Goal: Check status: Check status

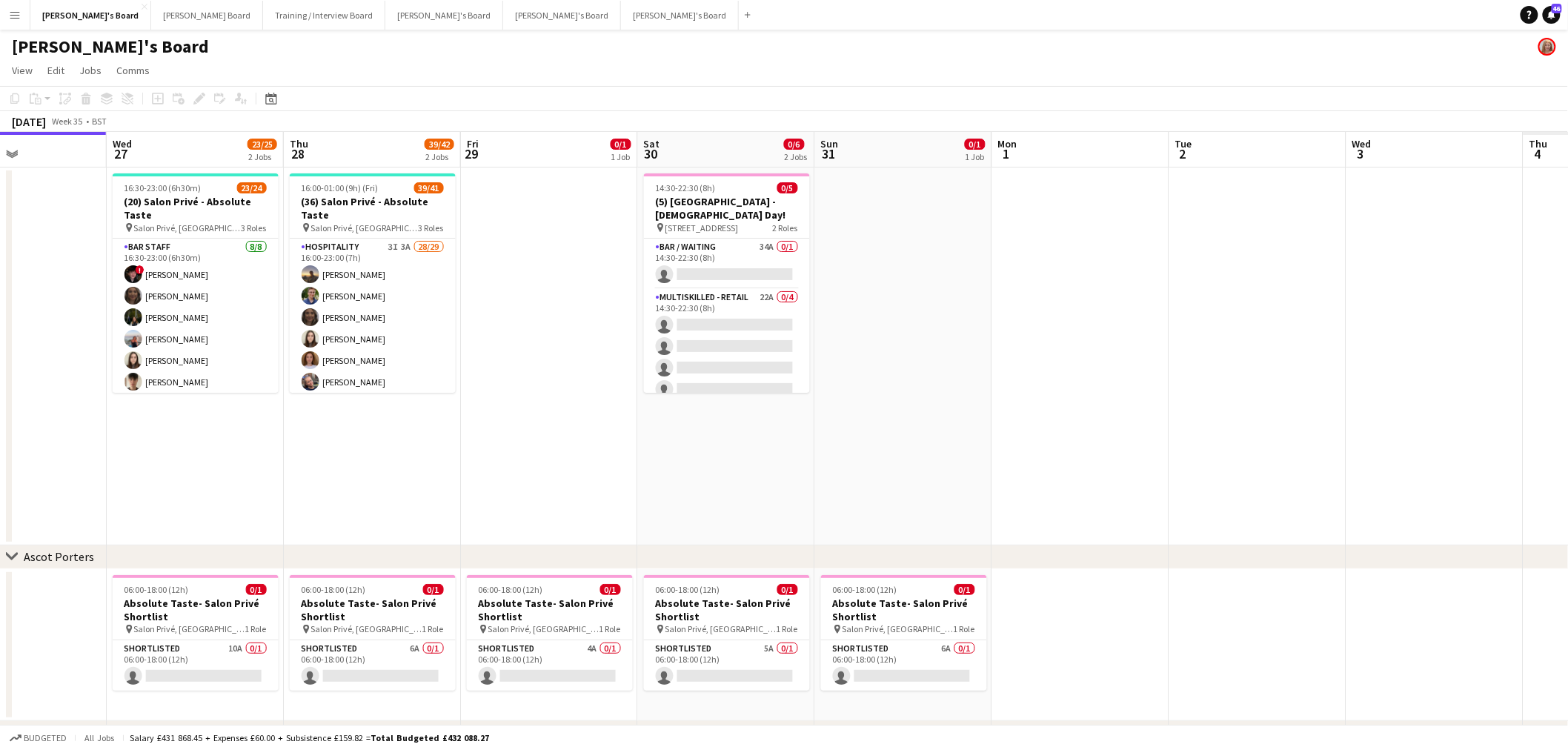
scroll to position [0, 414]
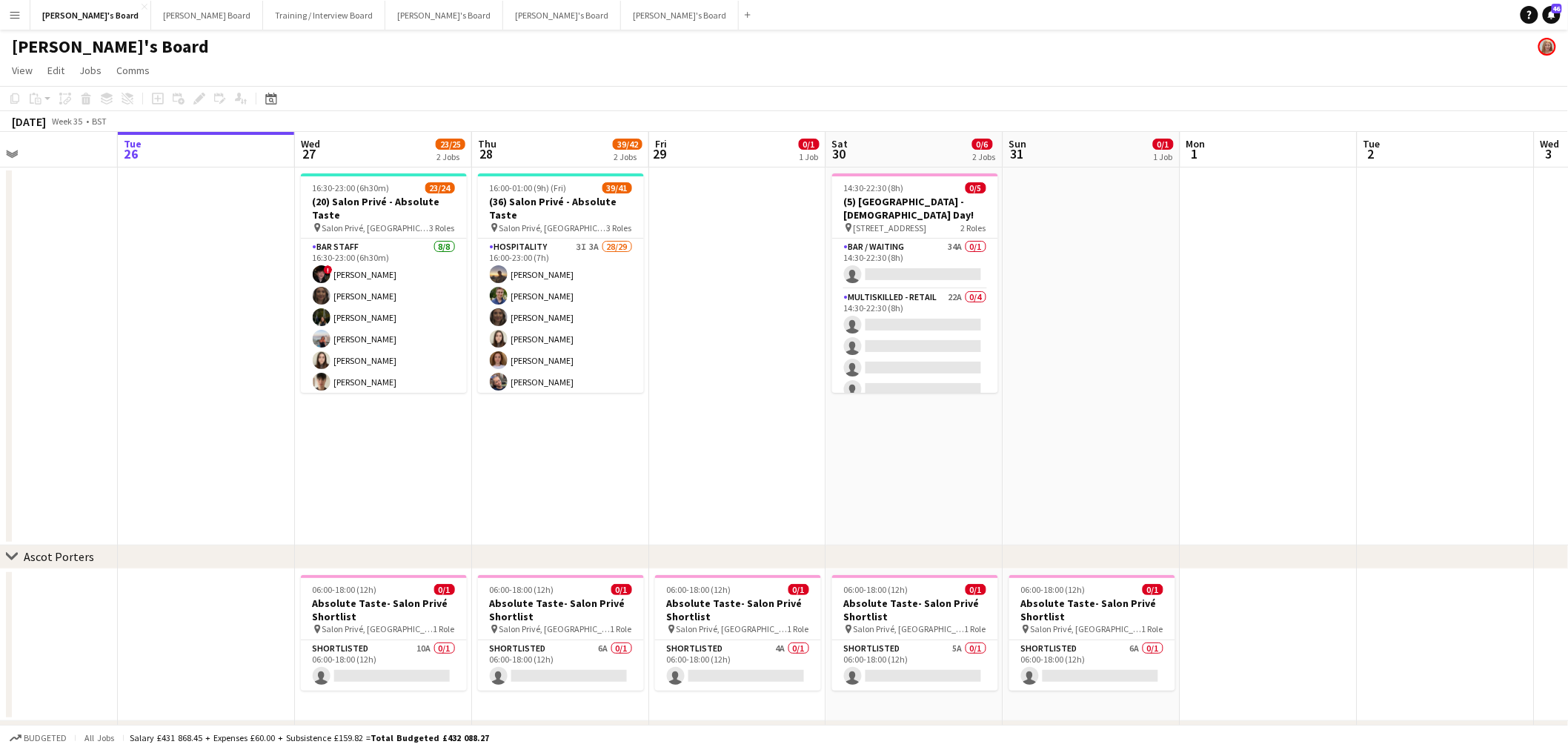
drag, startPoint x: 904, startPoint y: 442, endPoint x: 561, endPoint y: 483, distance: 345.4
click at [561, 483] on app-calendar-viewport "Sat 23 7/7 2 Jobs Sun 24 Mon 25 Tue 26 Wed 27 23/25 2 Jobs Thu 28 39/42 2 Jobs …" at bounding box center [784, 528] width 1568 height 794
drag, startPoint x: 442, startPoint y: 426, endPoint x: 647, endPoint y: 448, distance: 206.2
click at [647, 448] on app-calendar-viewport "Sat 23 7/7 2 Jobs Sun 24 Mon 25 Tue 26 Wed 27 23/25 2 Jobs Thu 28 39/42 2 Jobs …" at bounding box center [784, 528] width 1568 height 794
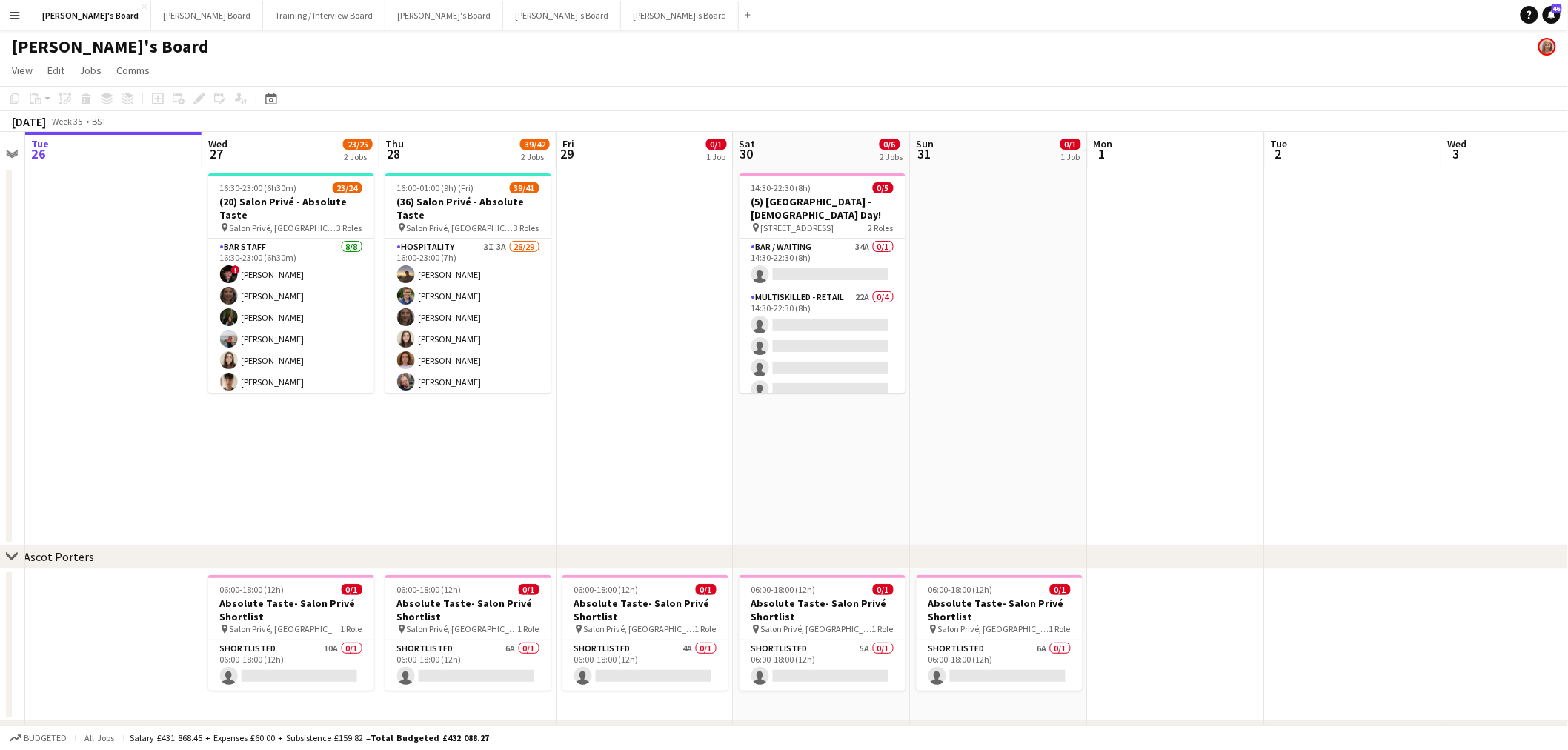
scroll to position [0, 561]
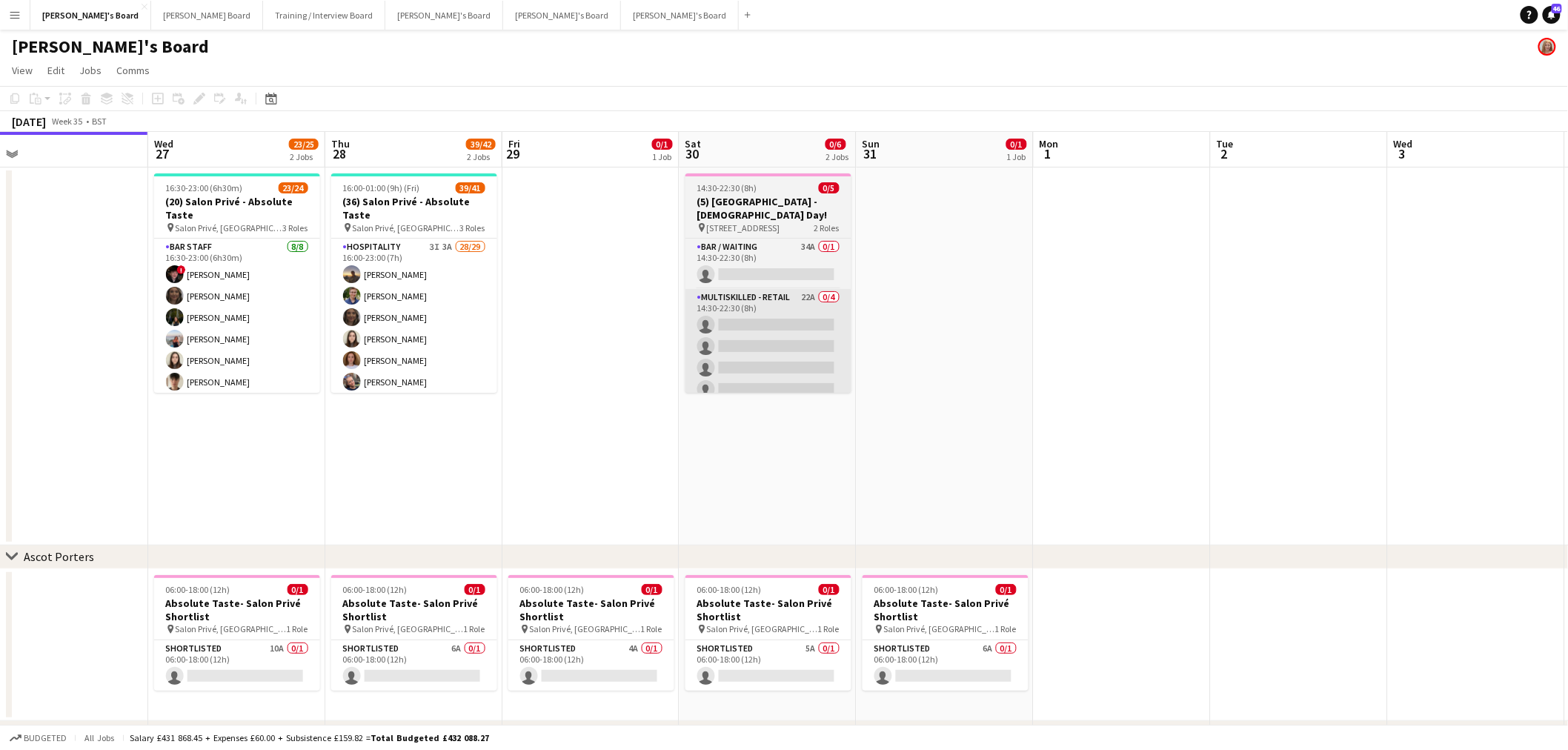
drag, startPoint x: 1138, startPoint y: 456, endPoint x: 790, endPoint y: 348, distance: 364.4
click at [786, 452] on app-calendar-viewport "Sat 23 7/7 2 Jobs Sun 24 Mon 25 Tue 26 Wed 27 23/25 2 Jobs Thu 28 39/42 2 Jobs …" at bounding box center [784, 528] width 1568 height 794
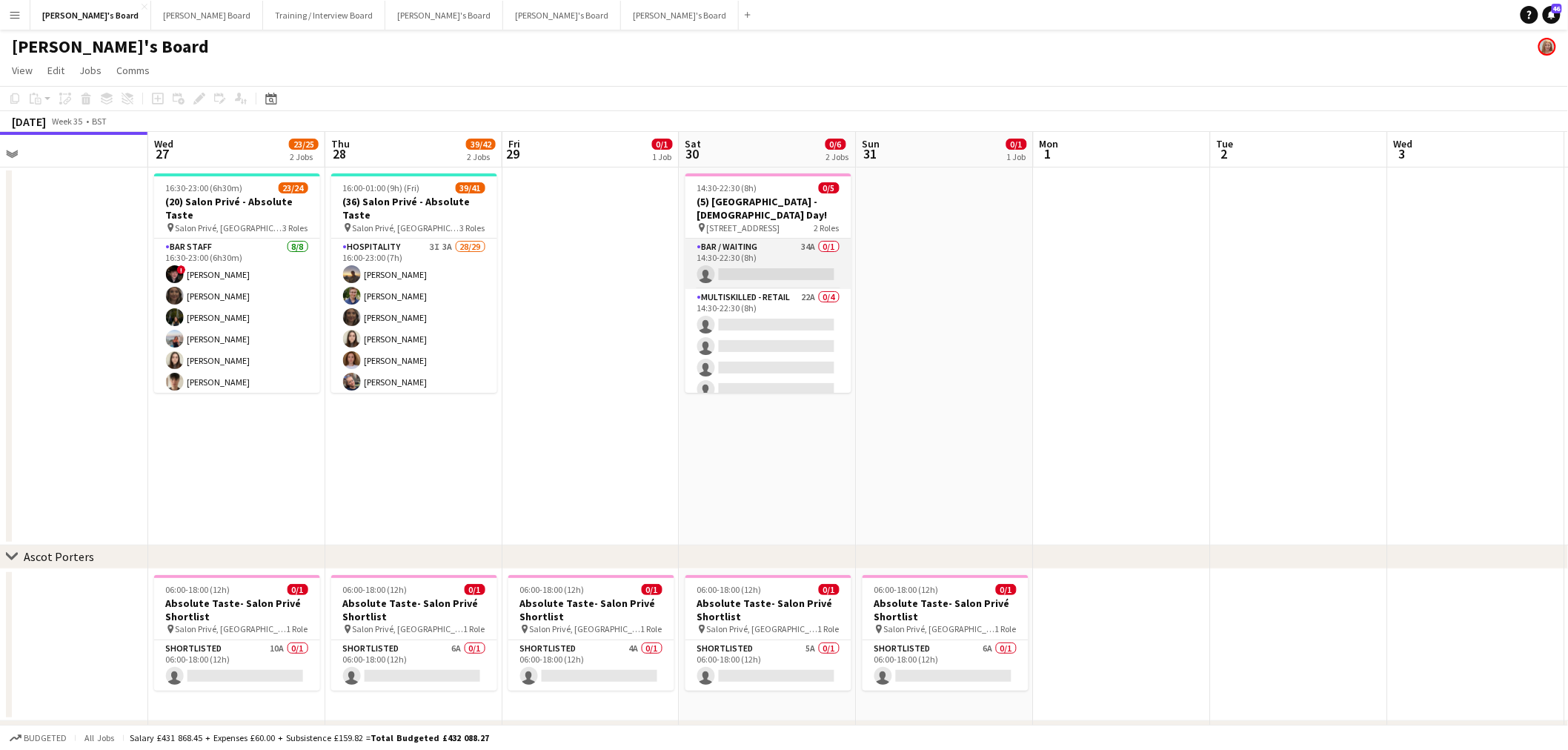
click at [798, 263] on app-card-role "Bar / Waiting 34A 0/1 14:30-22:30 (8h) single-neutral-actions" at bounding box center [768, 264] width 166 height 50
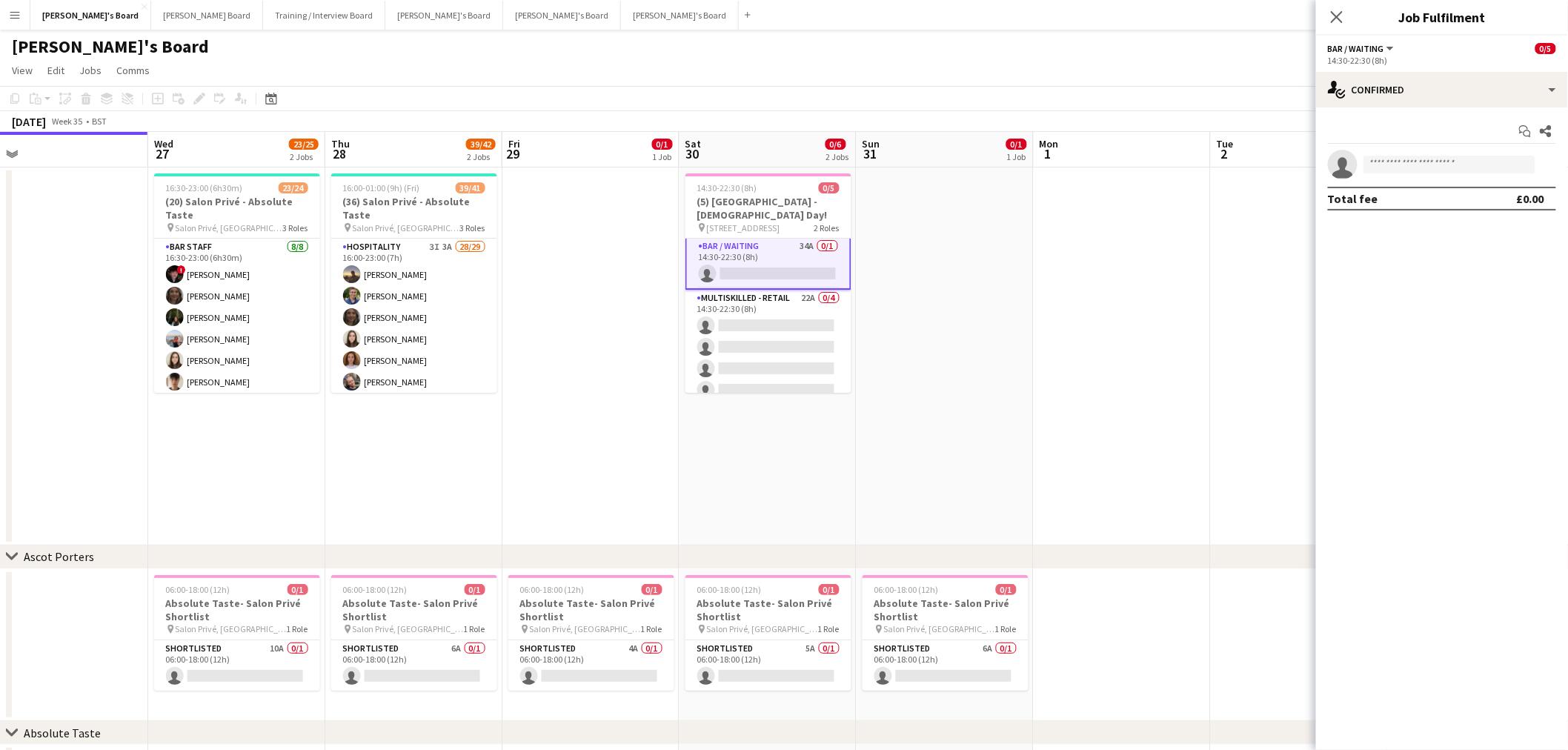
scroll to position [0, 0]
click at [1406, 87] on div "single-neutral-actions-check-2 Confirmed" at bounding box center [1443, 90] width 252 height 36
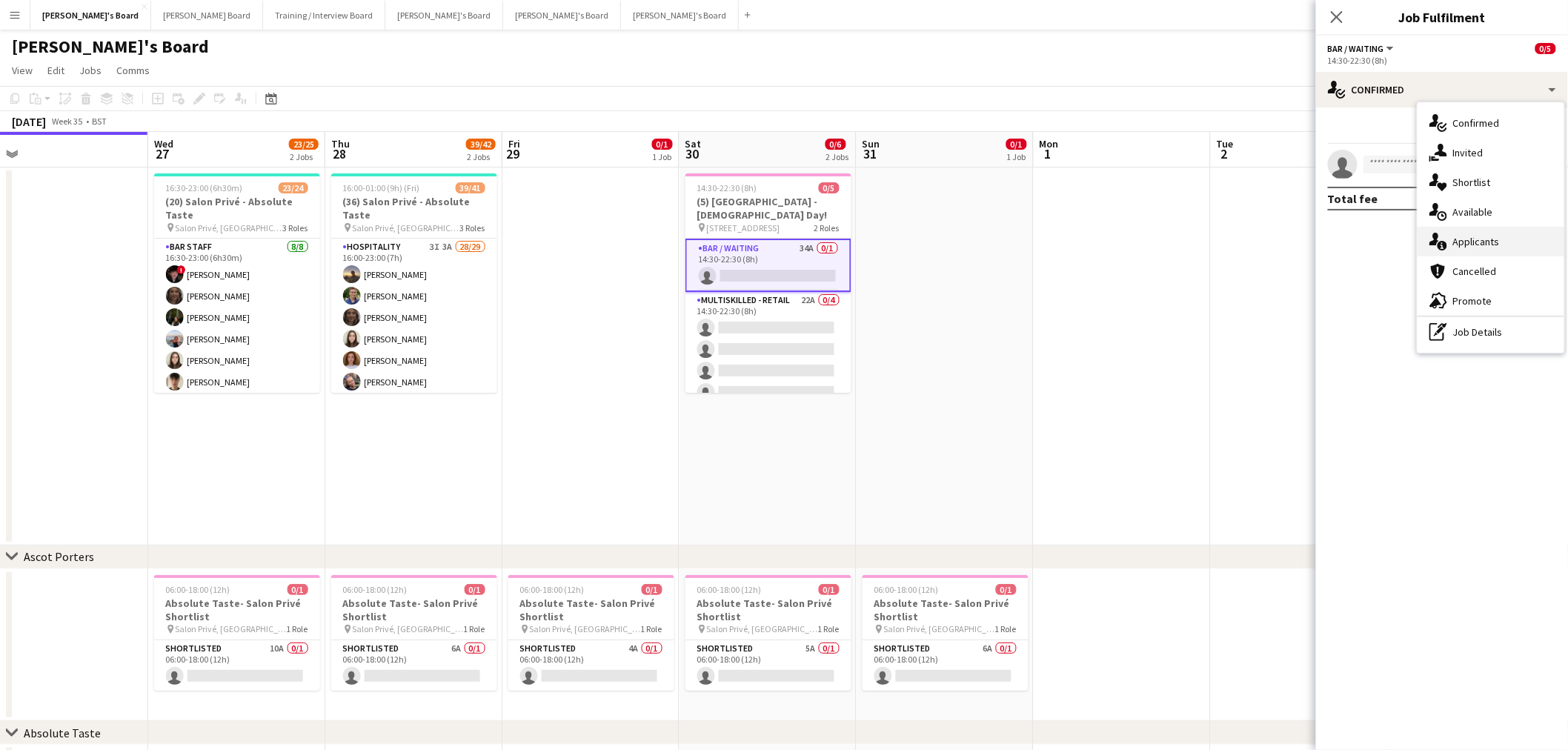
click at [1506, 241] on div "single-neutral-actions-information Applicants" at bounding box center [1491, 241] width 147 height 29
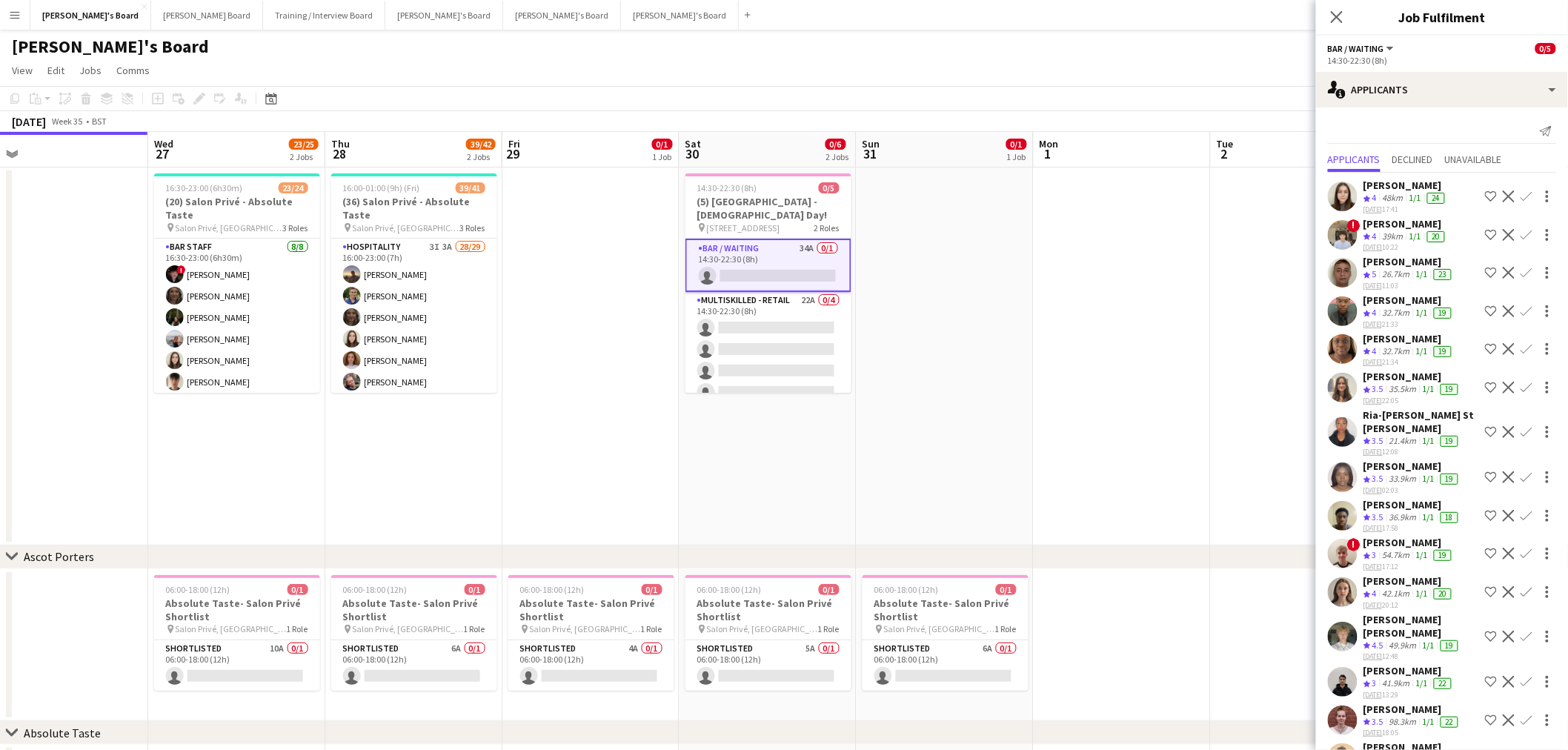
click at [576, 422] on app-date-cell at bounding box center [591, 357] width 177 height 377
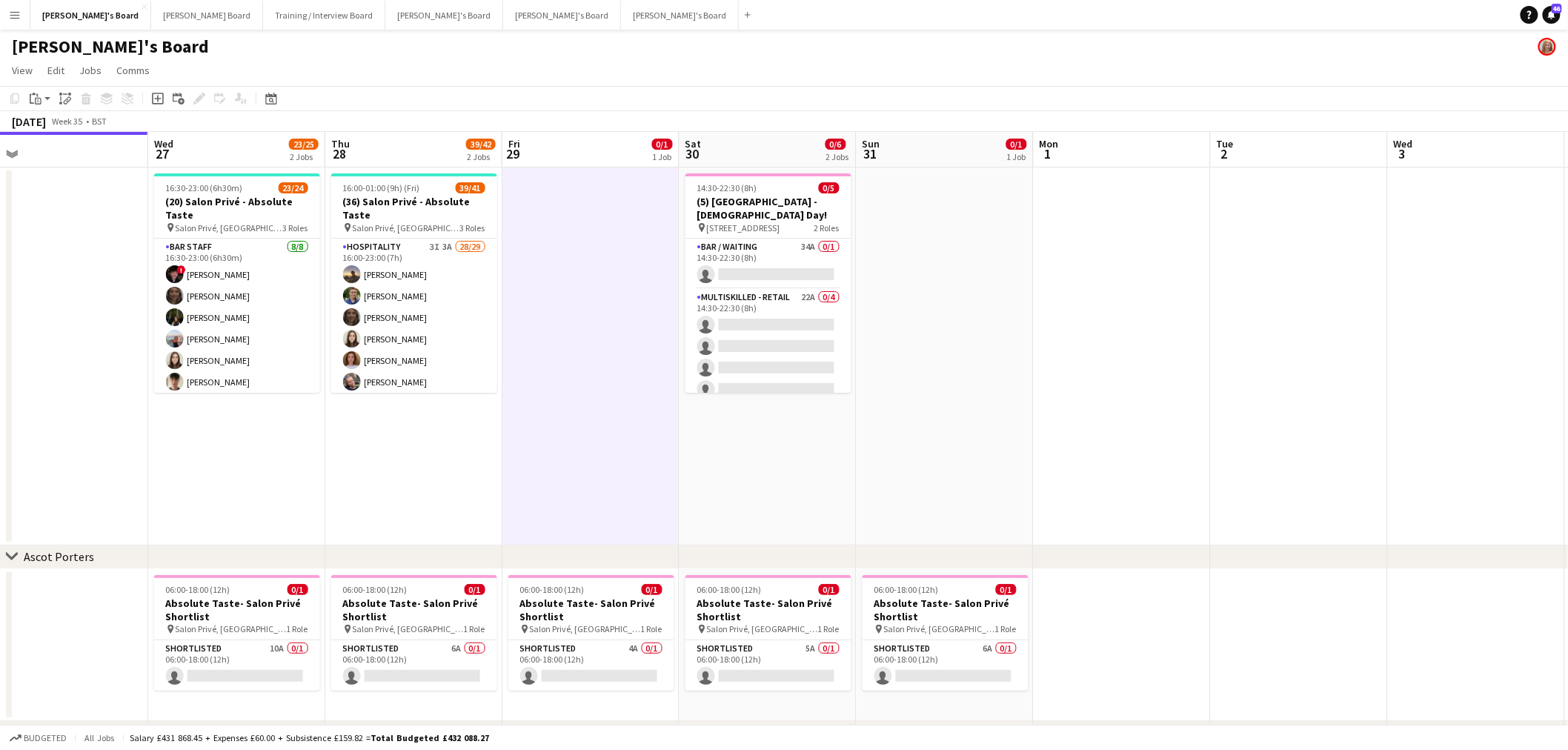
click at [576, 422] on app-date-cell at bounding box center [591, 357] width 177 height 377
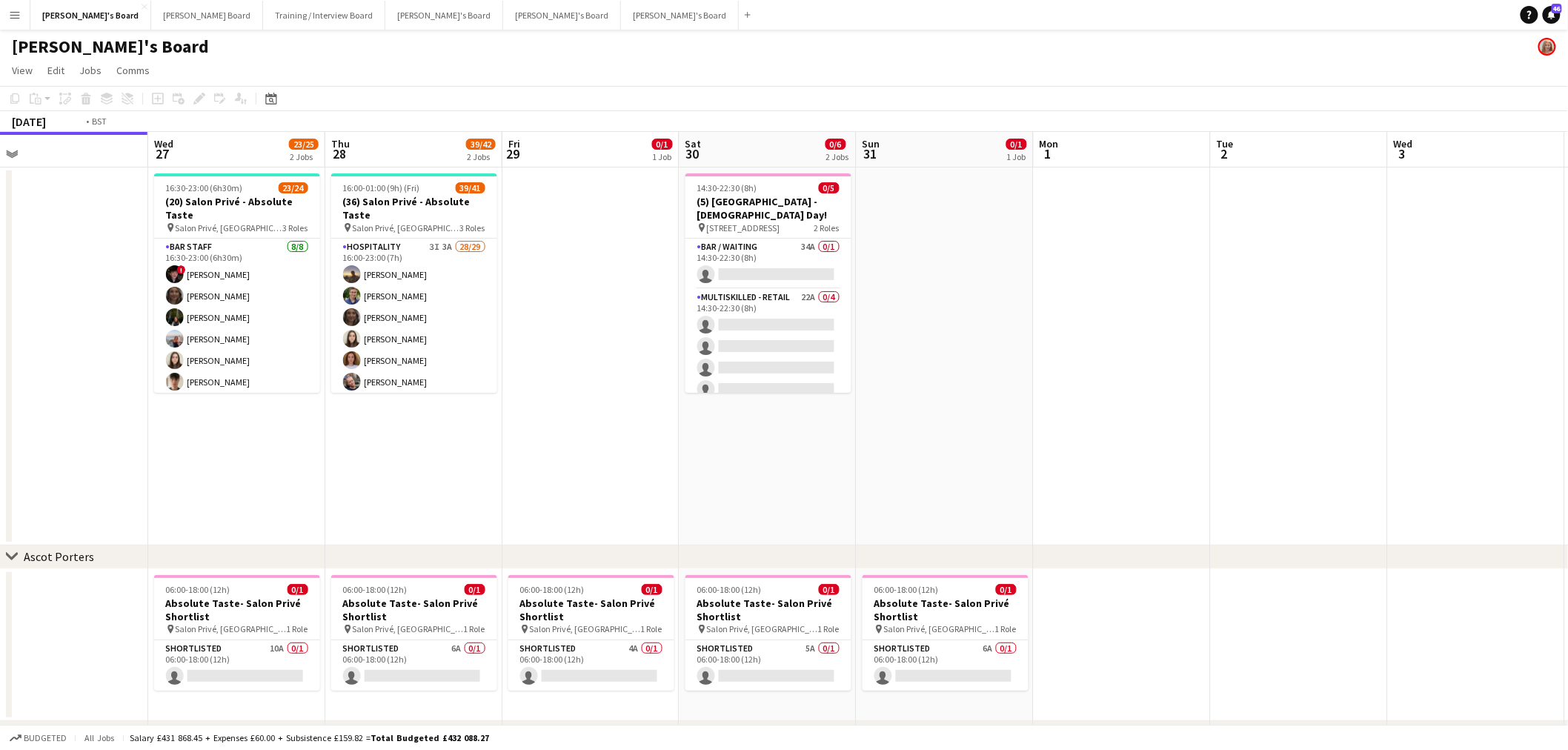
scroll to position [0, 446]
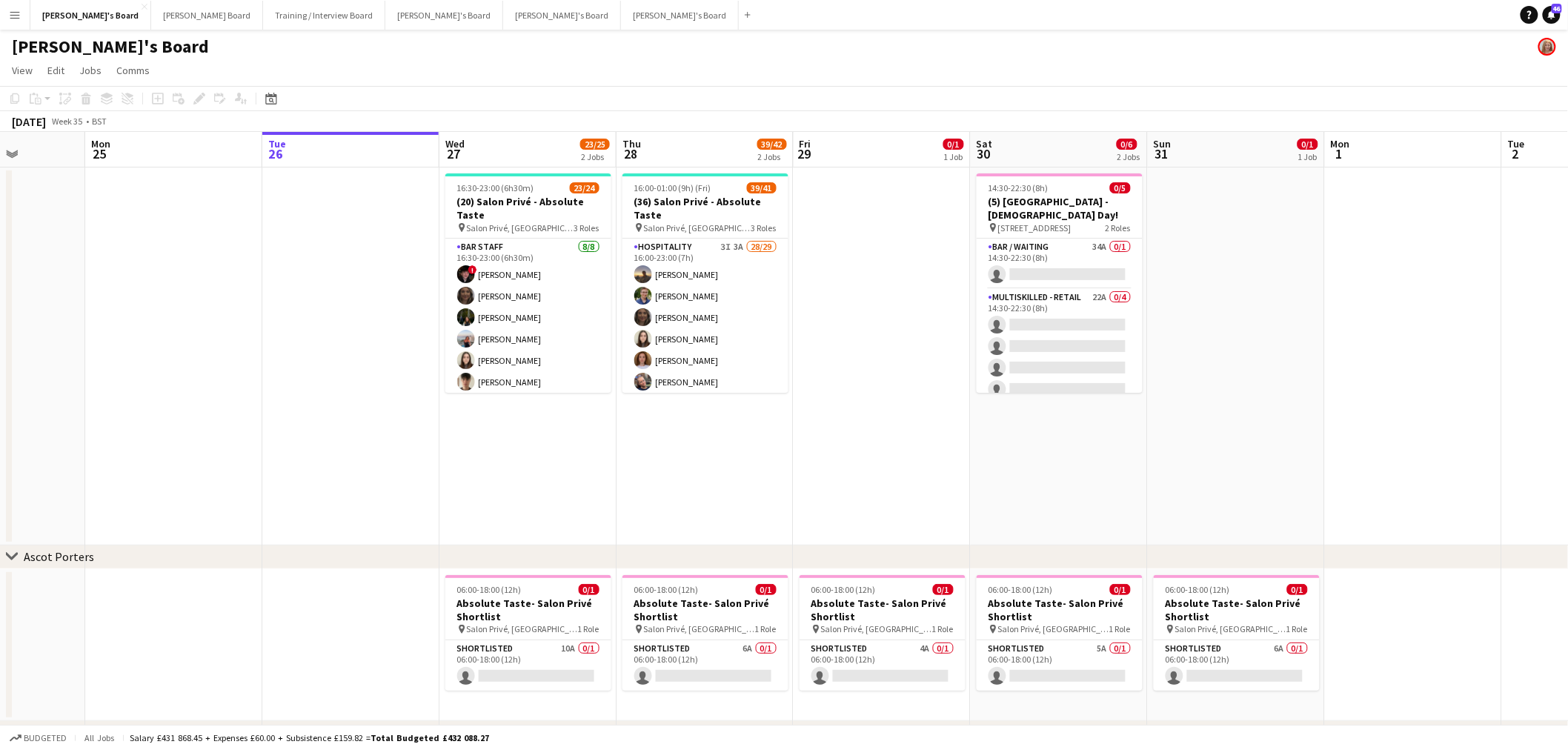
drag, startPoint x: 442, startPoint y: 503, endPoint x: 734, endPoint y: 517, distance: 292.3
click at [734, 517] on app-calendar-viewport "Fri 22 1/1 1 Job Sat 23 7/7 2 Jobs Sun 24 Mon 25 Tue 26 Wed 27 23/25 2 Jobs Thu…" at bounding box center [784, 528] width 1568 height 794
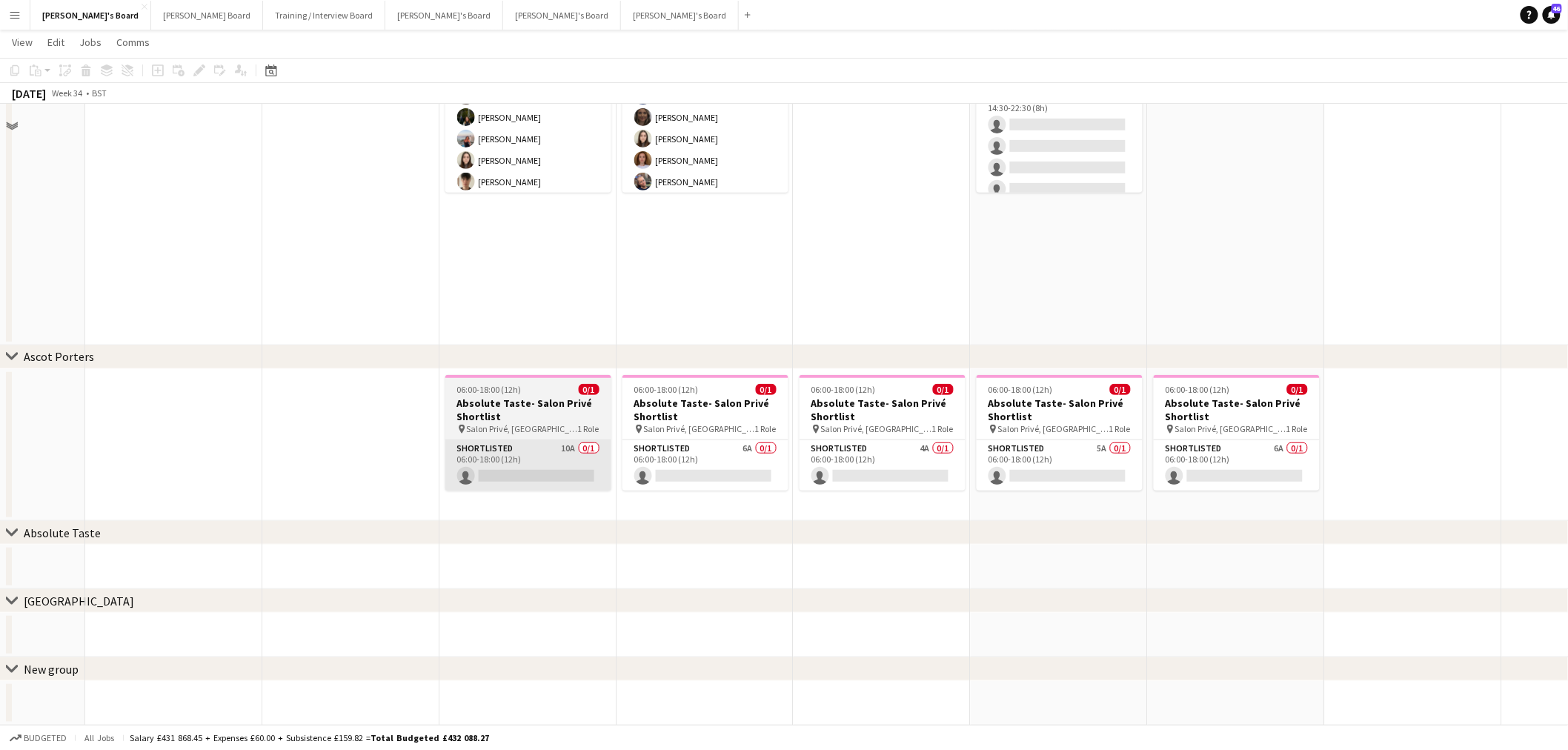
scroll to position [0, 0]
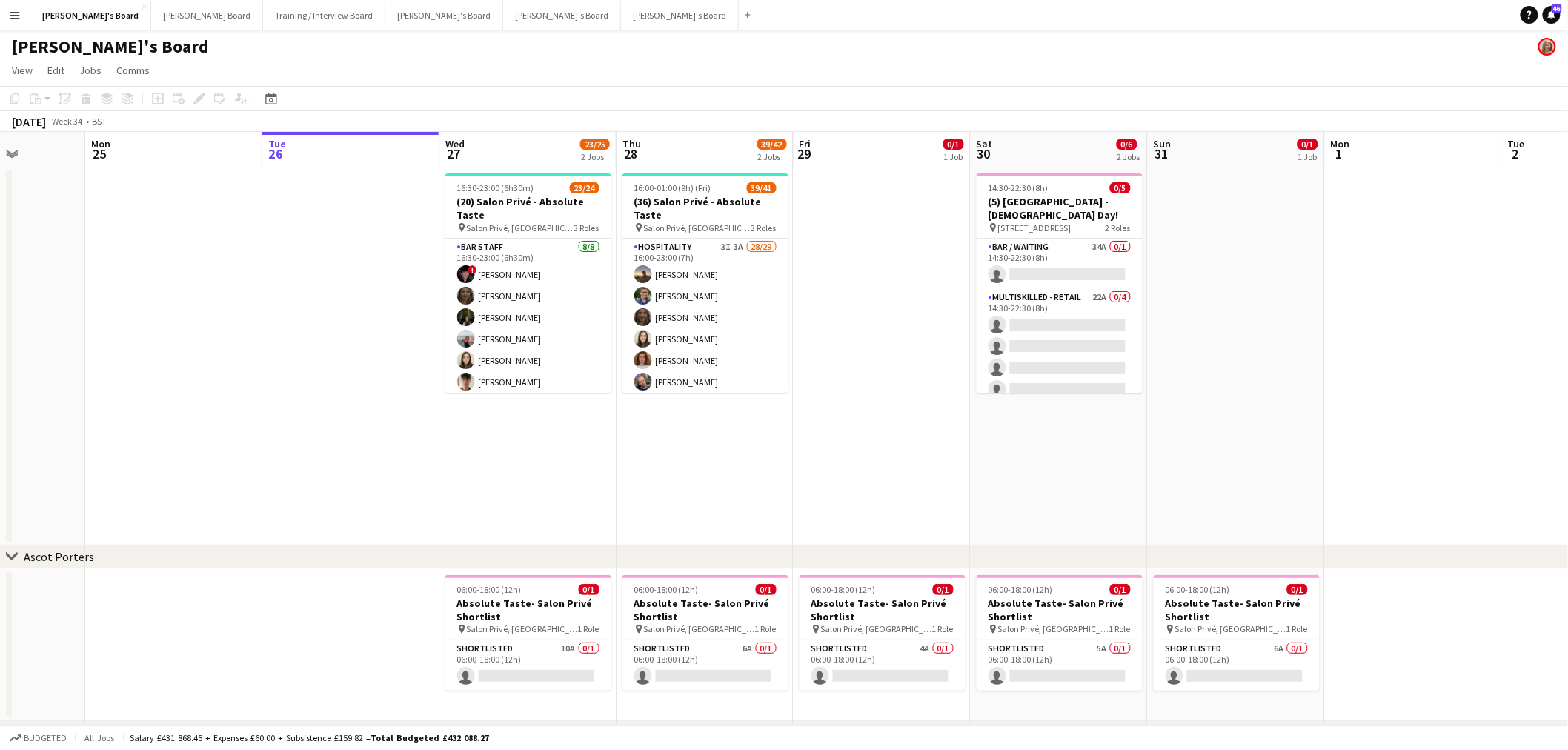
drag, startPoint x: 222, startPoint y: 348, endPoint x: 984, endPoint y: 412, distance: 764.7
click at [983, 412] on app-calendar-viewport "Fri 22 1/1 1 Job Sat 23 7/7 2 Jobs Sun 24 Mon 25 Tue 26 Wed 27 23/25 2 Jobs Thu…" at bounding box center [784, 528] width 1568 height 794
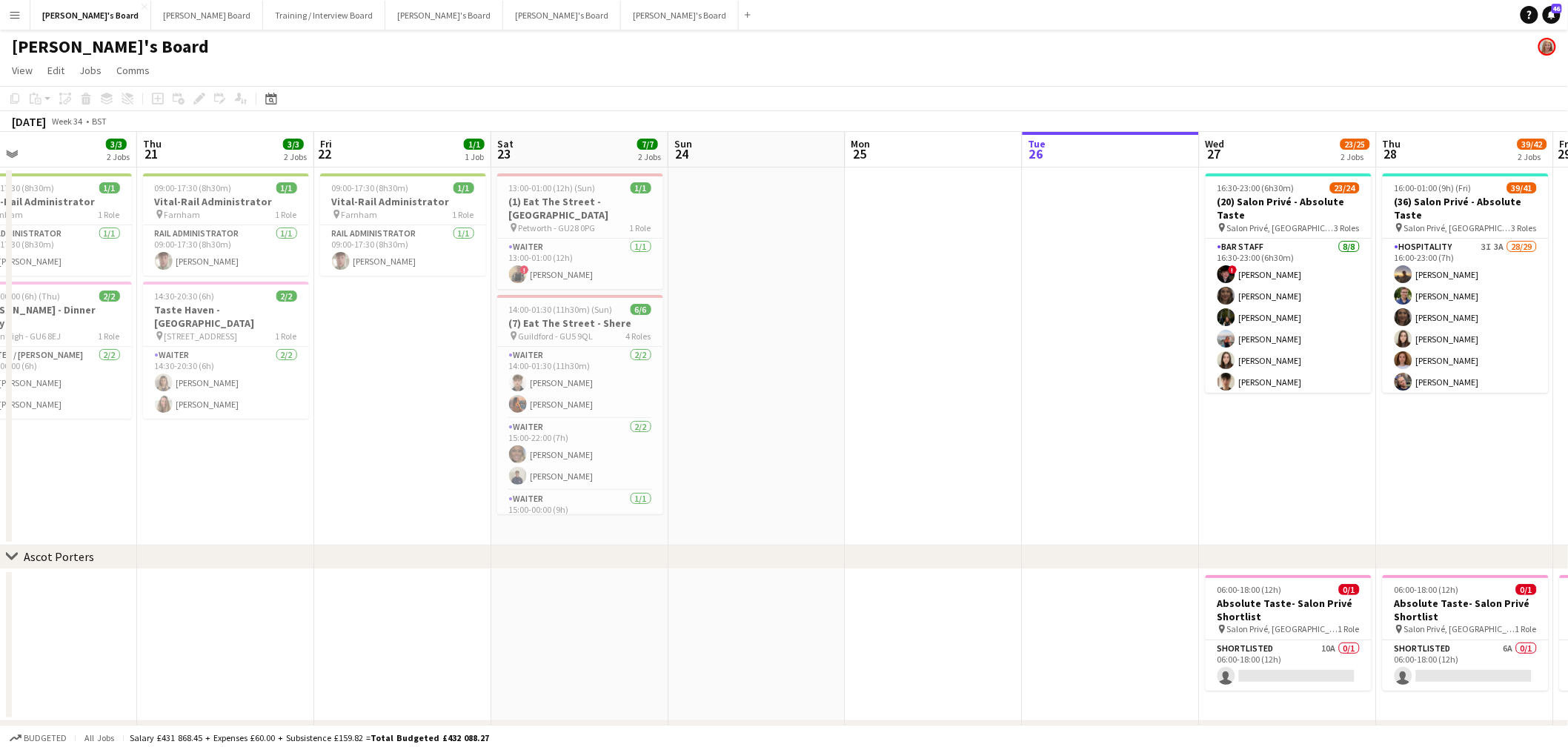
drag, startPoint x: 512, startPoint y: 398, endPoint x: 1168, endPoint y: 336, distance: 658.9
click at [1168, 336] on app-calendar-viewport "Mon 18 Tue 19 Wed 20 3/3 2 Jobs Thu 21 3/3 2 Jobs Fri 22 1/1 1 Job Sat 23 7/7 2…" at bounding box center [784, 528] width 1568 height 794
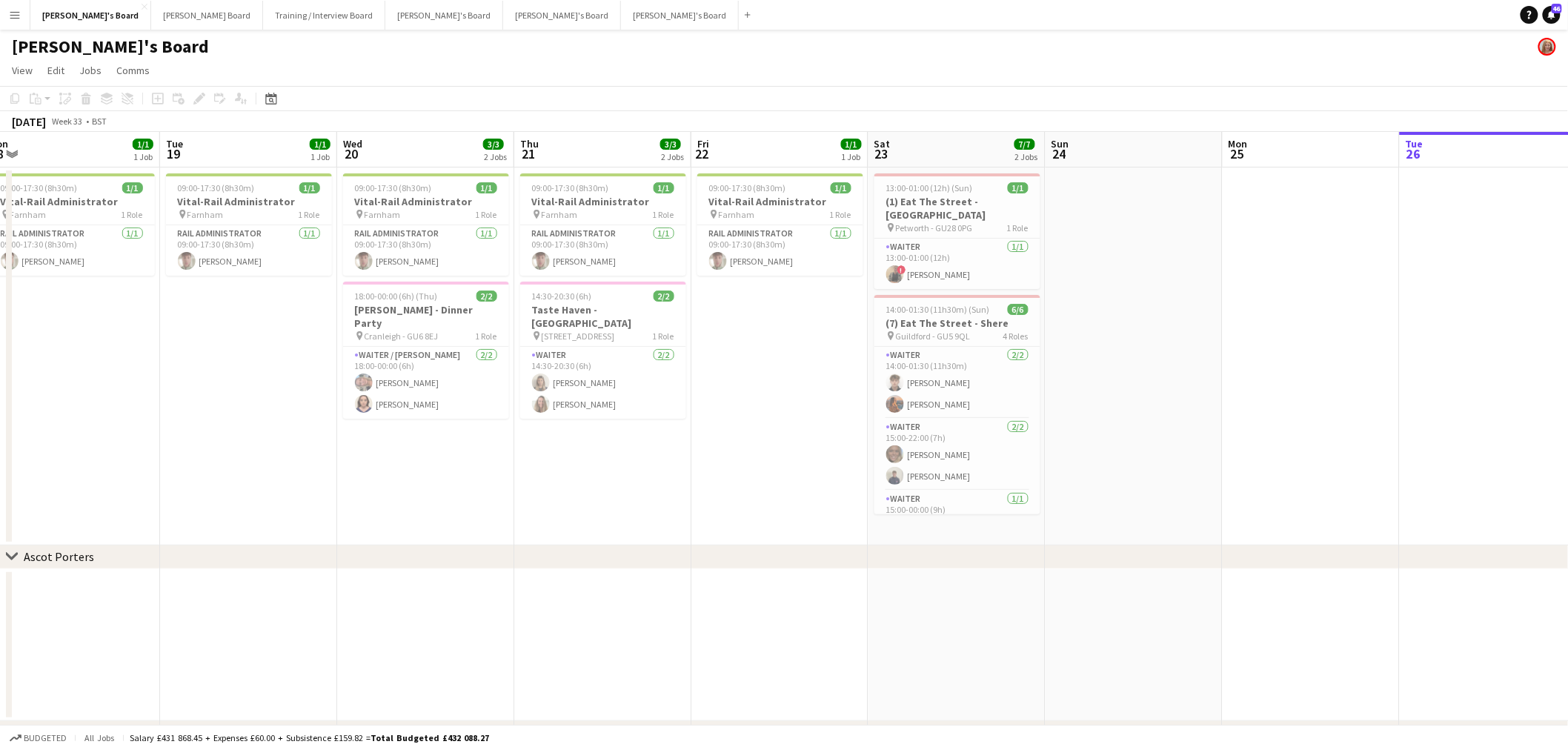
drag, startPoint x: 717, startPoint y: 357, endPoint x: 905, endPoint y: 364, distance: 188.1
click at [1054, 348] on app-calendar-viewport "Sat 16 3/3 1 Job Sun 17 Mon 18 1/1 1 Job Tue 19 1/1 1 Job Wed 20 3/3 2 Jobs Thu…" at bounding box center [784, 528] width 1568 height 794
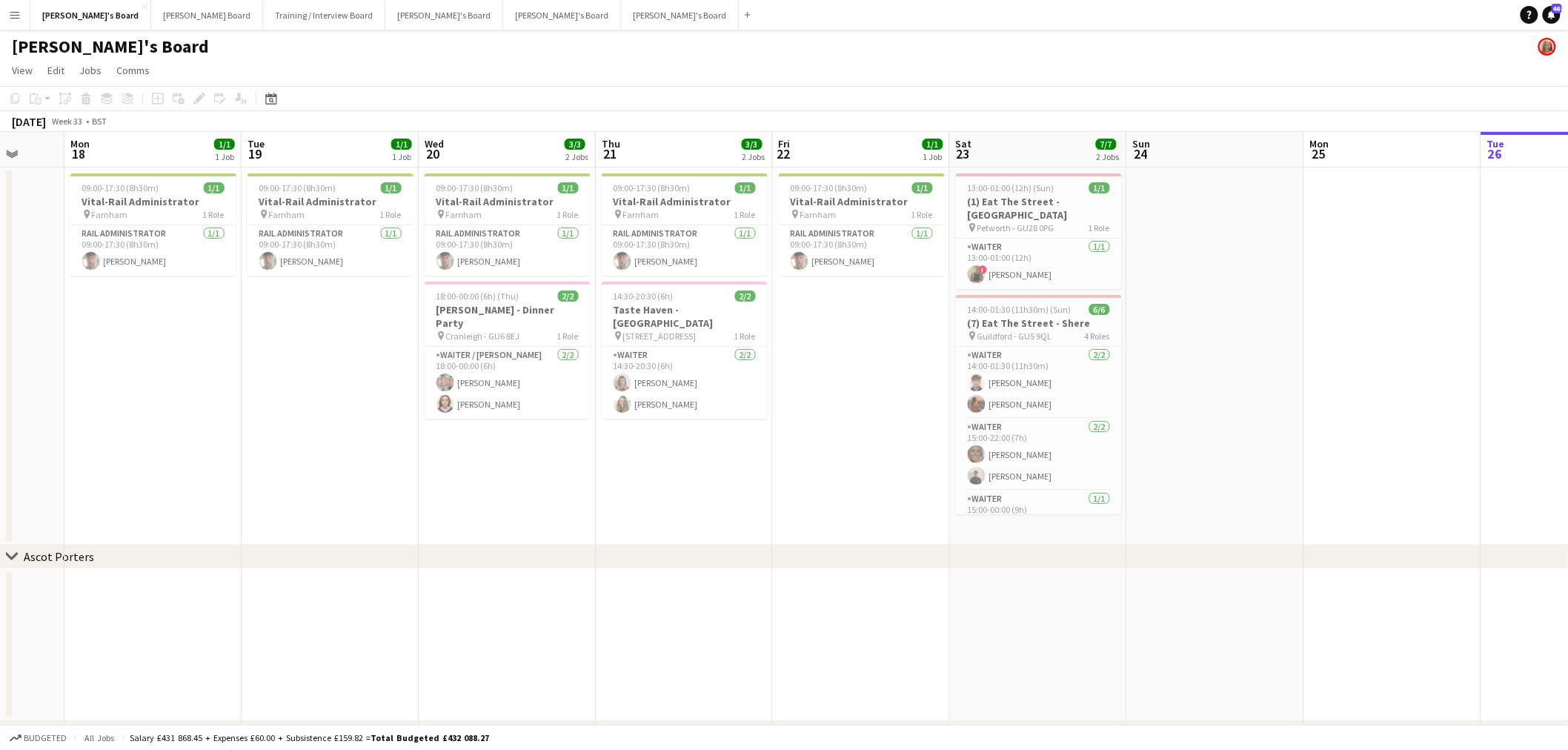
drag, startPoint x: 848, startPoint y: 375, endPoint x: 549, endPoint y: 415, distance: 301.7
click at [549, 415] on app-calendar-viewport "Fri 15 1/1 1 Job Sat 16 3/3 1 Job Sun 17 Mon 18 1/1 1 Job Tue 19 1/1 1 Job Wed …" at bounding box center [784, 528] width 1568 height 794
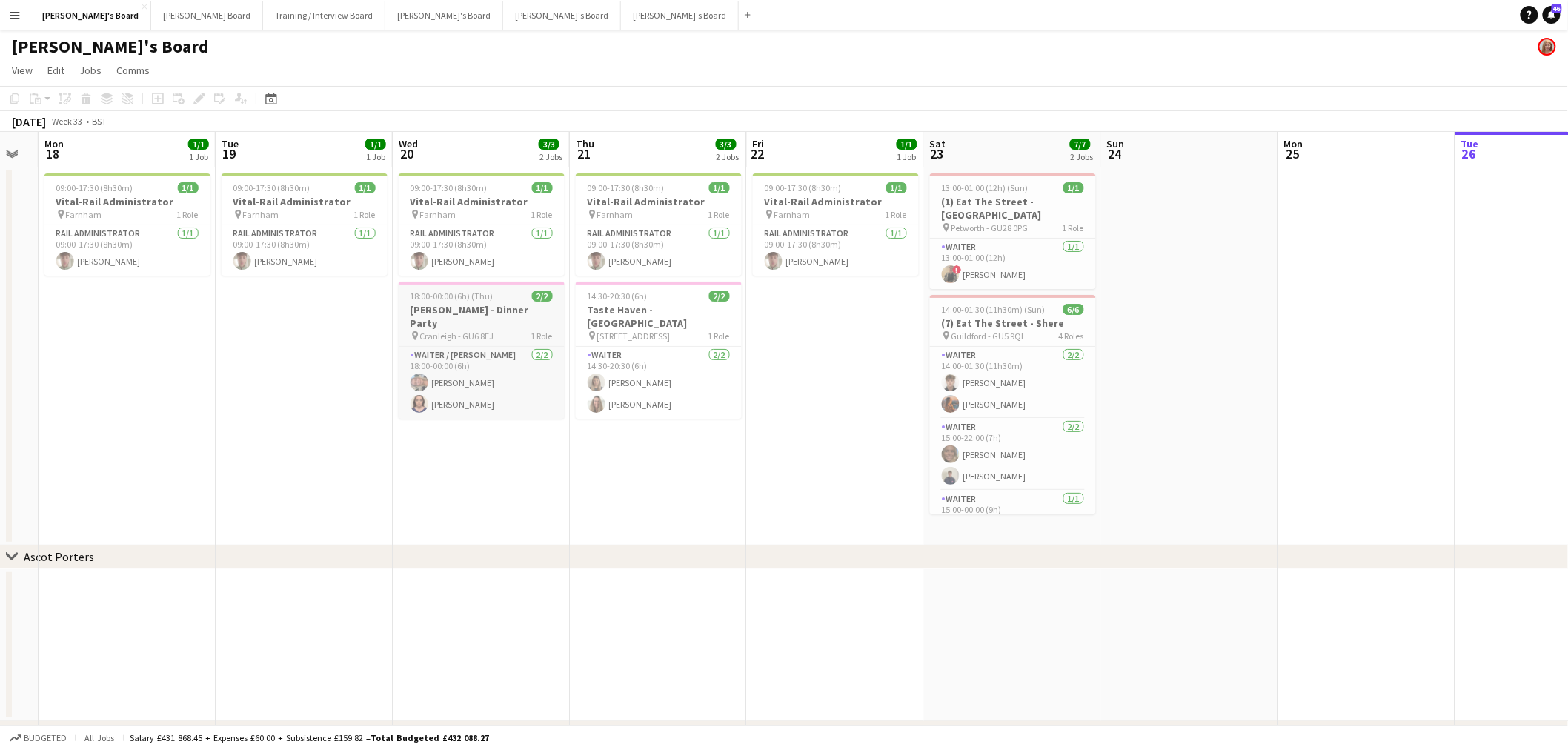
click at [484, 330] on span "Cranleigh - GU6 8EJ" at bounding box center [457, 336] width 74 height 11
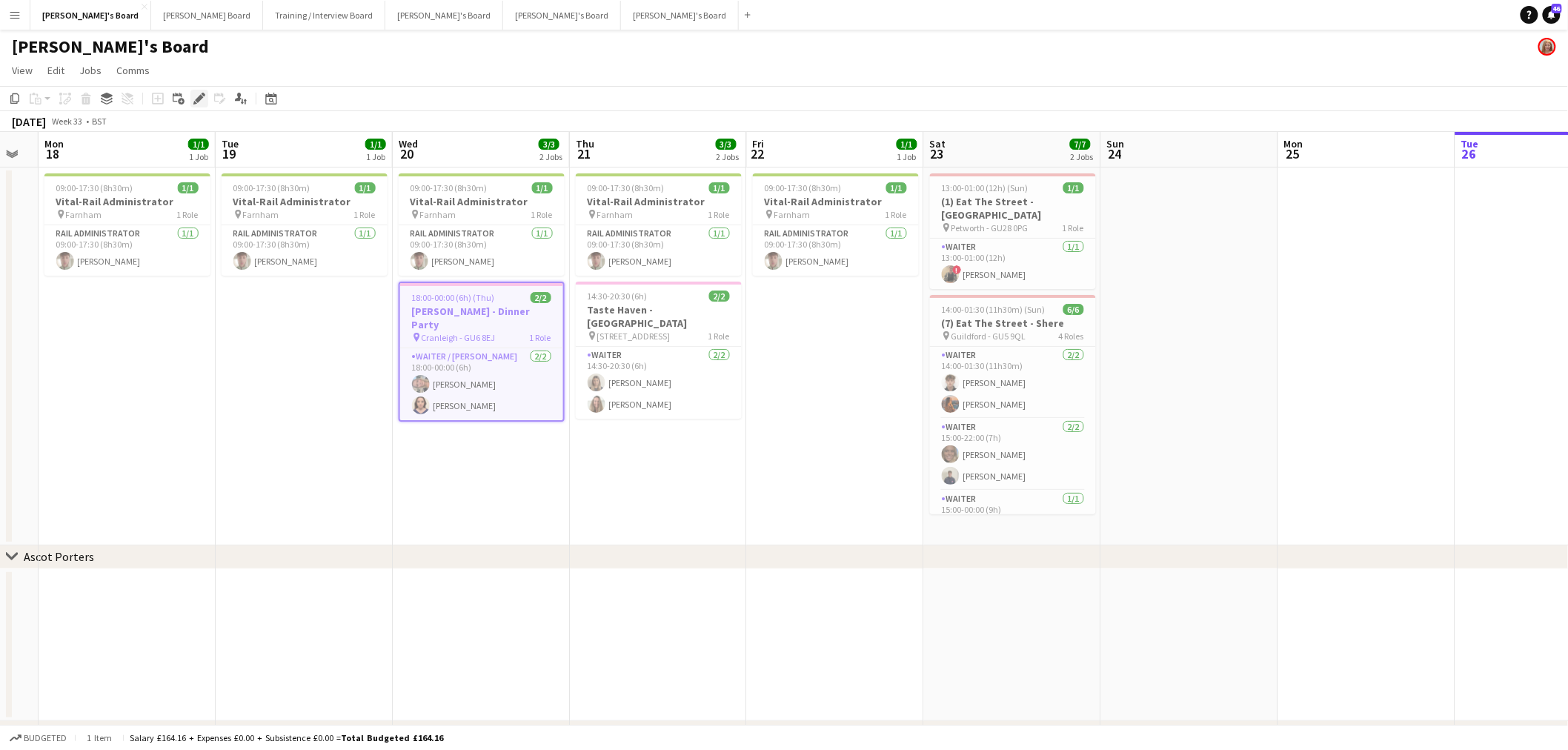
click at [191, 102] on div "Edit" at bounding box center [199, 99] width 18 height 18
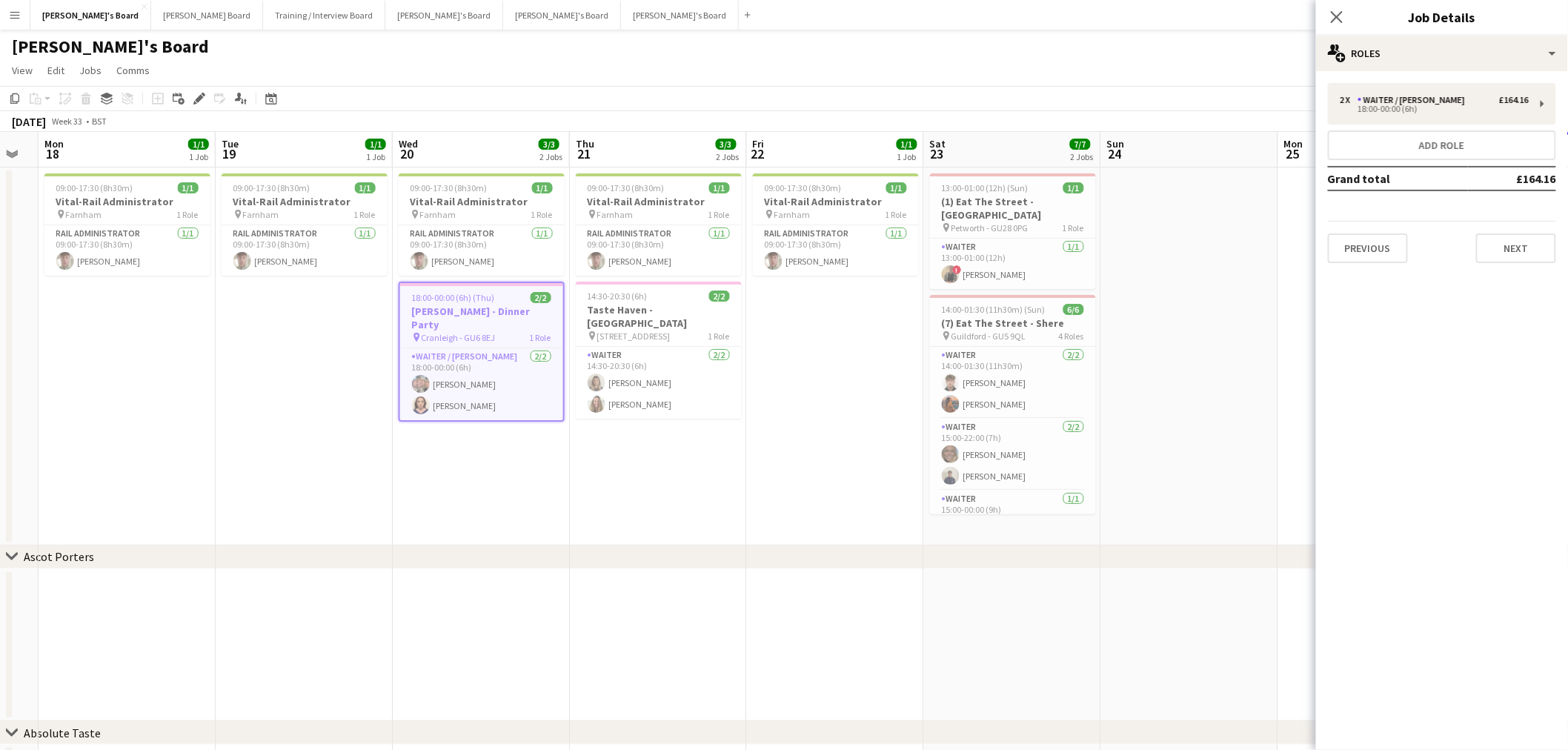
click at [1447, 21] on h3 "Job Details" at bounding box center [1443, 17] width 252 height 19
click at [1433, 46] on div "multiple-users-add Roles" at bounding box center [1443, 54] width 252 height 36
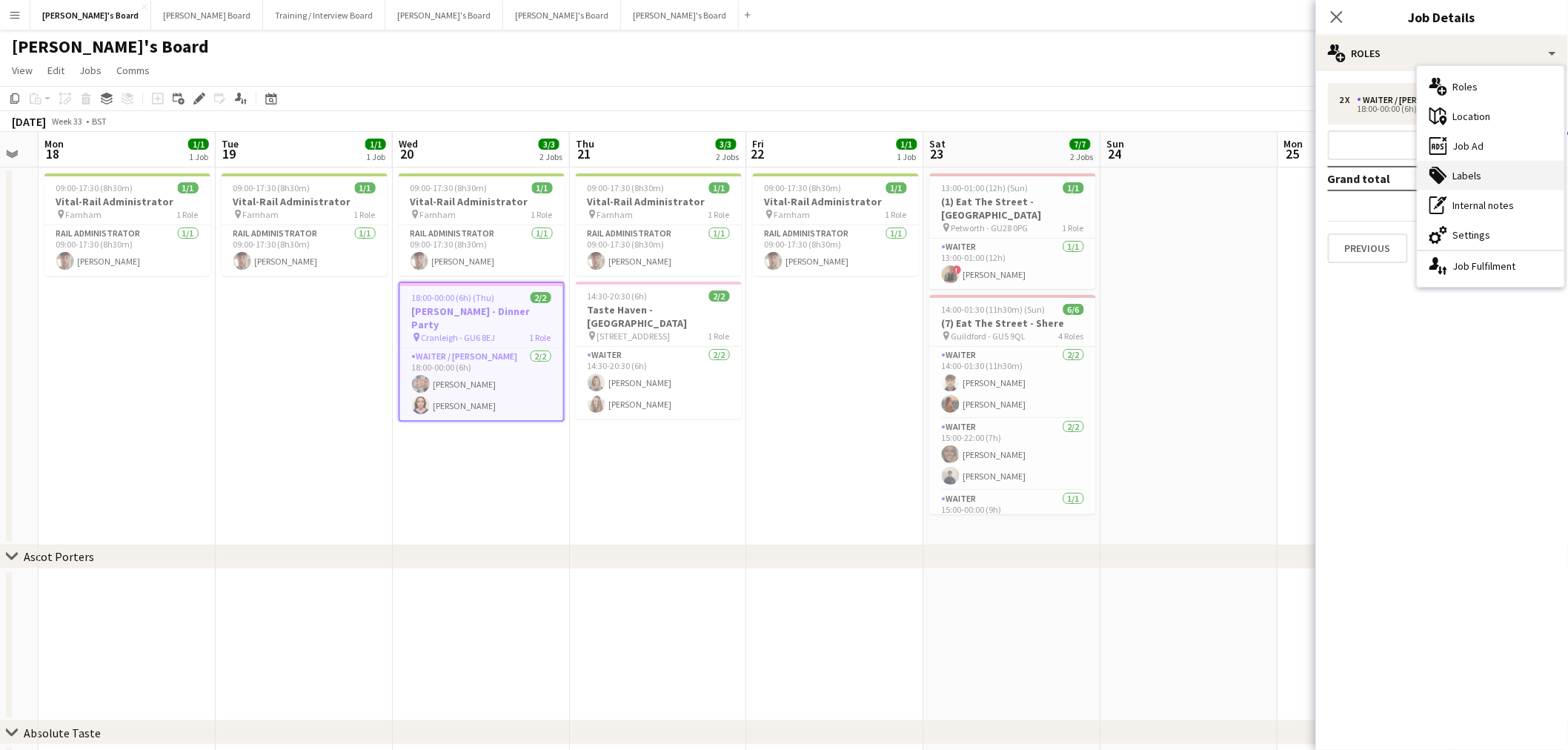
click at [1468, 174] on div "tags-double Labels" at bounding box center [1491, 175] width 147 height 29
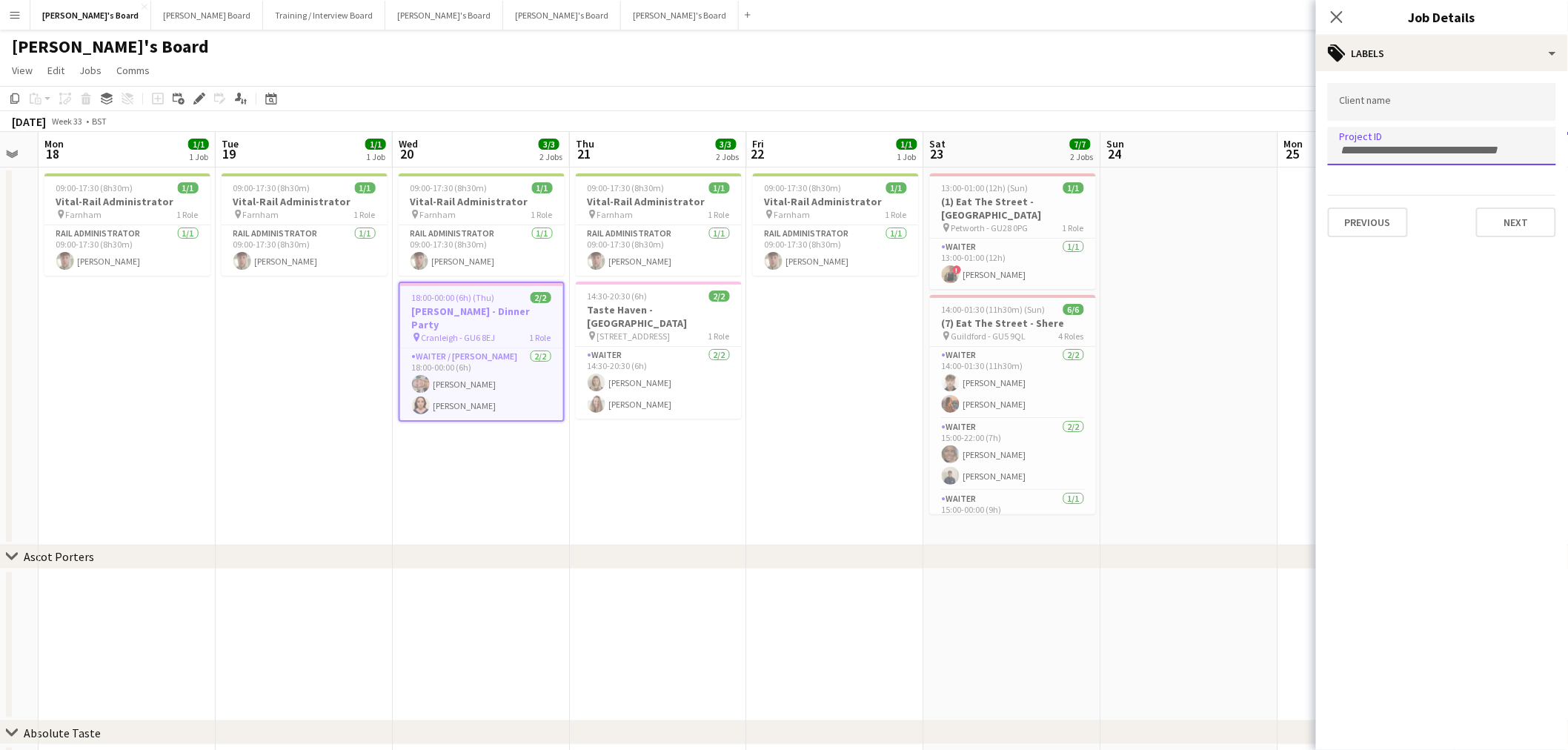
click at [1394, 141] on form at bounding box center [1443, 149] width 205 height 15
paste input "*****"
type input "*****"
drag, startPoint x: 686, startPoint y: 316, endPoint x: 64, endPoint y: 356, distance: 623.3
click at [686, 330] on div "pin Froyle Park - GU34 4LA 1 Role" at bounding box center [658, 336] width 166 height 12
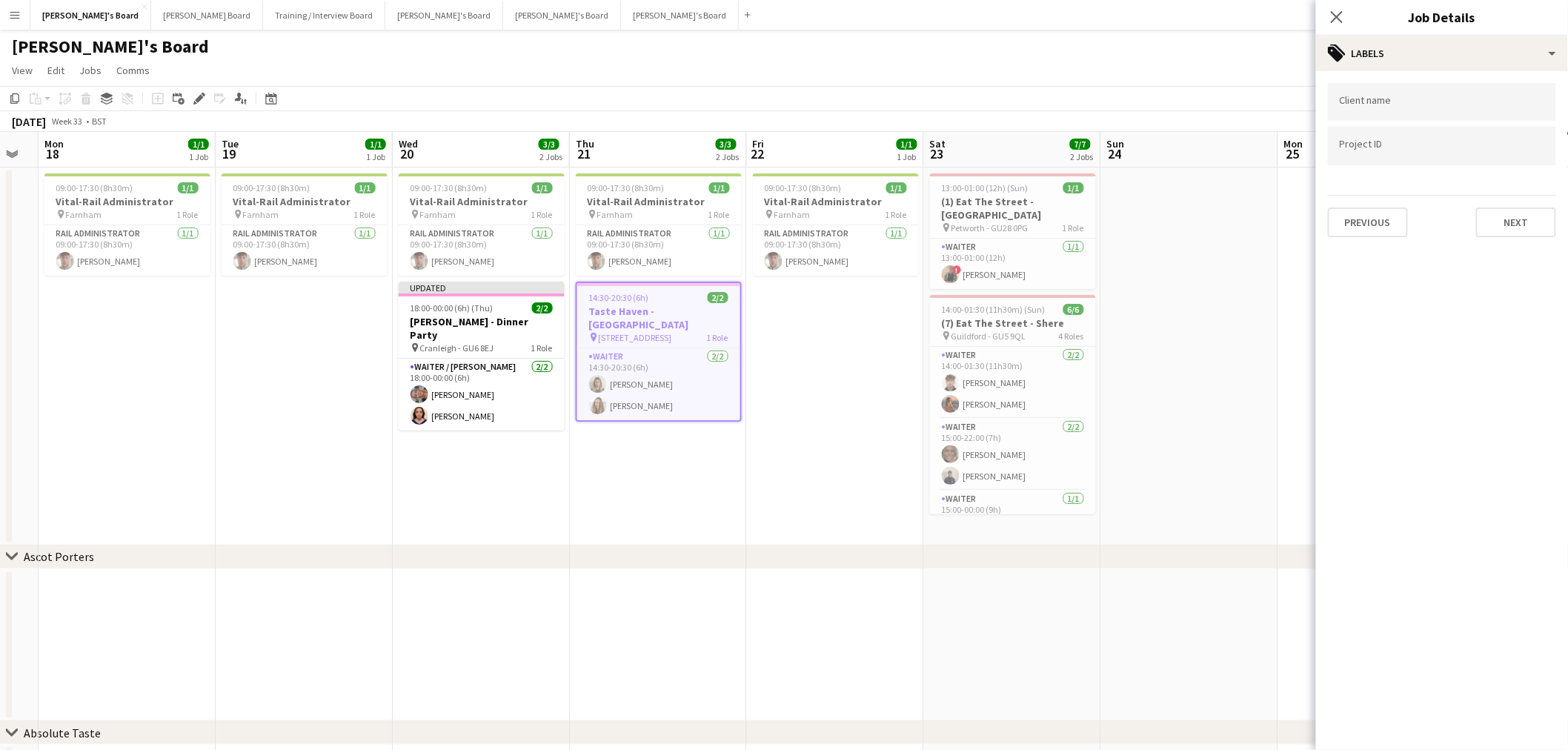
click at [1413, 155] on div at bounding box center [1442, 146] width 229 height 38
paste input "*****"
type input "*****"
click at [1382, 151] on icon "Remove tag" at bounding box center [1381, 150] width 7 height 7
paste input "*****"
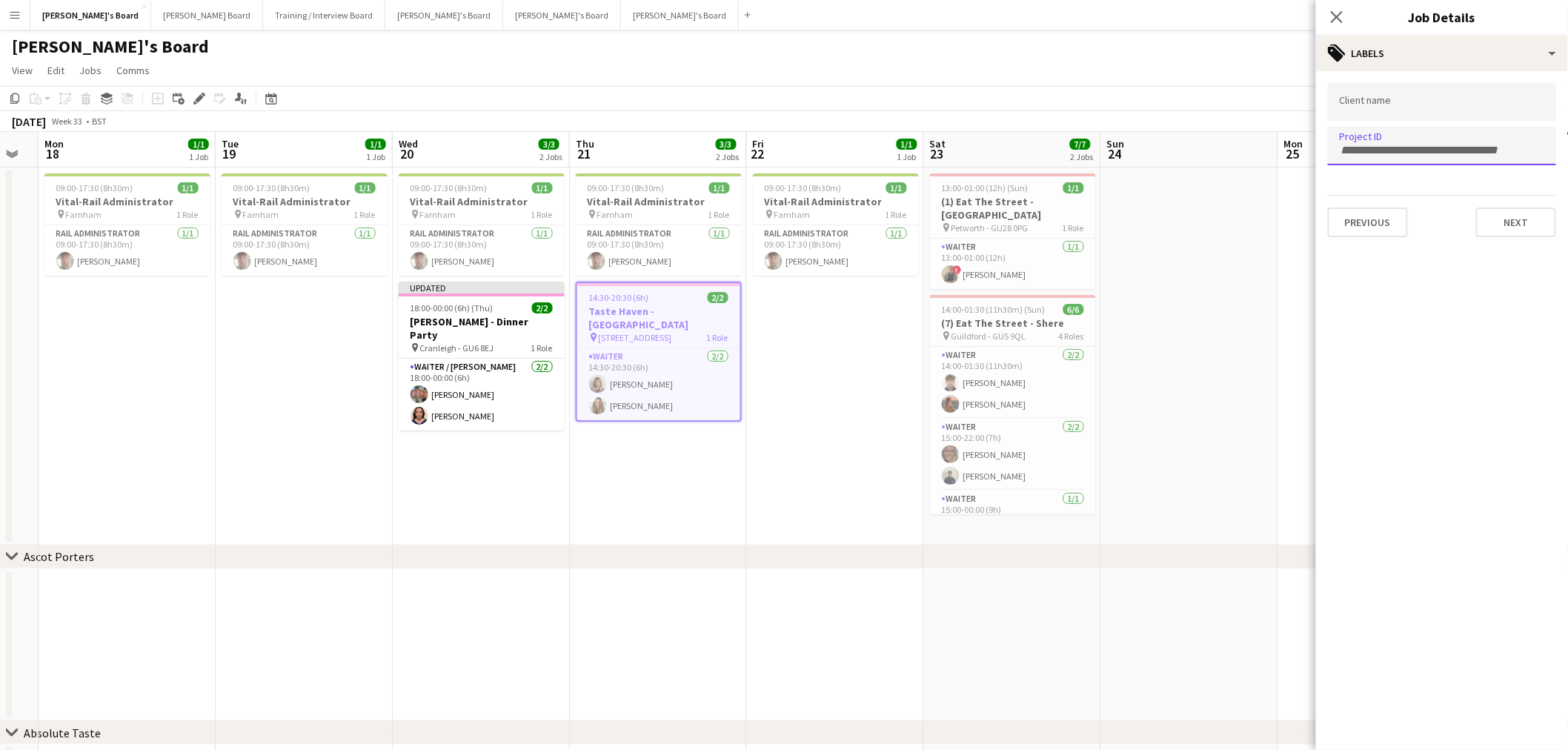
type input "*****"
click at [788, 469] on app-date-cell "09:00-17:30 (8h30m) 1/1 Vital-Rail Administrator pin Farnham 1 Role Rail Admini…" at bounding box center [836, 357] width 177 height 377
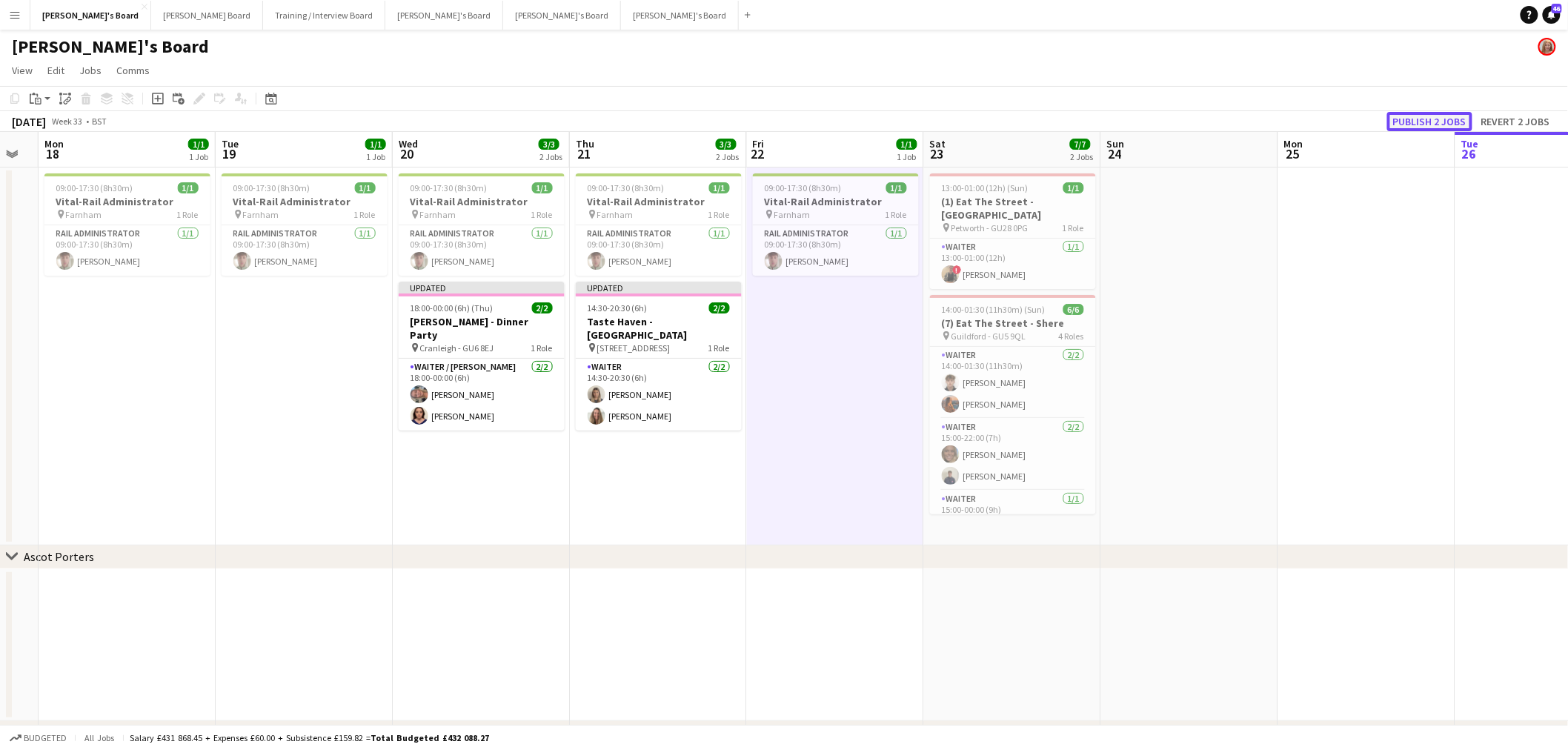
click at [1430, 123] on button "Publish 2 jobs" at bounding box center [1430, 121] width 85 height 19
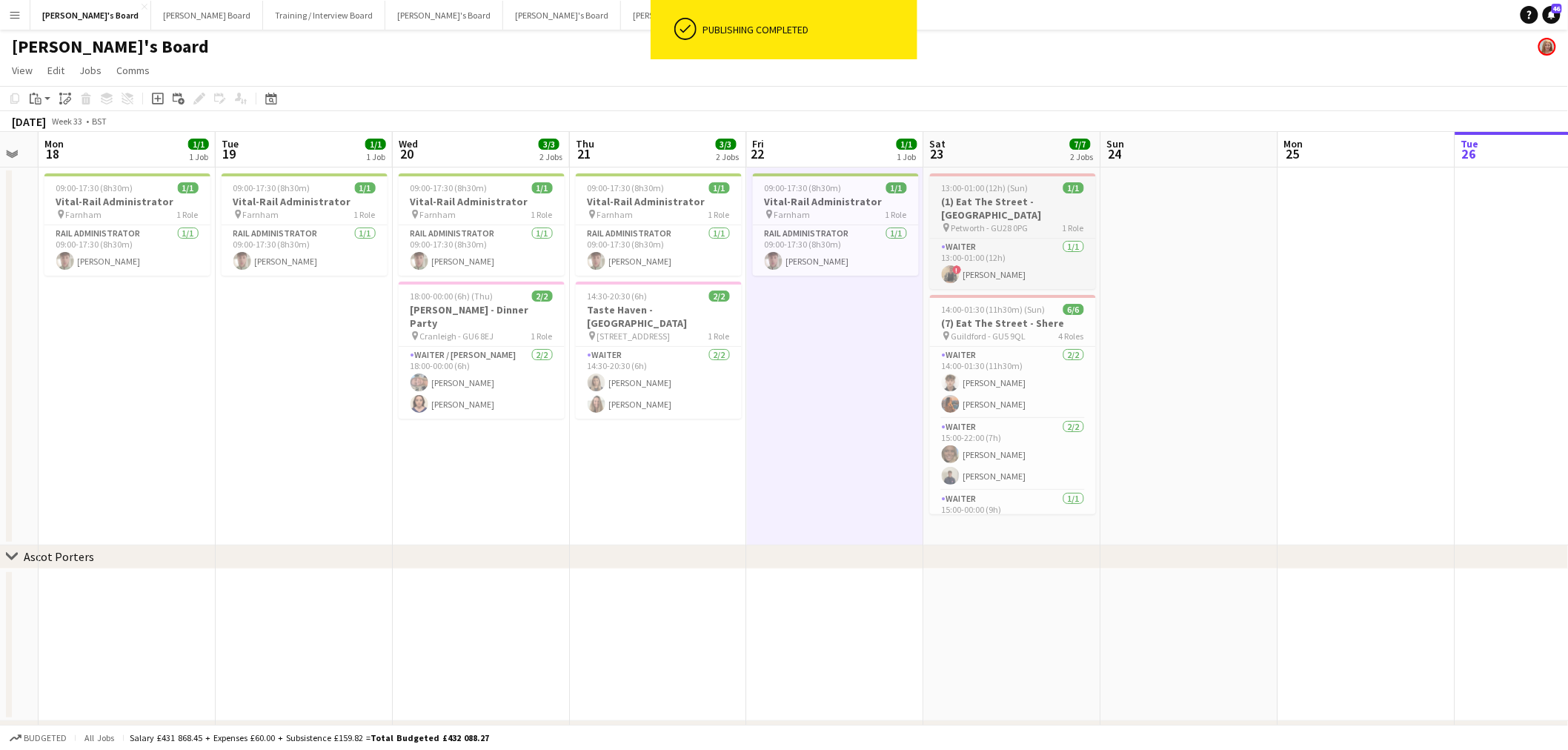
click at [1013, 174] on div at bounding box center [1013, 174] width 166 height 3
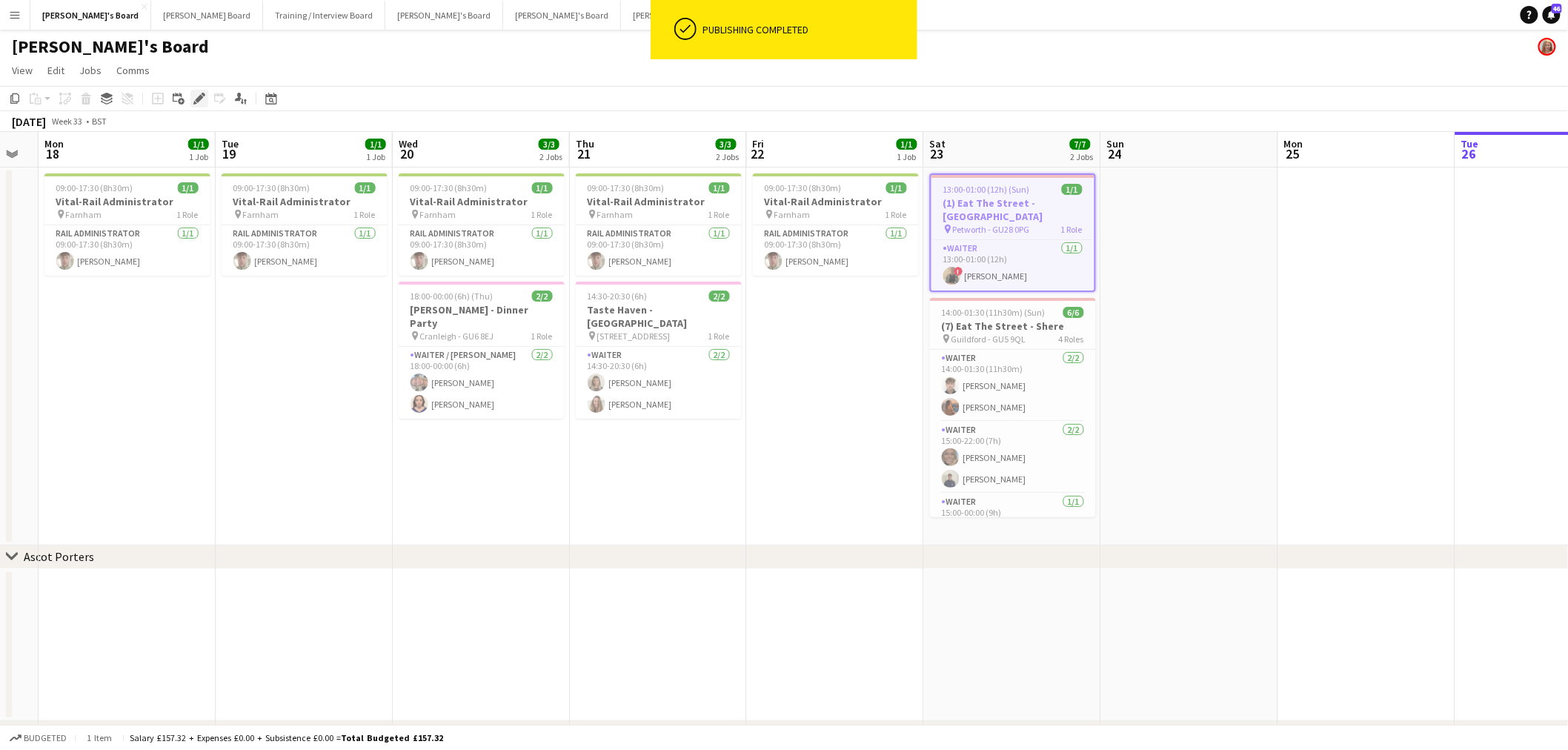
click at [194, 99] on icon "Edit" at bounding box center [199, 99] width 12 height 12
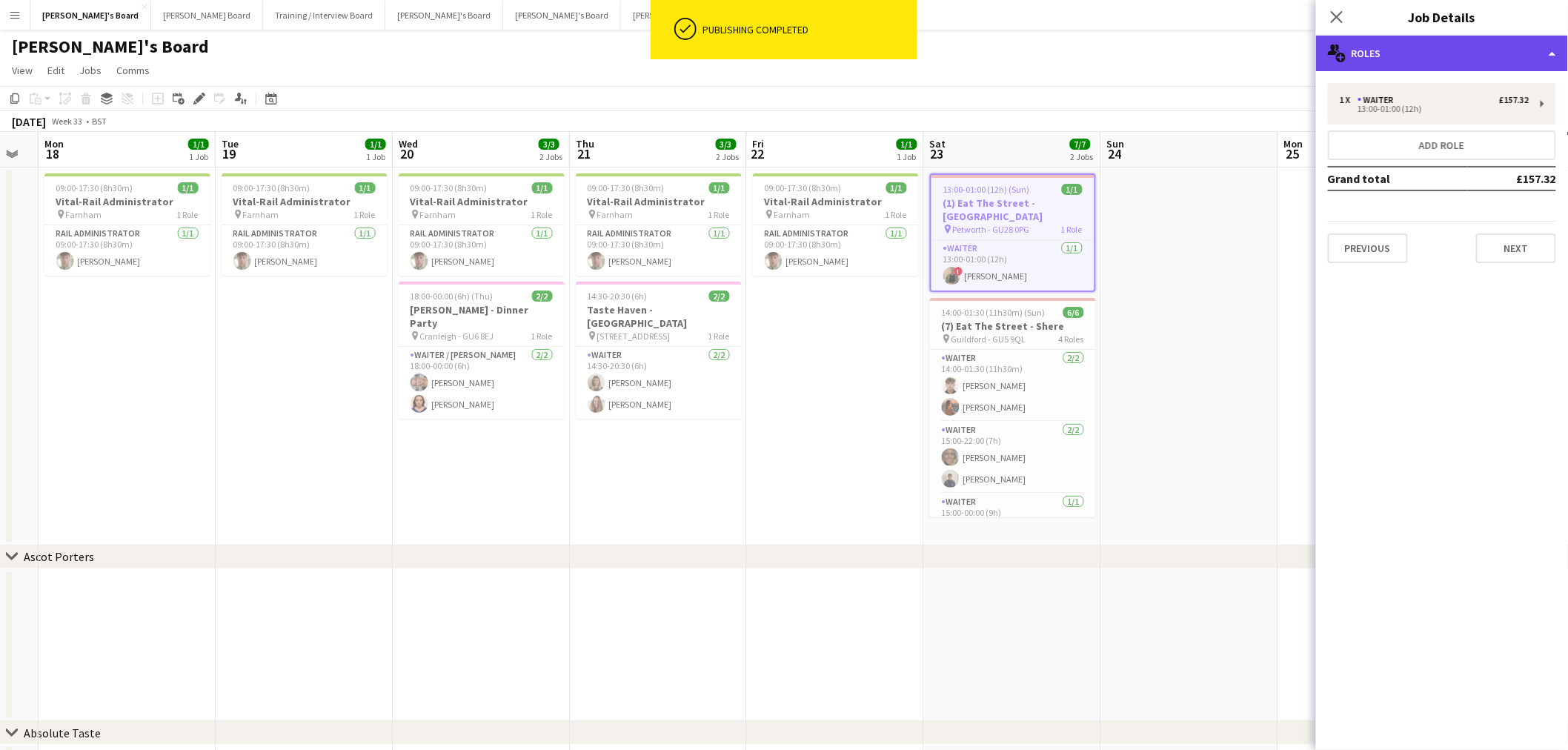
click at [1418, 42] on div "multiple-users-add Roles" at bounding box center [1443, 54] width 252 height 36
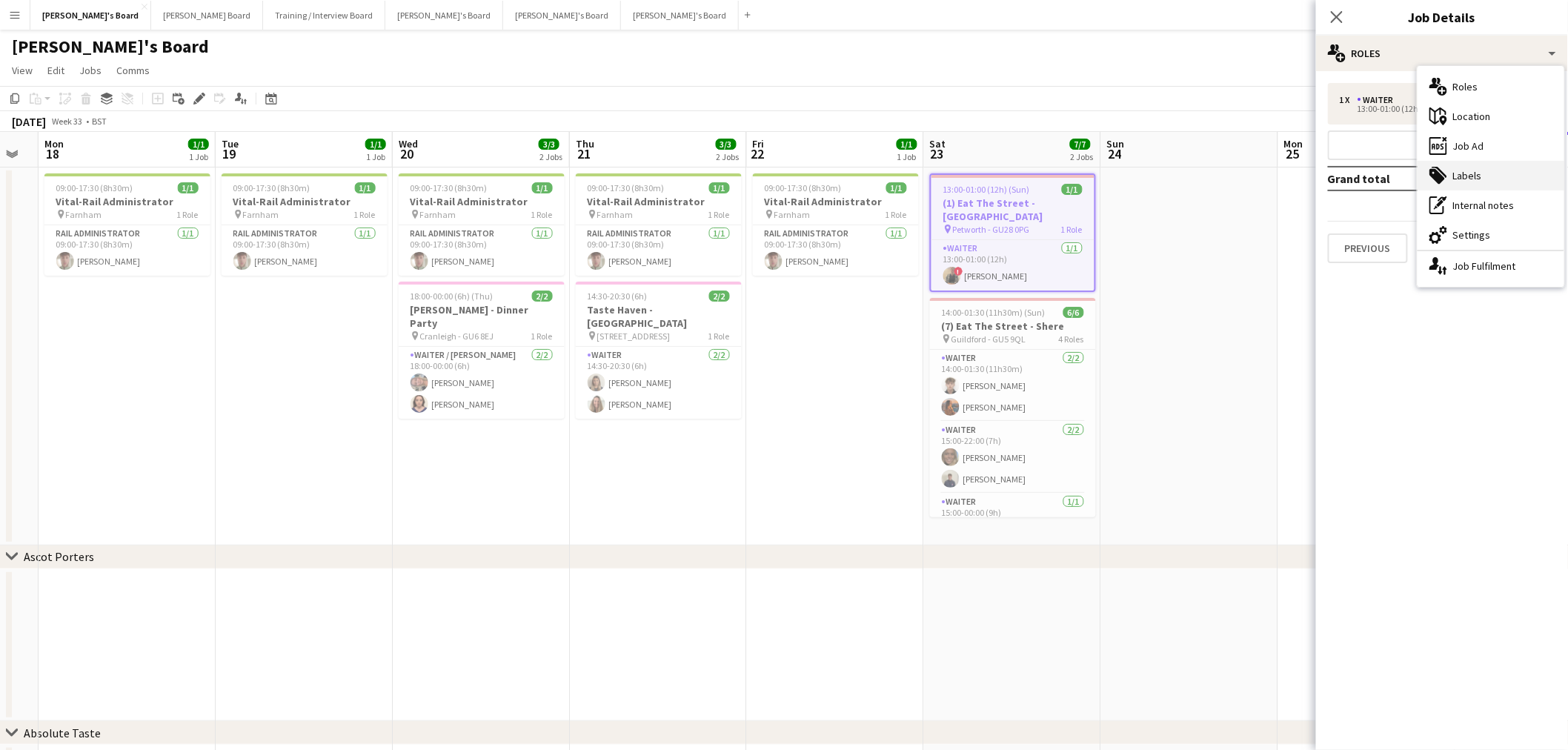
click at [1462, 172] on div "tags-double Labels" at bounding box center [1491, 175] width 147 height 29
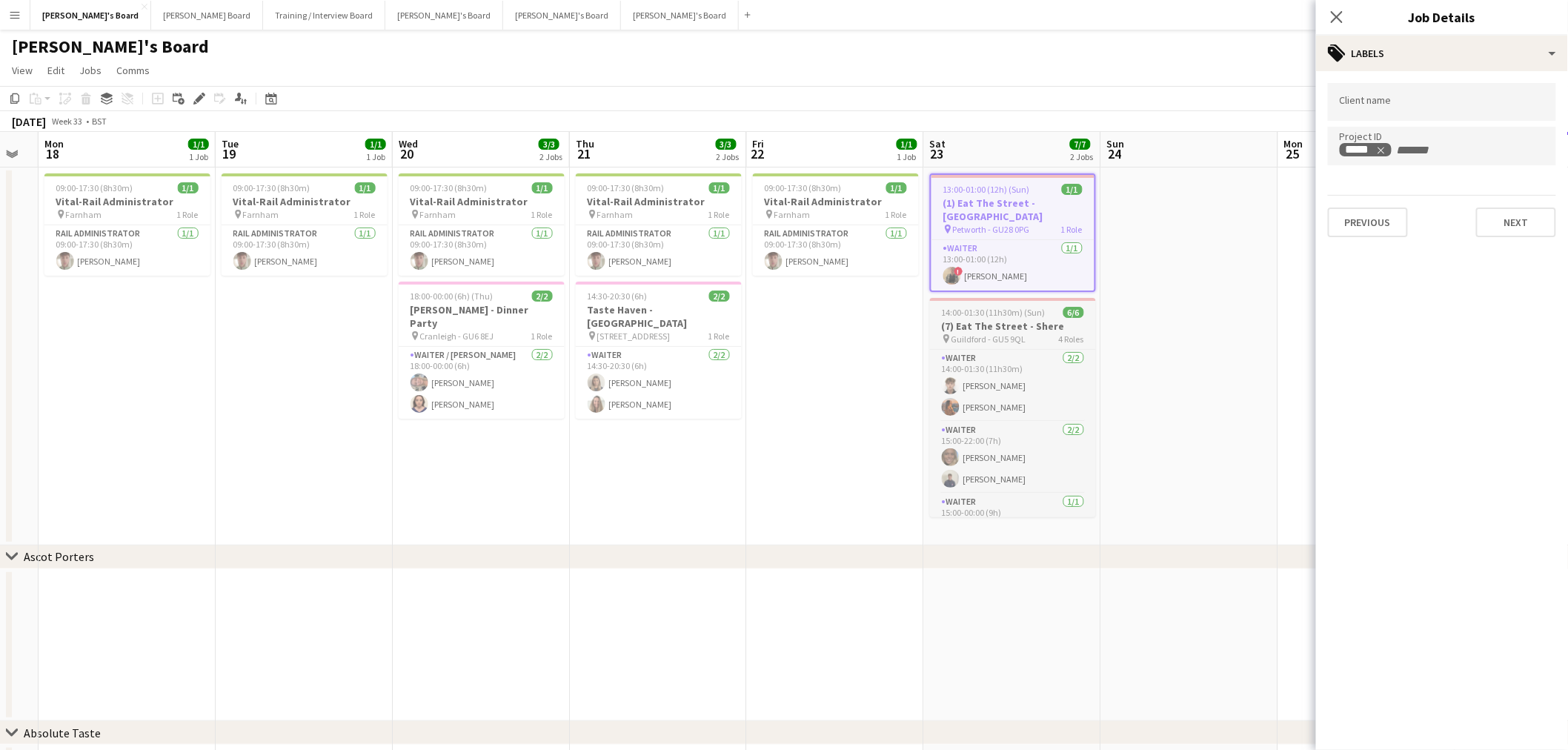
click at [1082, 306] on span "6/6" at bounding box center [1074, 312] width 21 height 11
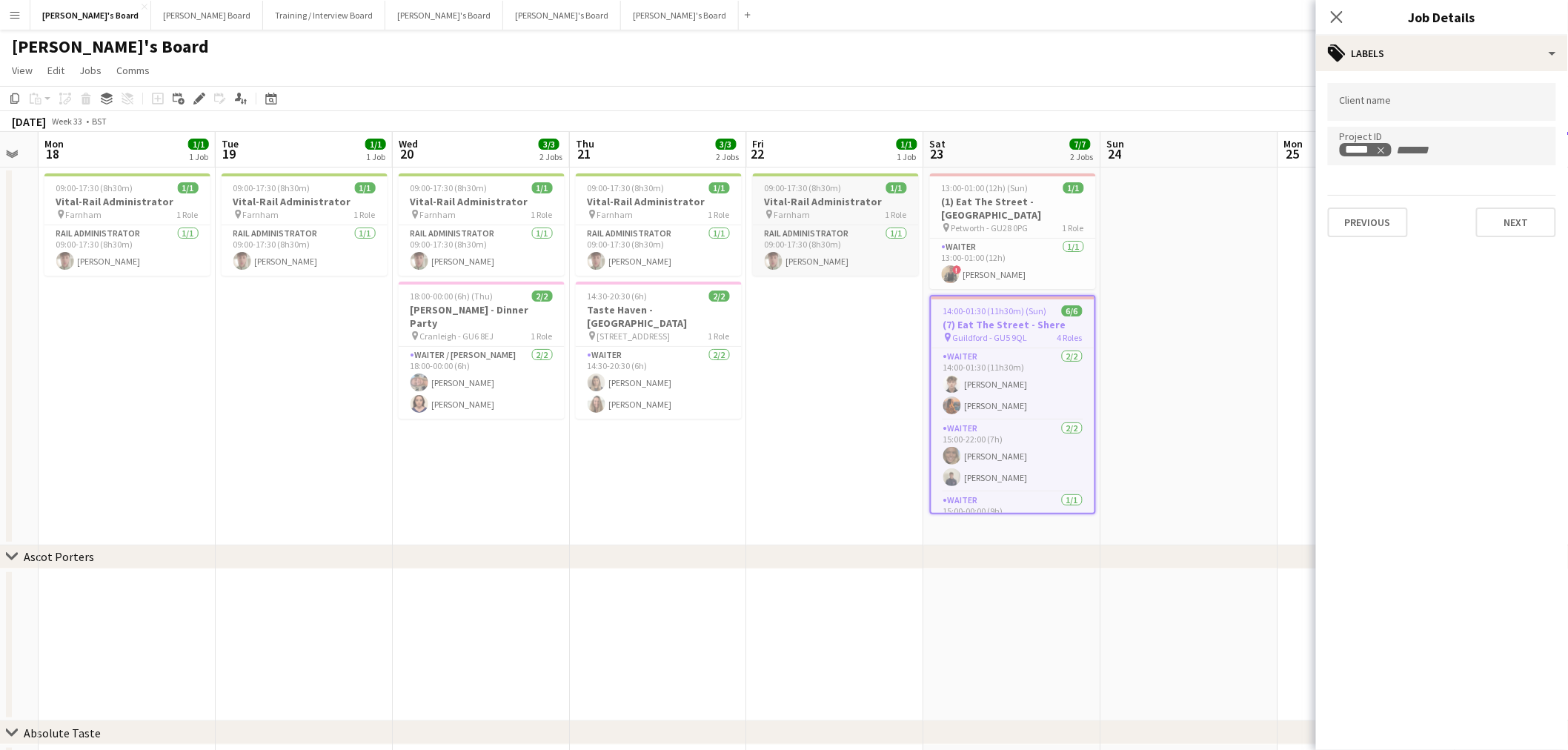
click at [835, 182] on span "09:00-17:30 (8h30m)" at bounding box center [802, 188] width 77 height 11
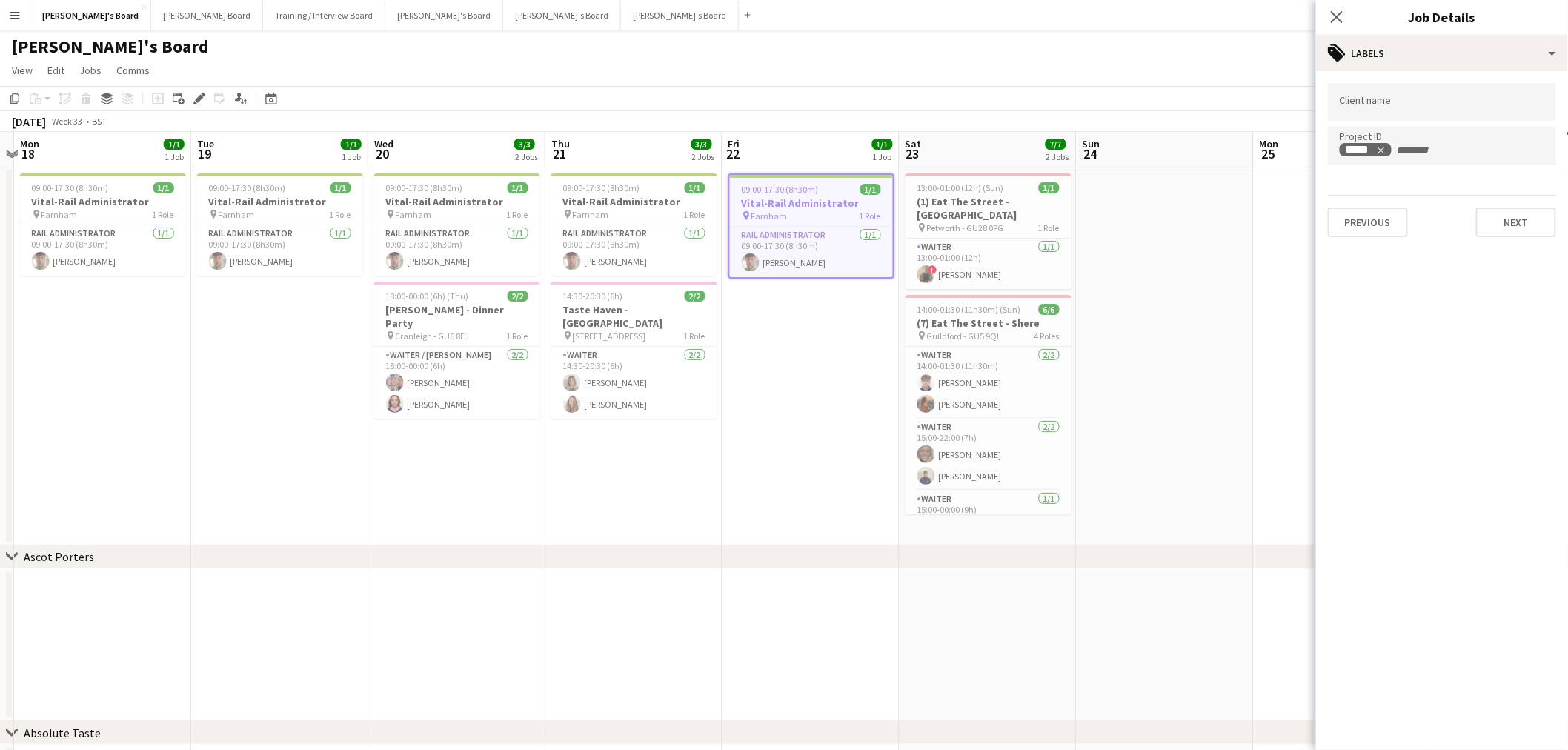
drag, startPoint x: 248, startPoint y: 364, endPoint x: 358, endPoint y: 446, distance: 137.2
click at [222, 448] on app-calendar-viewport "Fri 15 1/1 1 Job Sat 16 3/3 1 Job Sun 17 Mon 18 1/1 1 Job Tue 19 1/1 1 Job Wed …" at bounding box center [784, 528] width 1568 height 794
click at [1049, 356] on app-card-role "Waiter 2/2 14:00-01:30 (11h30m) Benjamin Field Isabella Faithfull" at bounding box center [987, 383] width 166 height 72
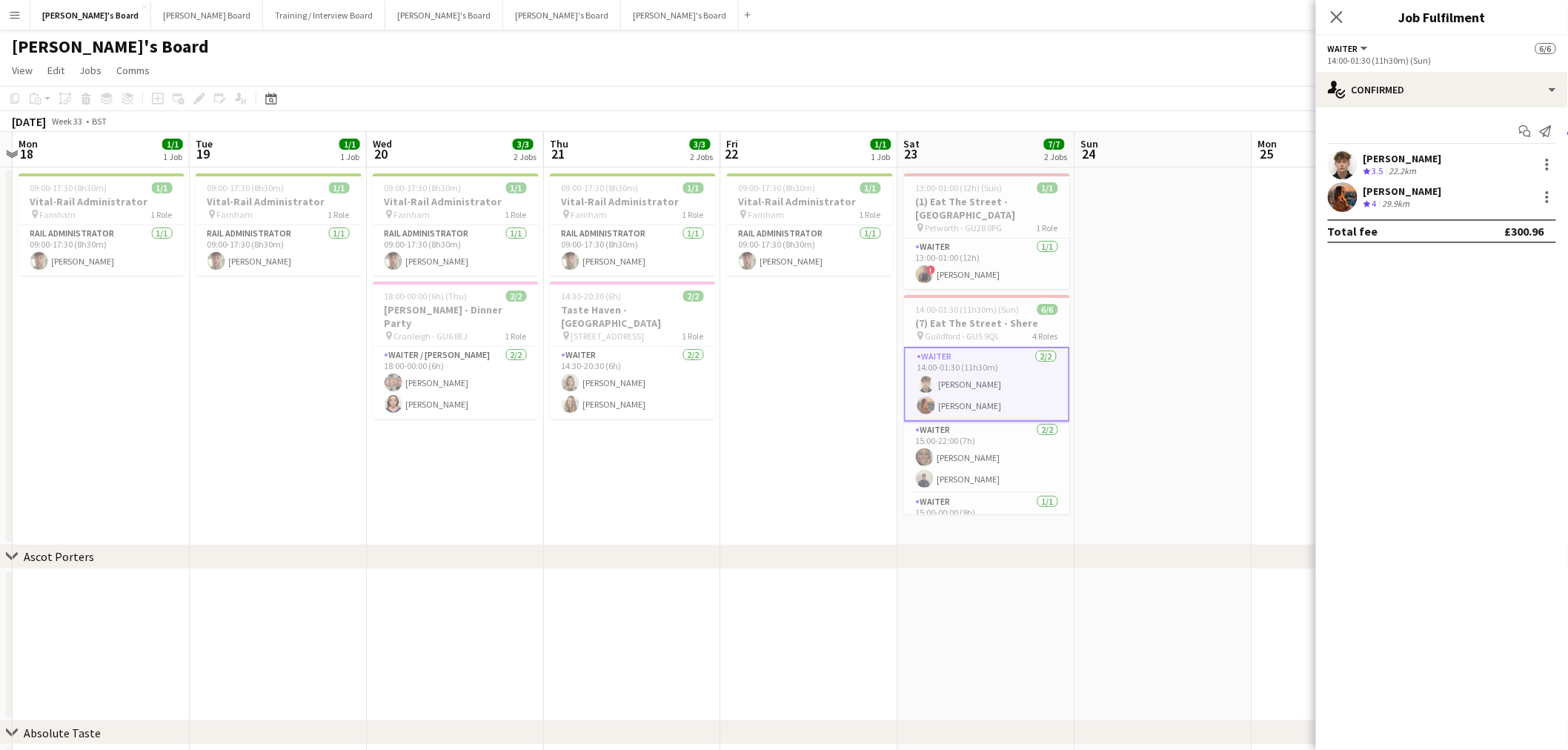
click at [1168, 356] on app-date-cell at bounding box center [1164, 357] width 177 height 377
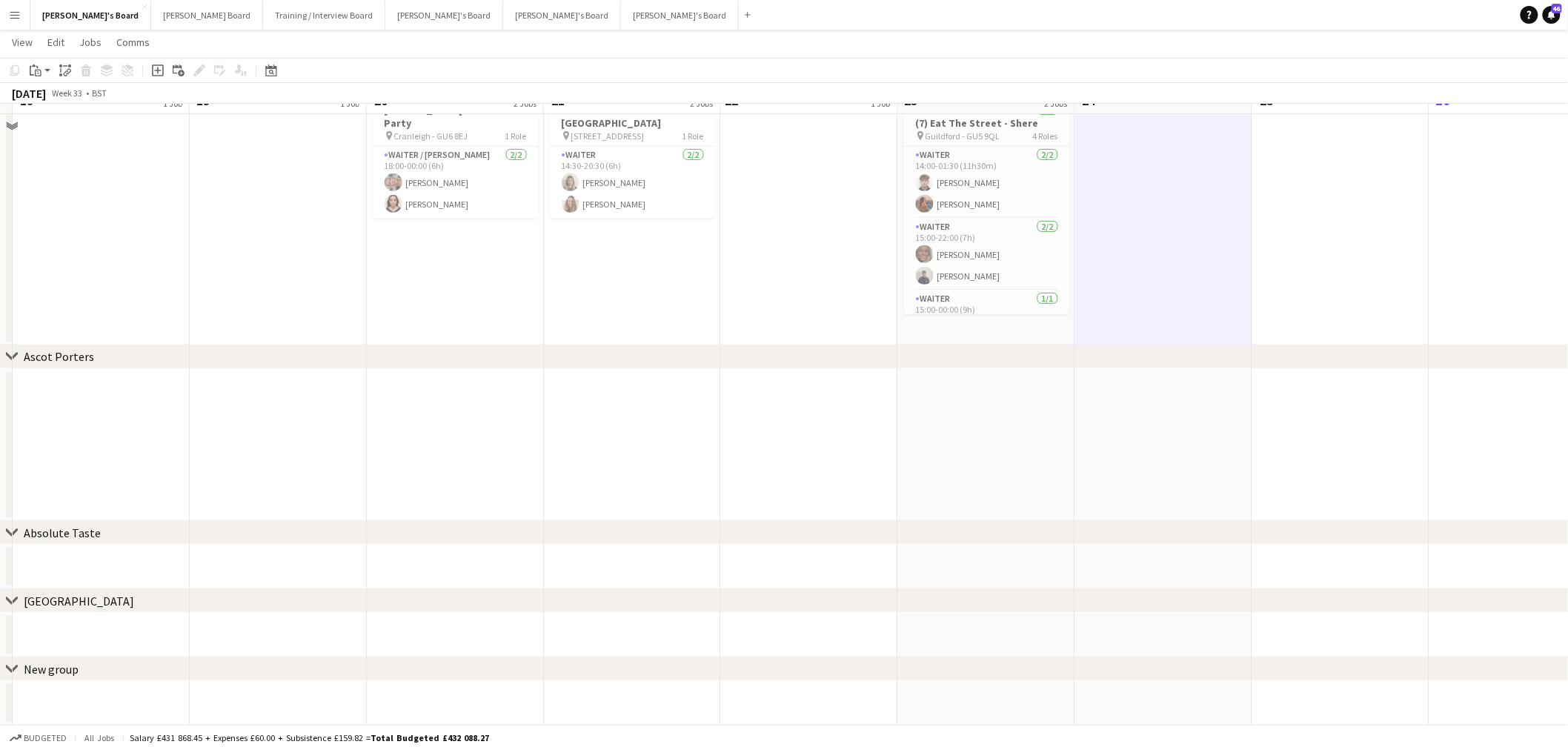
scroll to position [0, 0]
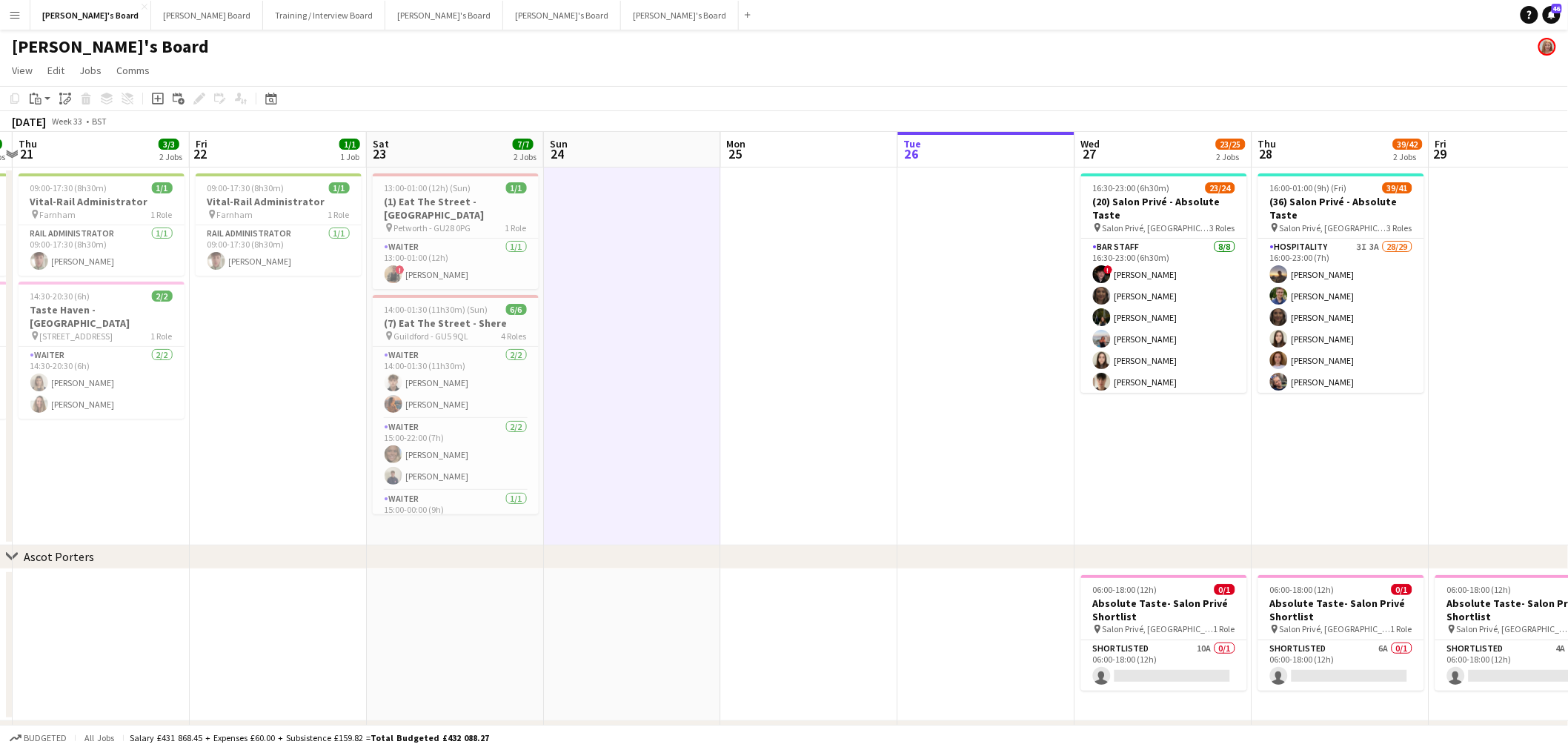
drag, startPoint x: 1450, startPoint y: 295, endPoint x: 944, endPoint y: 366, distance: 511.0
click at [945, 365] on app-calendar-viewport "Mon 18 1/1 1 Job Tue 19 1/1 1 Job Wed 20 3/3 2 Jobs Thu 21 3/3 2 Jobs Fri 22 1/…" at bounding box center [784, 528] width 1568 height 794
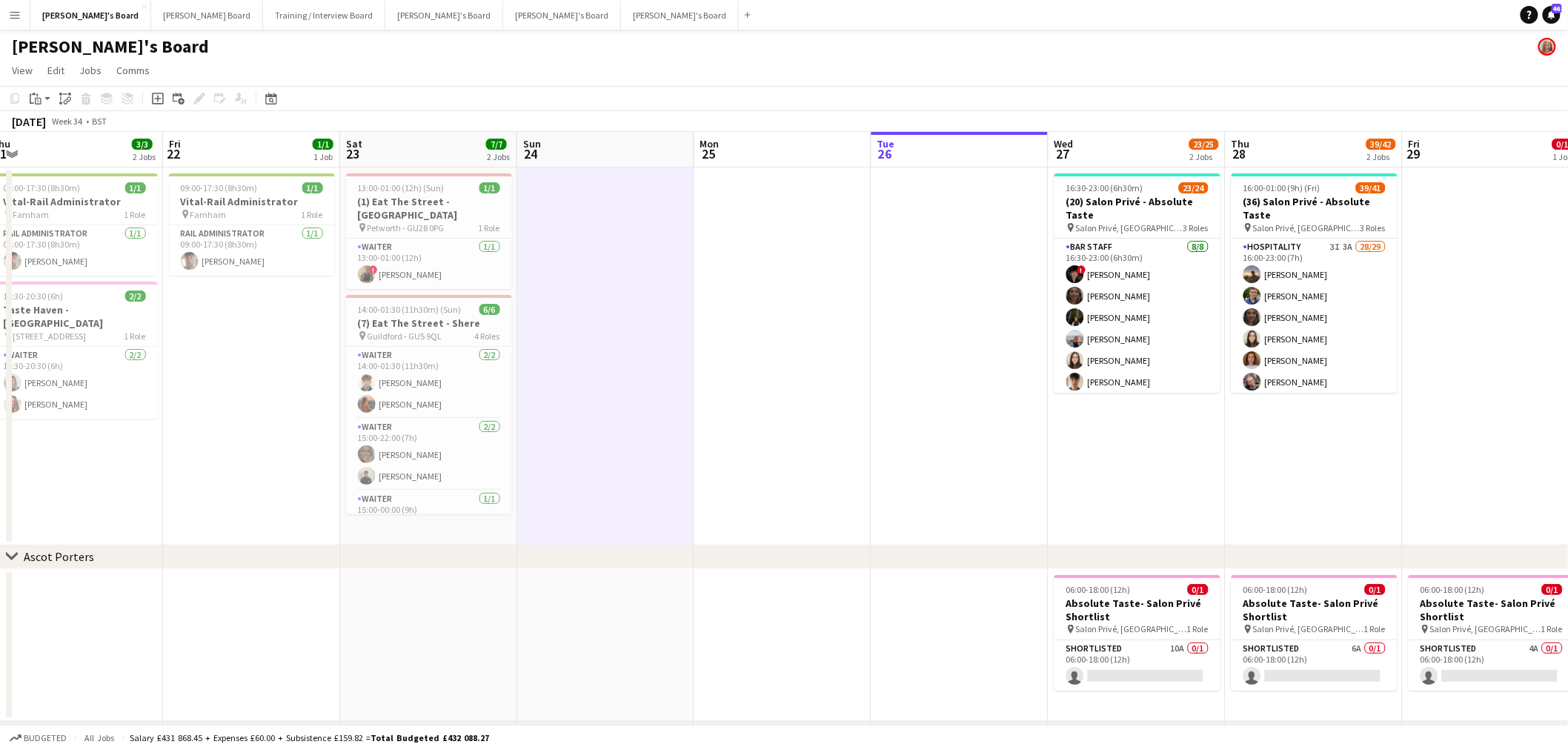
drag, startPoint x: 1393, startPoint y: 320, endPoint x: 1162, endPoint y: 357, distance: 233.9
click at [1162, 357] on app-calendar-viewport "Mon 18 1/1 1 Job Tue 19 1/1 1 Job Wed 20 3/3 2 Jobs Thu 21 3/3 2 Jobs Fri 22 1/…" at bounding box center [784, 528] width 1568 height 794
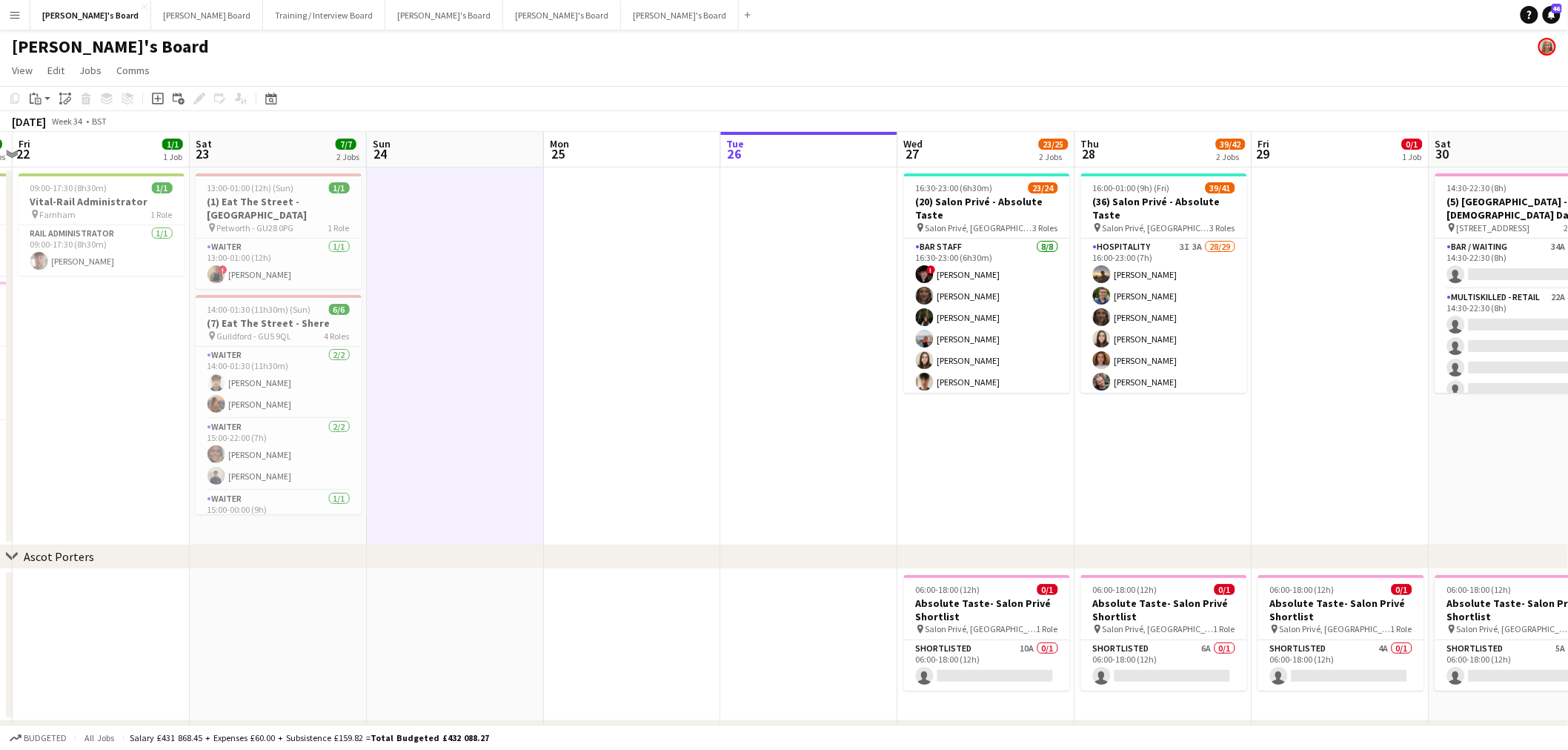
drag, startPoint x: 1005, startPoint y: 366, endPoint x: 609, endPoint y: 351, distance: 396.3
click at [605, 354] on app-calendar-viewport "Tue 19 1/1 1 Job Wed 20 3/3 2 Jobs Thu 21 3/3 2 Jobs Fri 22 1/1 1 Job Sat 23 7/…" at bounding box center [784, 528] width 1568 height 794
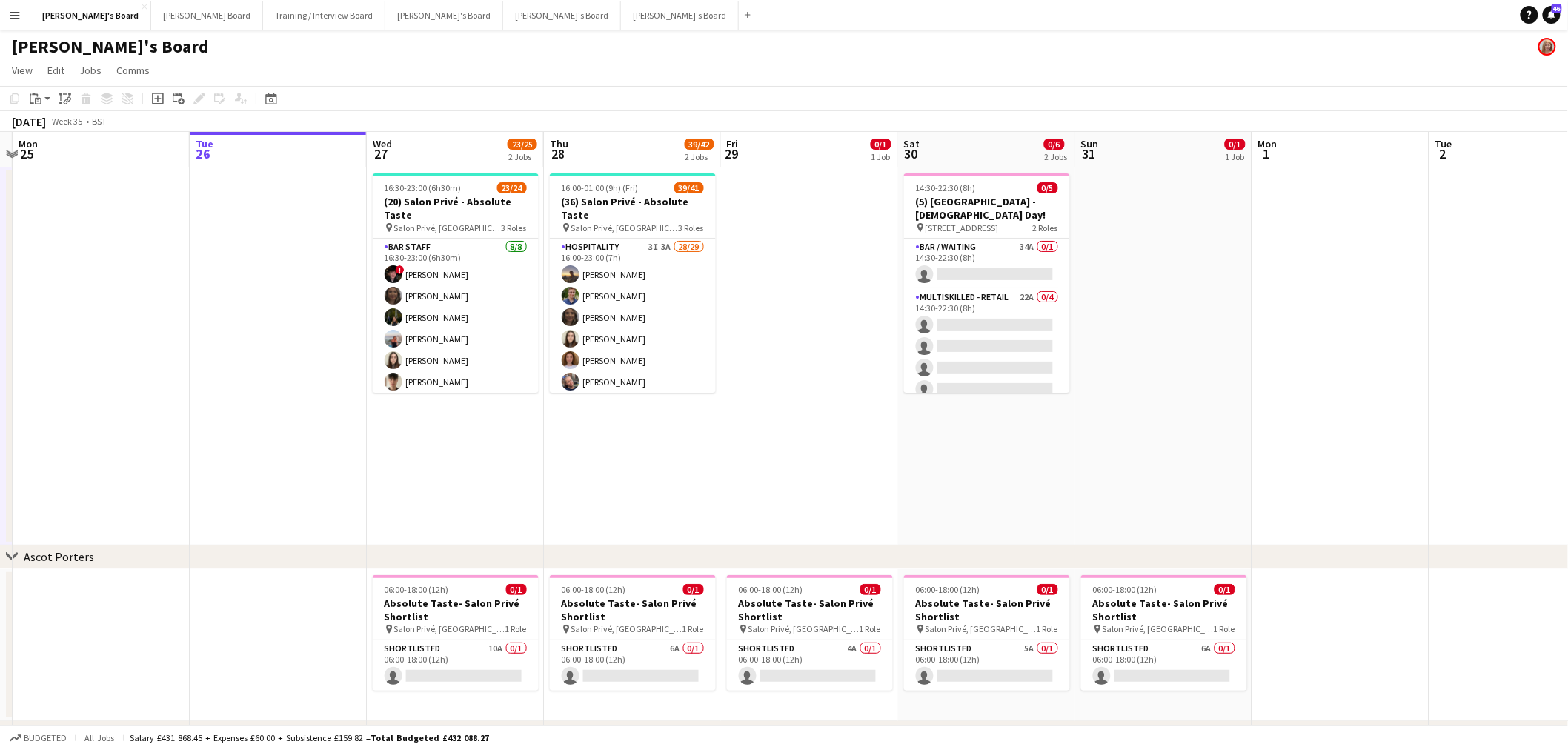
scroll to position [0, 423]
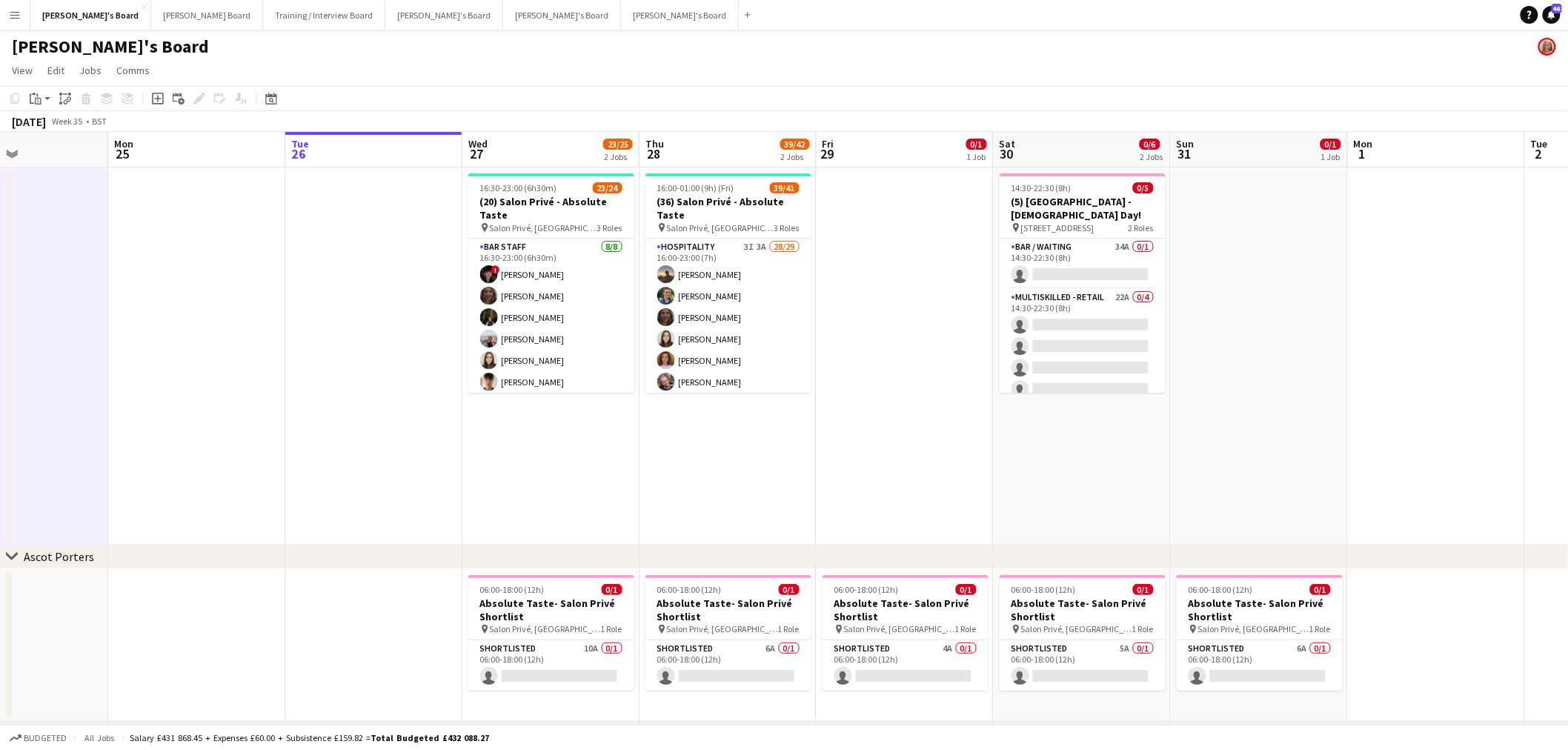
drag, startPoint x: 732, startPoint y: 344, endPoint x: 930, endPoint y: 360, distance: 198.6
click at [930, 360] on app-calendar-viewport "Fri 22 1/1 1 Job Sat 23 7/7 2 Jobs Sun 24 Mon 25 Tue 26 Wed 27 23/25 2 Jobs Thu…" at bounding box center [784, 528] width 1568 height 794
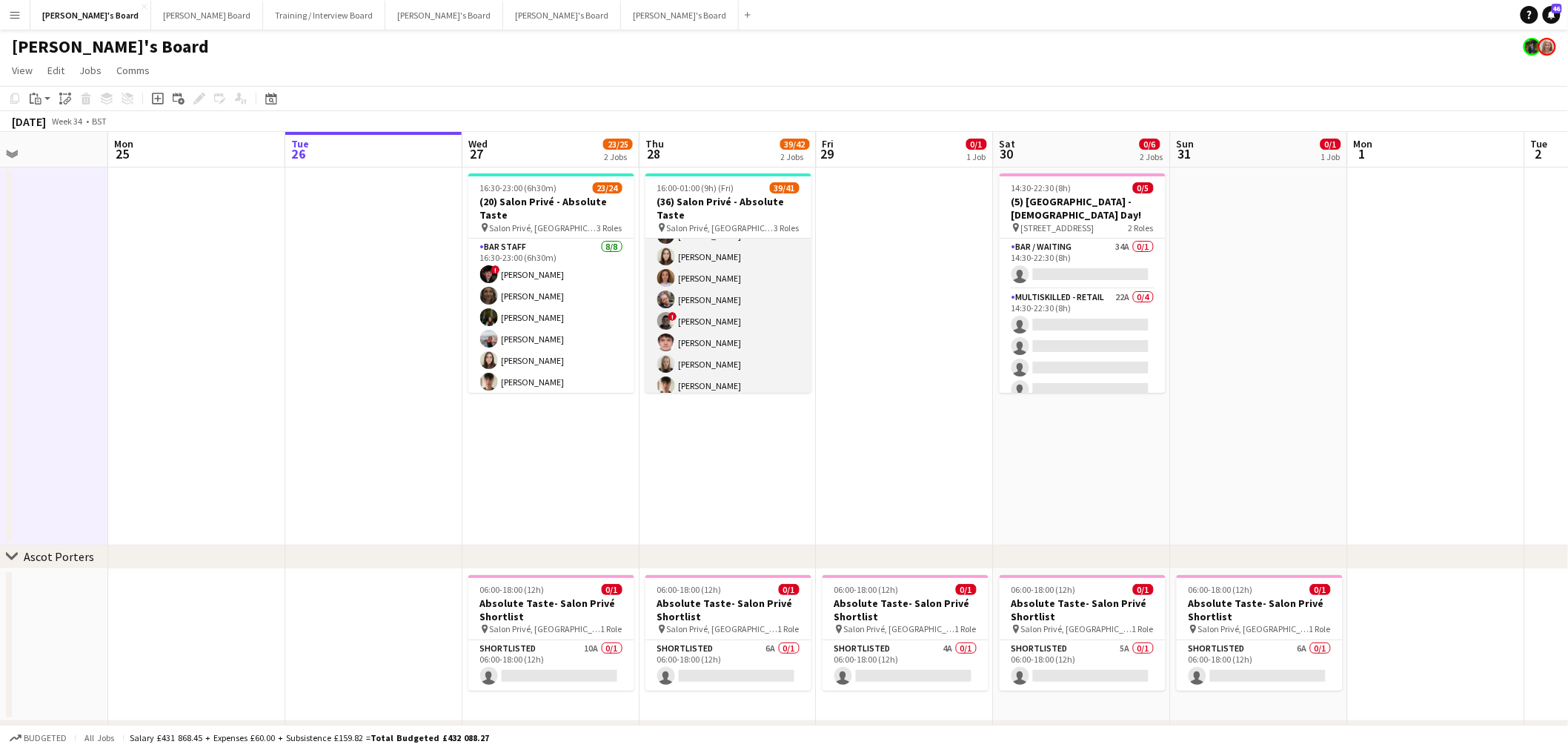
scroll to position [0, 0]
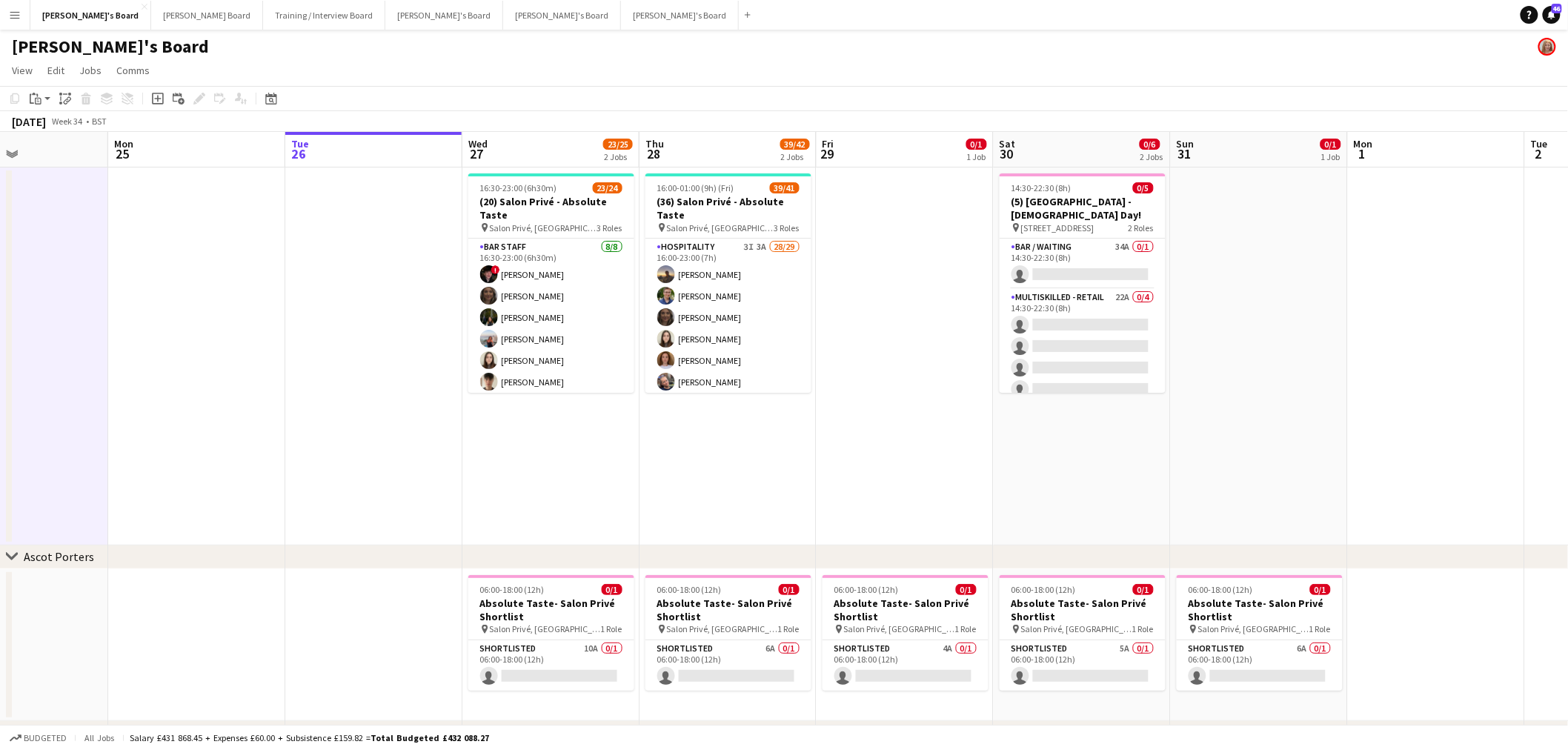
drag, startPoint x: 1040, startPoint y: 470, endPoint x: 1128, endPoint y: 454, distance: 89.4
click at [1131, 457] on app-calendar-viewport "Fri 22 1/1 1 Job Sat 23 7/7 2 Jobs Sun 24 Mon 25 Tue 26 Wed 27 23/25 2 Jobs Thu…" at bounding box center [784, 528] width 1568 height 794
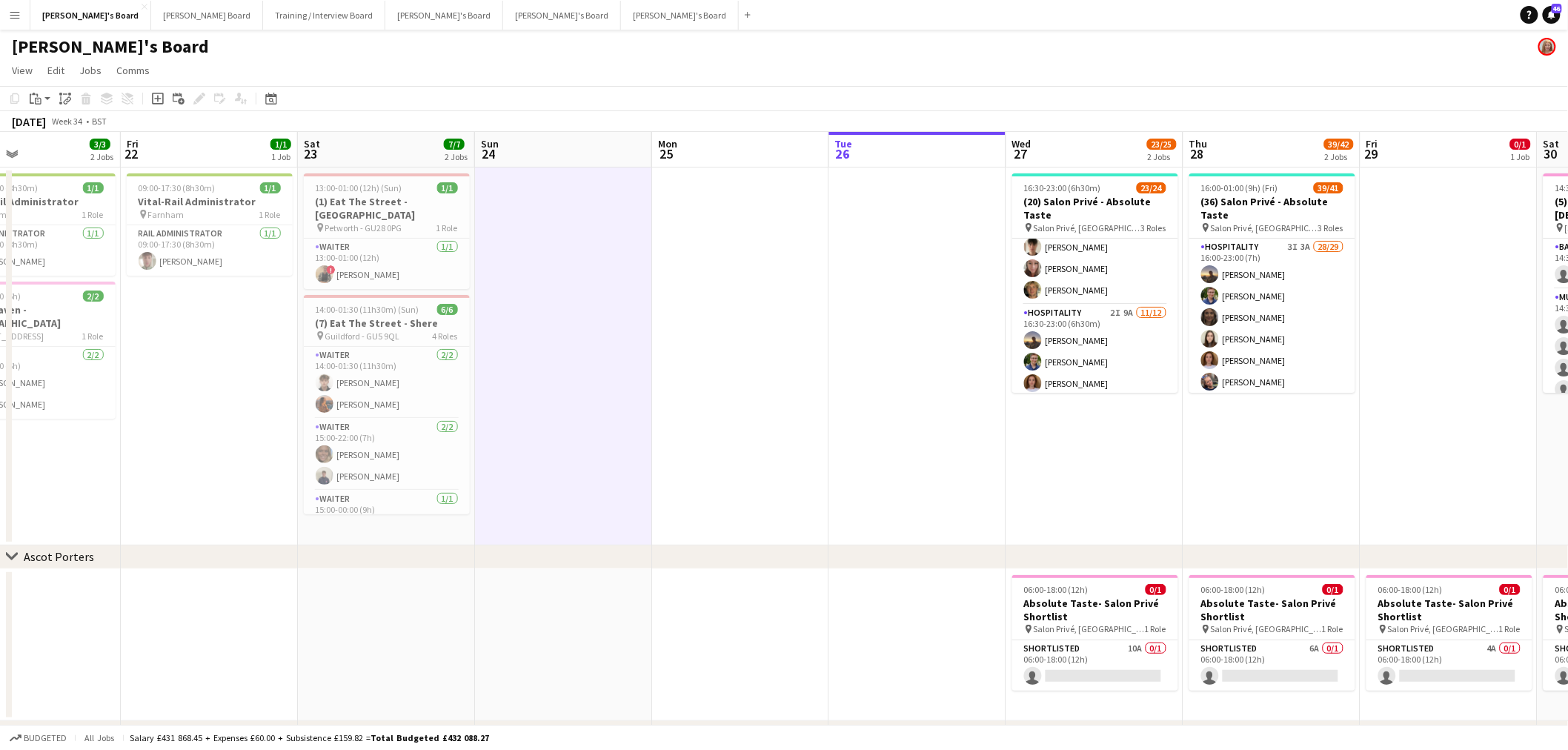
scroll to position [0, 504]
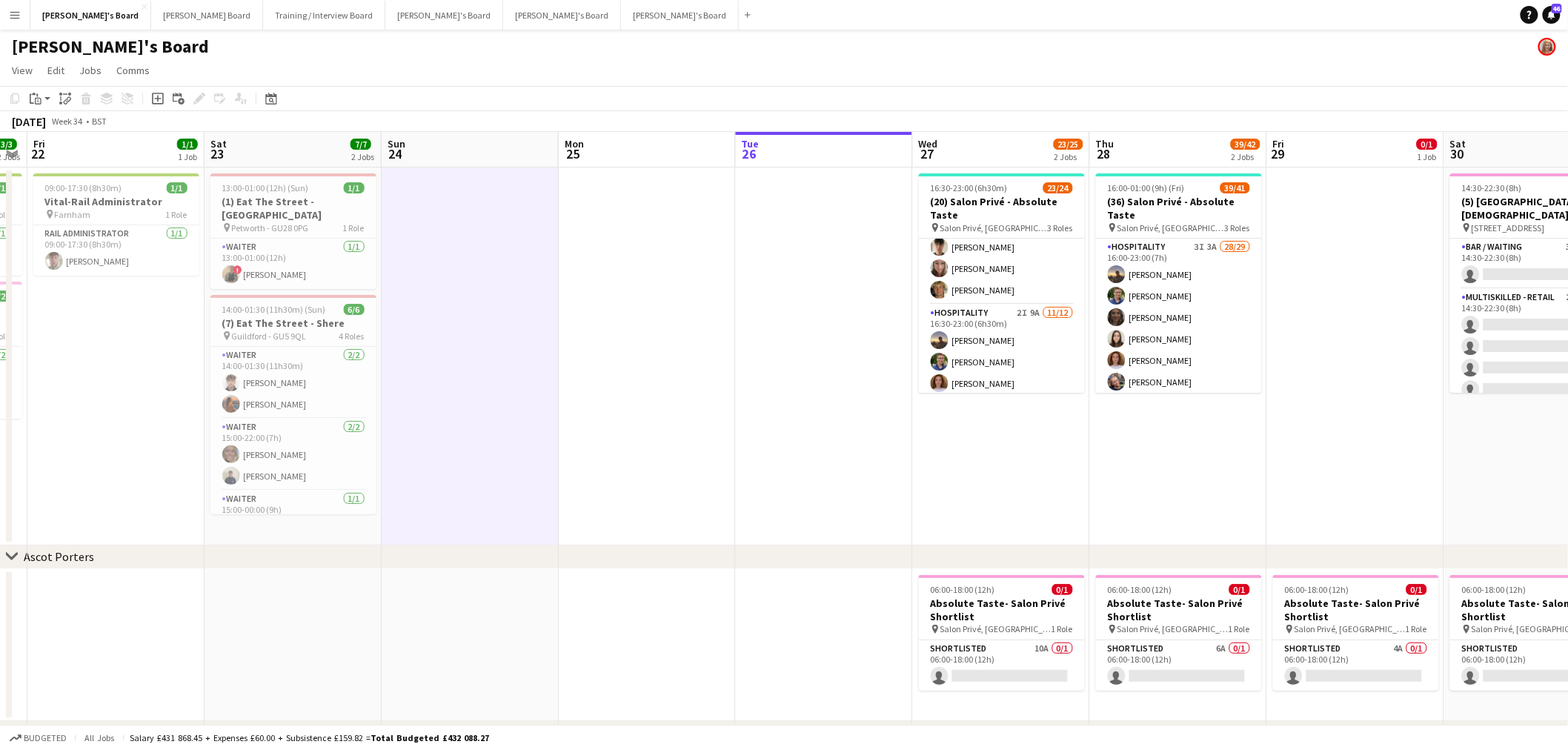
drag, startPoint x: 716, startPoint y: 326, endPoint x: 623, endPoint y: 331, distance: 93.1
click at [623, 331] on app-calendar-viewport "Tue 19 1/1 1 Job Wed 20 3/3 2 Jobs Thu 21 3/3 2 Jobs Fri 22 1/1 1 Job Sat 23 7/…" at bounding box center [784, 528] width 1568 height 794
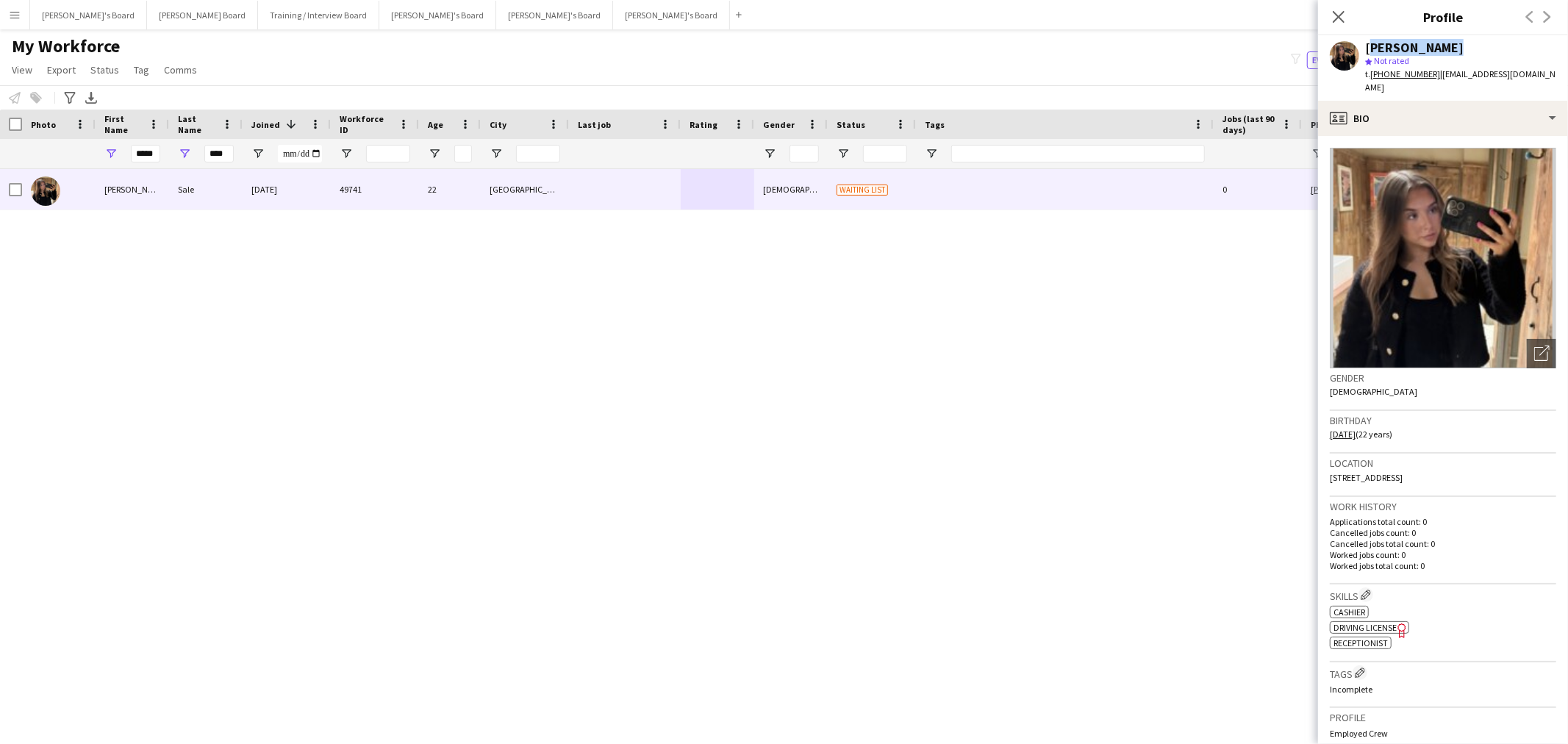
click at [16, 2] on button "Menu" at bounding box center [14, 14] width 29 height 29
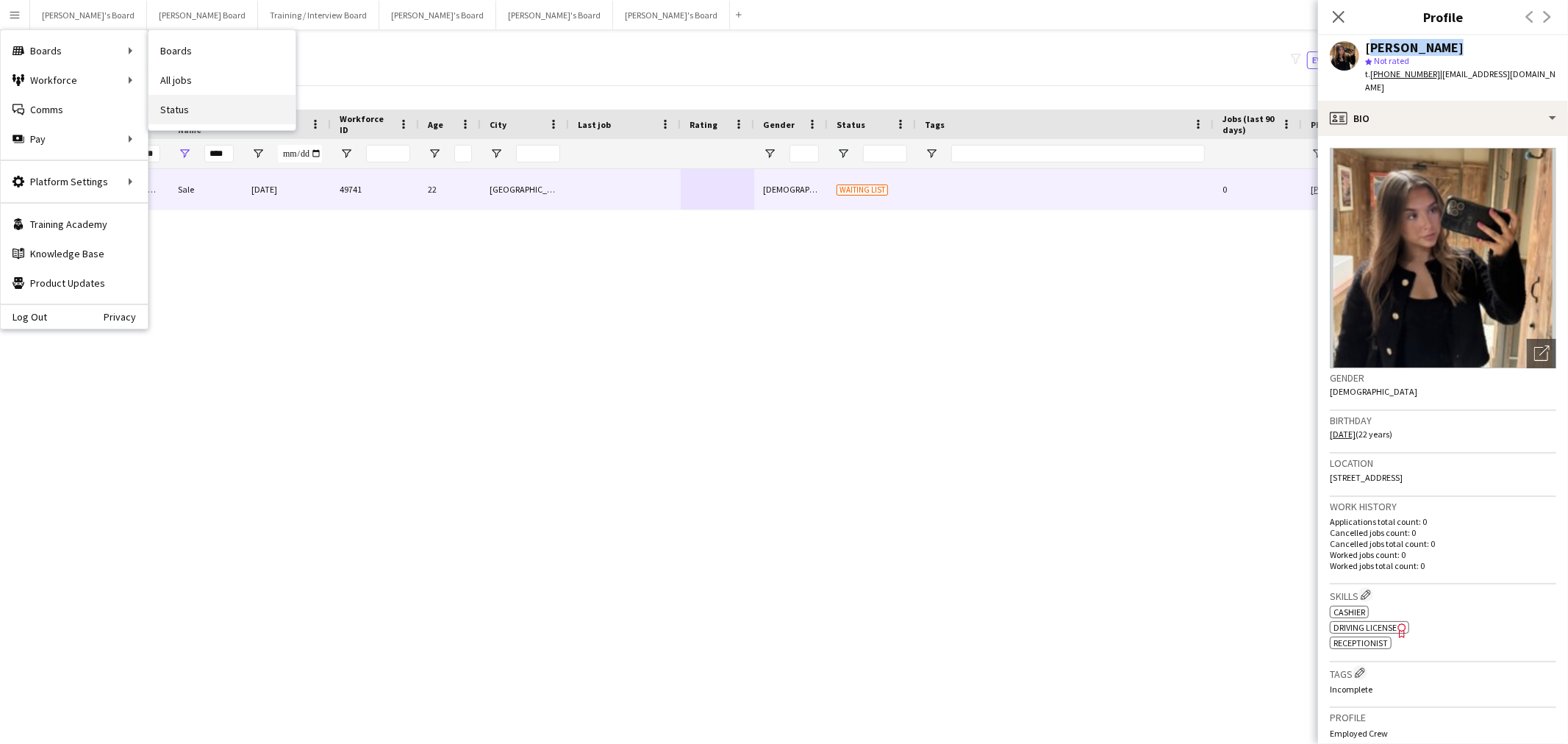
click at [166, 101] on link "Status" at bounding box center [222, 109] width 147 height 29
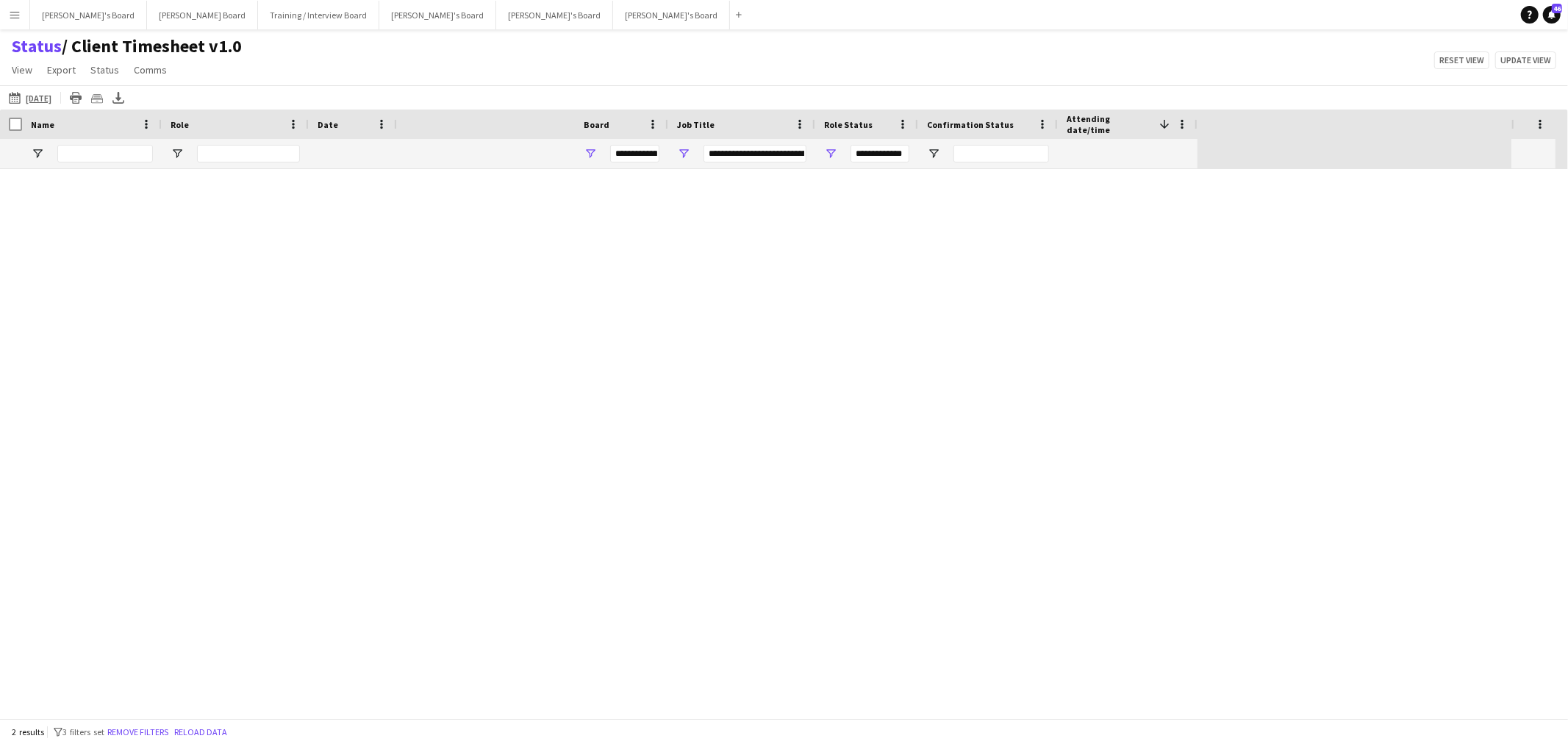
type input "**********"
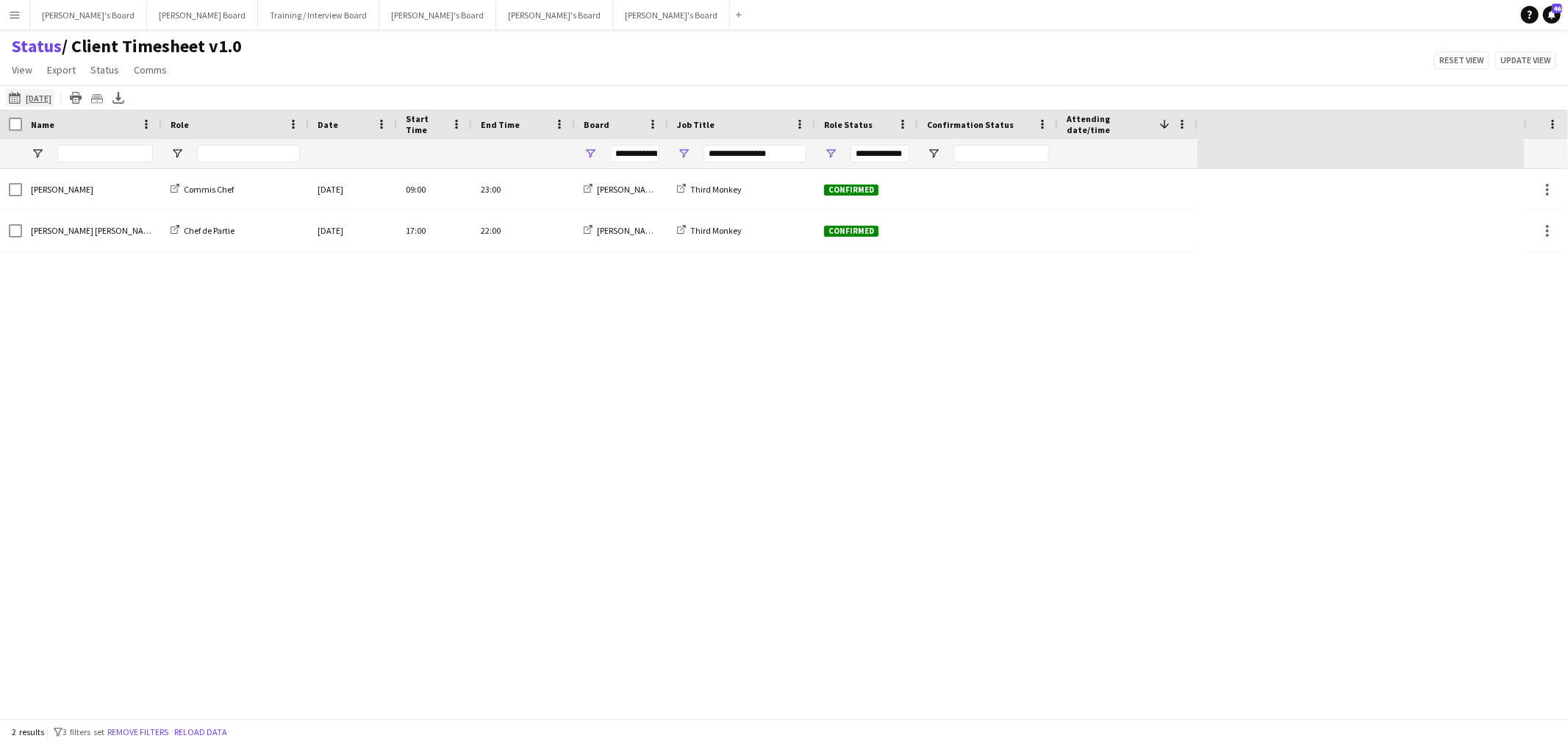
click at [15, 103] on app-icon "[DATE]" at bounding box center [17, 98] width 17 height 12
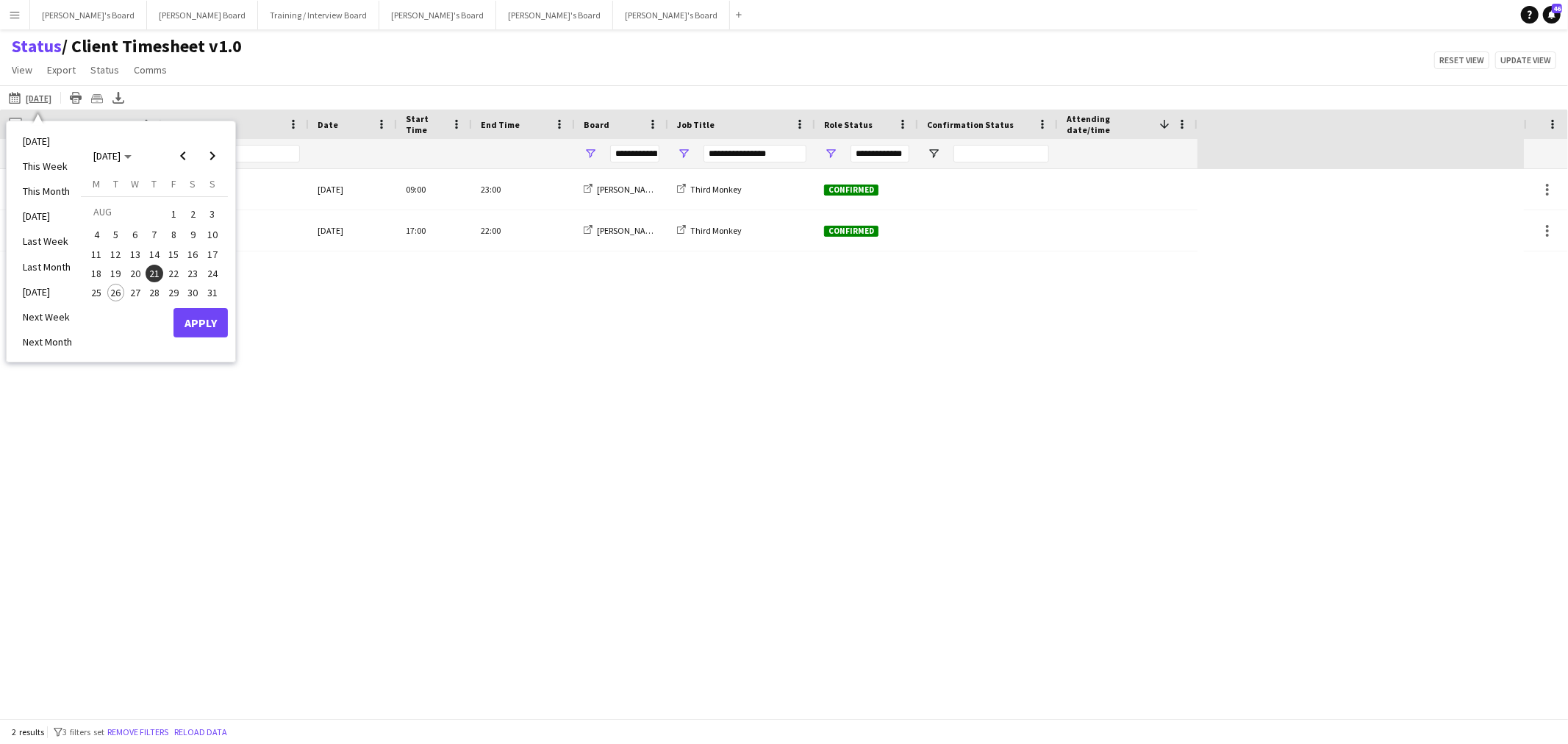
click at [109, 289] on span "26" at bounding box center [116, 293] width 18 height 18
click at [131, 294] on span "27" at bounding box center [135, 293] width 18 height 18
click at [214, 326] on button "Apply" at bounding box center [200, 322] width 55 height 29
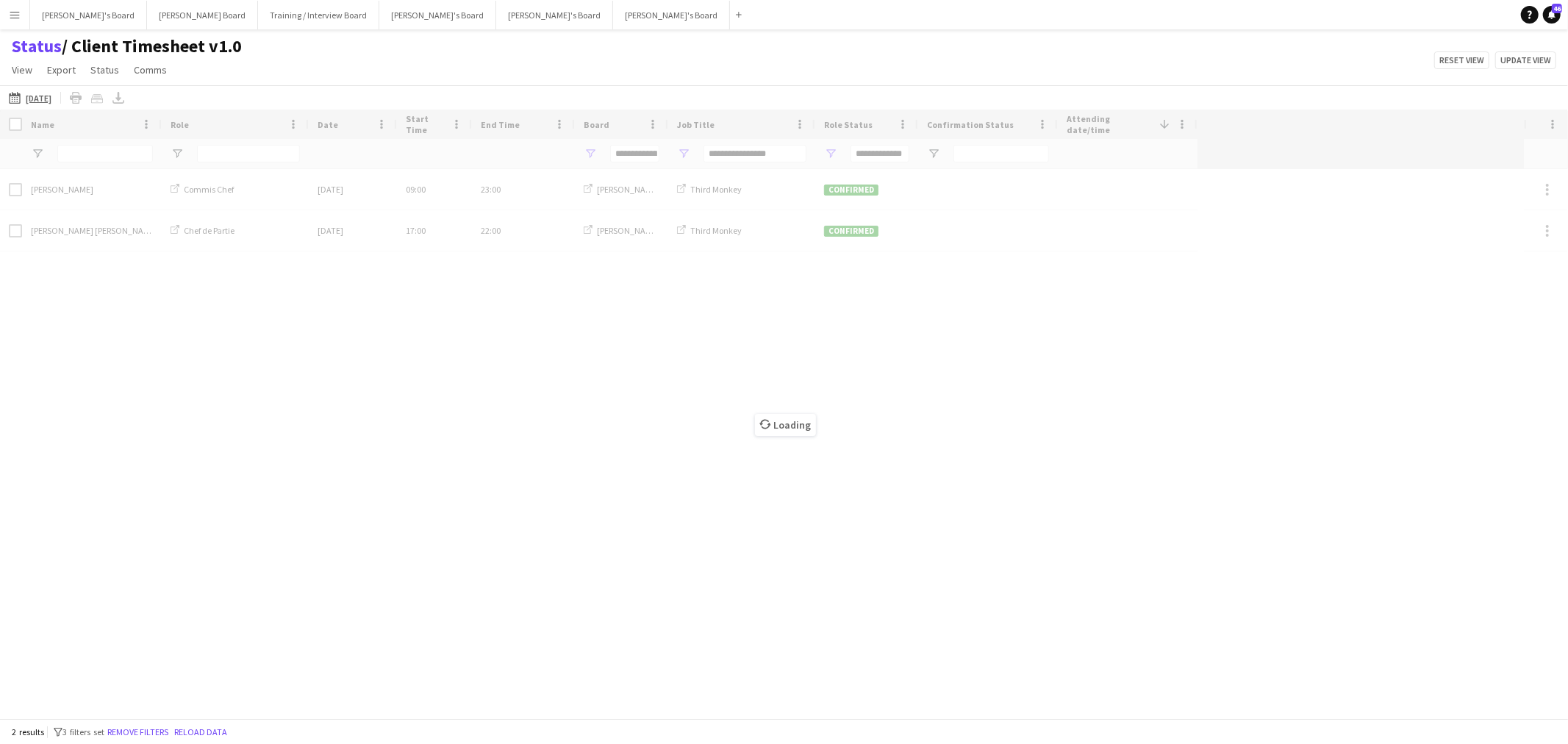
type input "***"
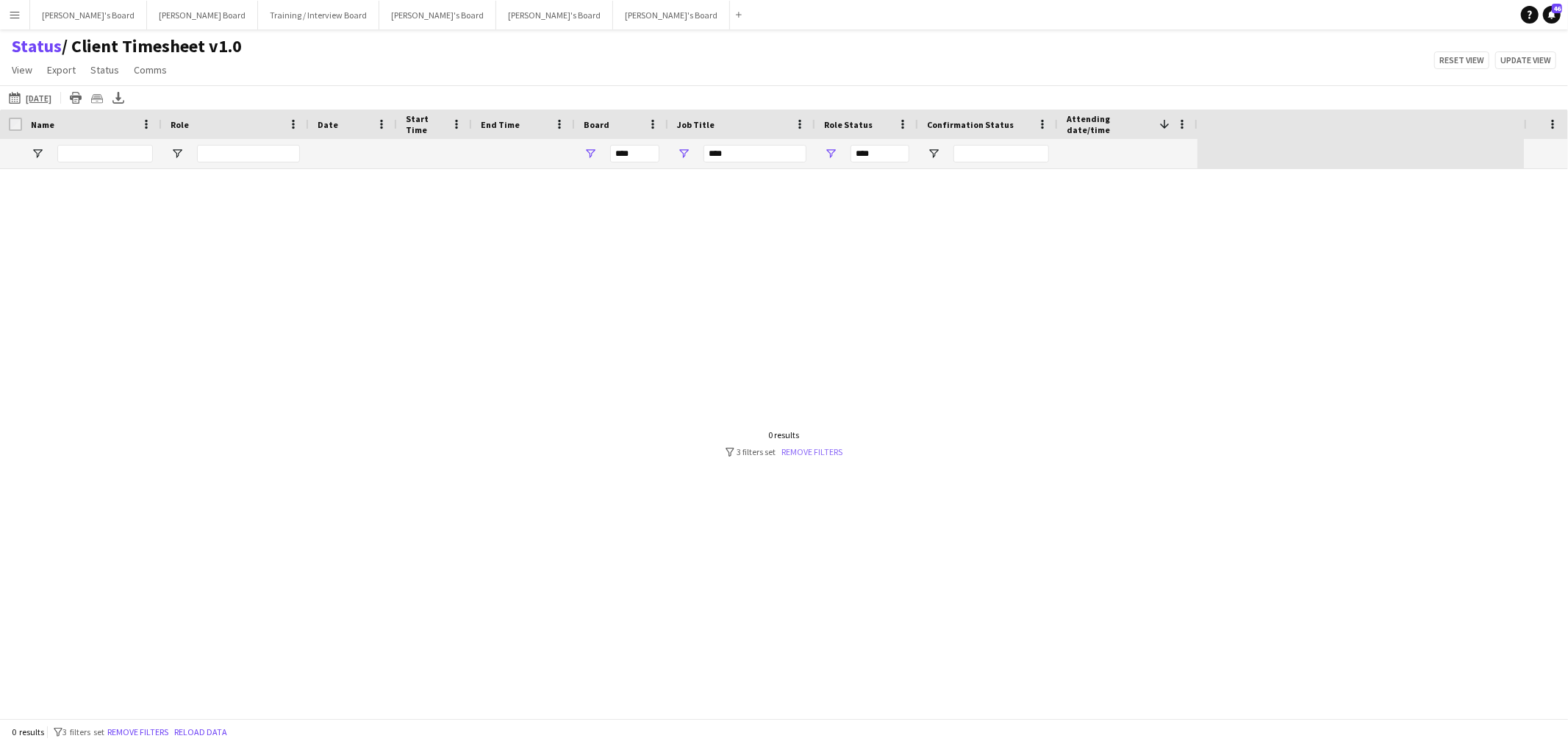
click at [821, 450] on link "Remove filters" at bounding box center [812, 451] width 61 height 11
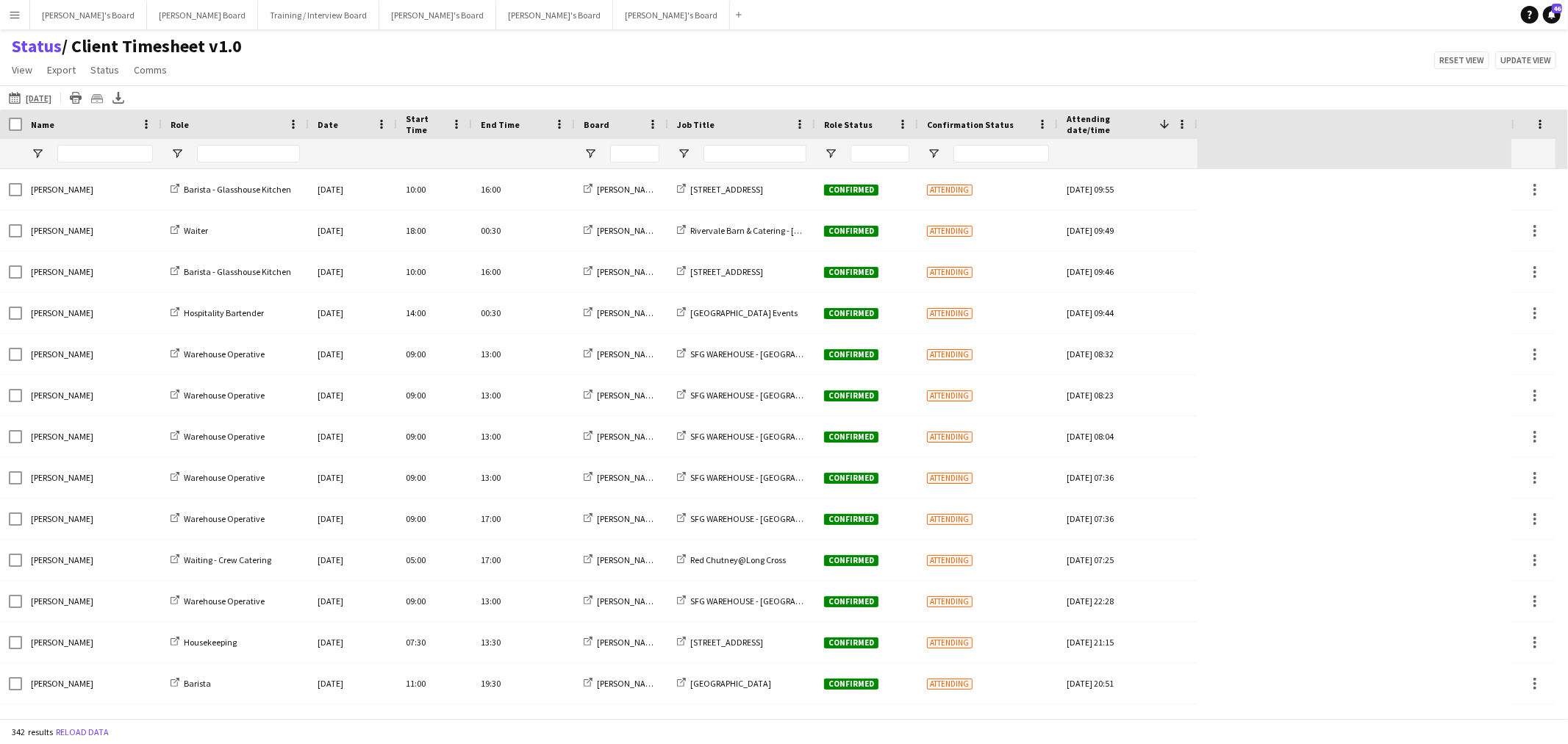
click at [581, 162] on div at bounding box center [621, 153] width 93 height 29
click at [589, 156] on span "Open Filter Menu" at bounding box center [590, 153] width 13 height 13
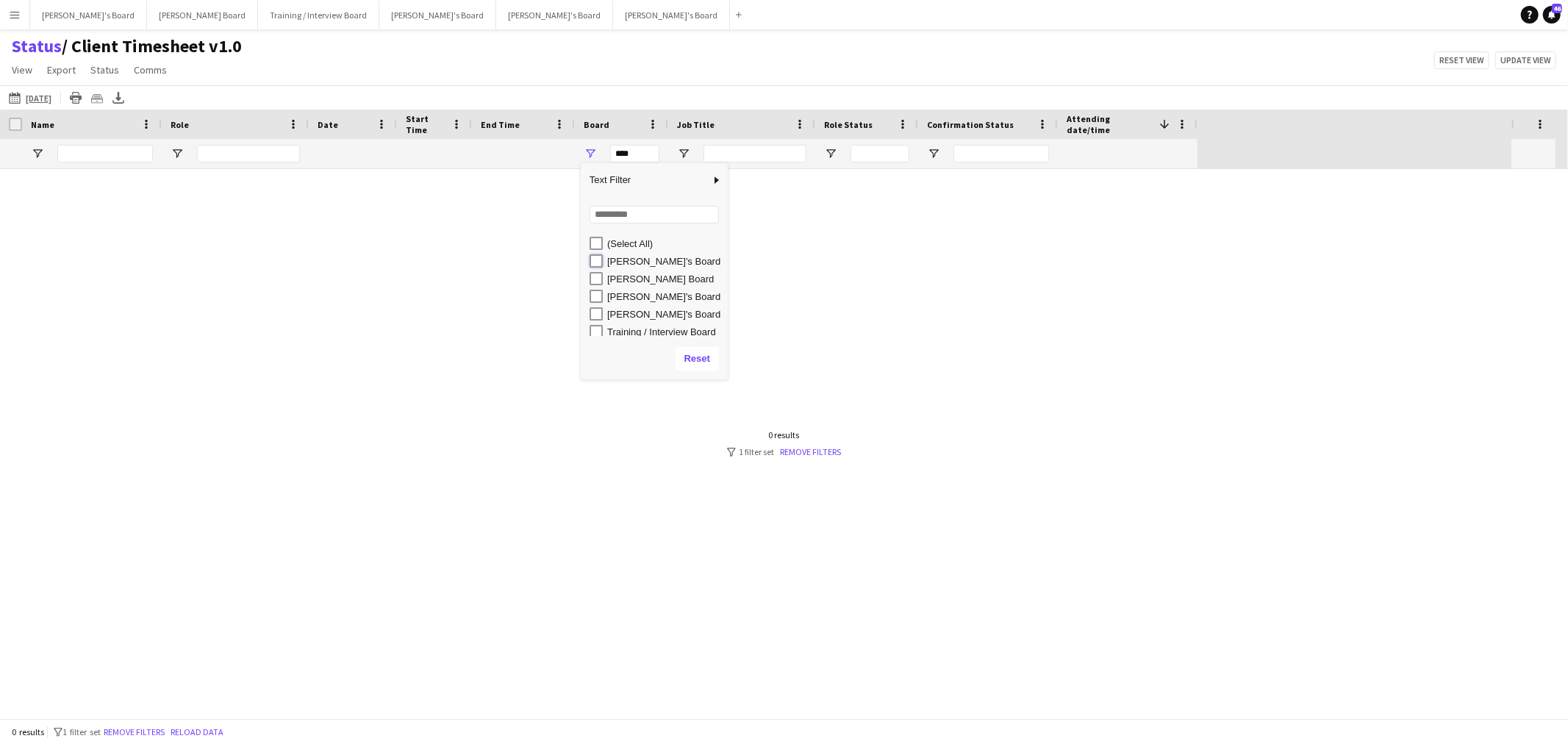
type input "**********"
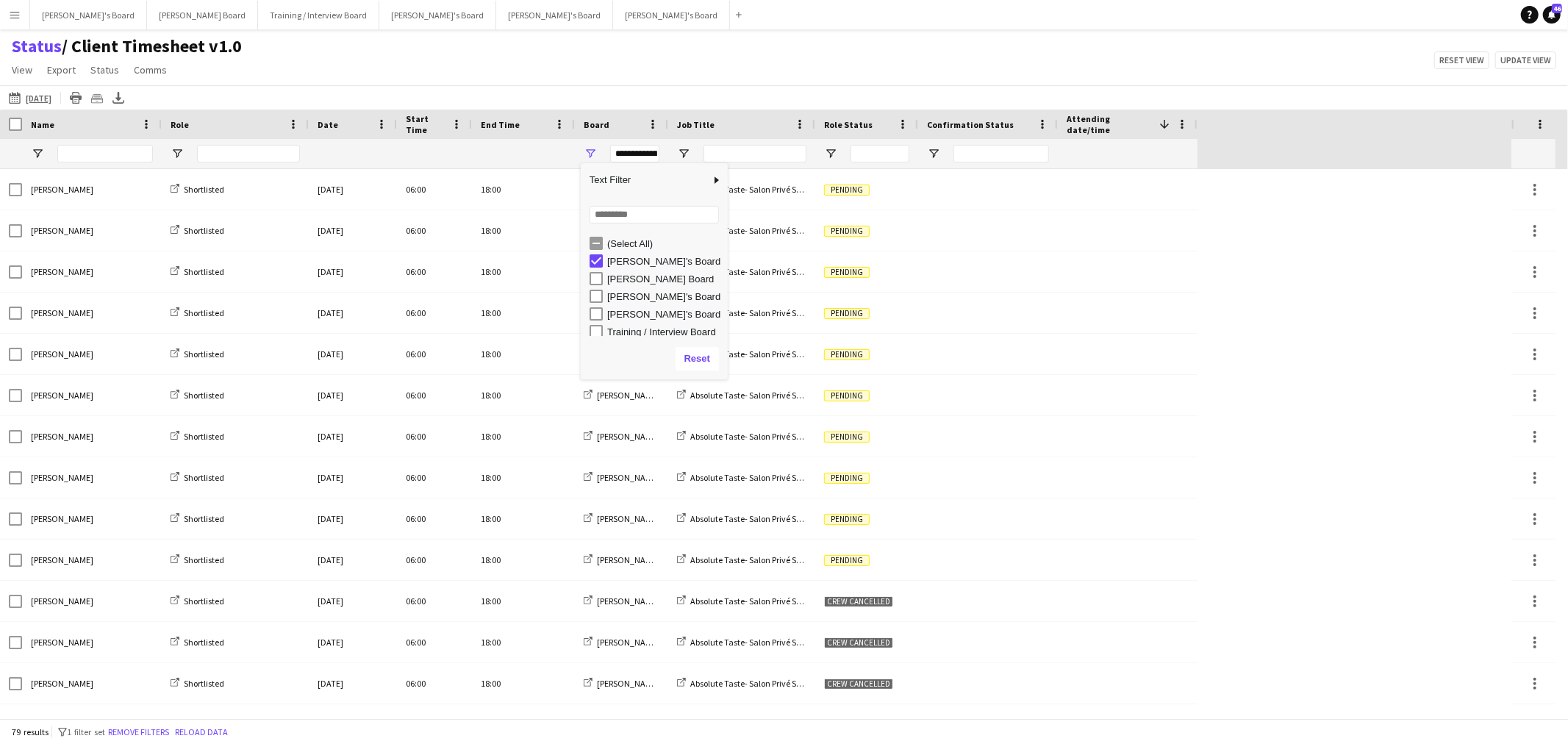
click at [648, 69] on div "Status / Client Timesheet v1.0 View Views Default view Airshow Accreditation Ai…" at bounding box center [784, 60] width 1568 height 50
drag, startPoint x: 832, startPoint y: 156, endPoint x: 835, endPoint y: 163, distance: 7.6
click at [832, 156] on span "Open Filter Menu" at bounding box center [831, 153] width 13 height 13
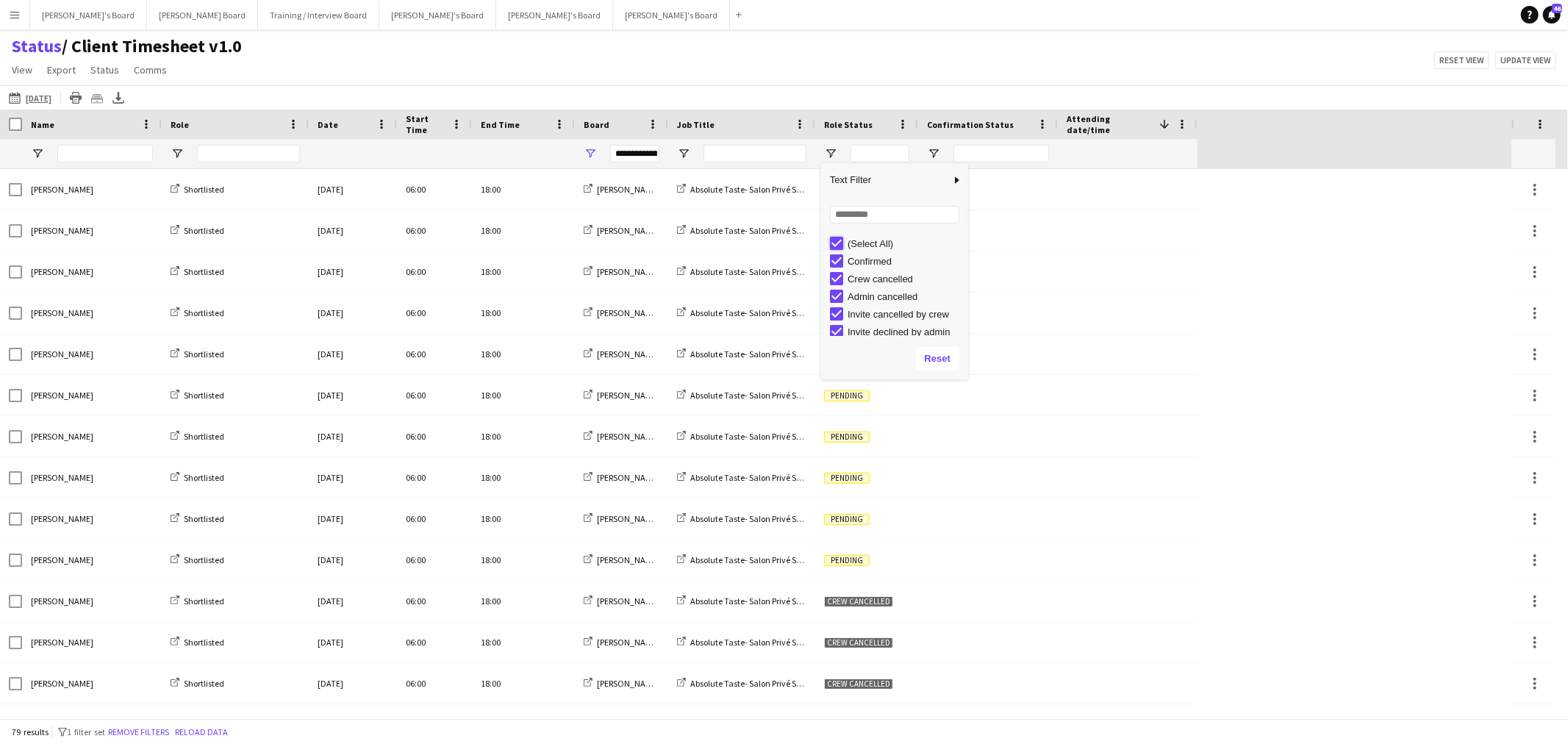
type input "***"
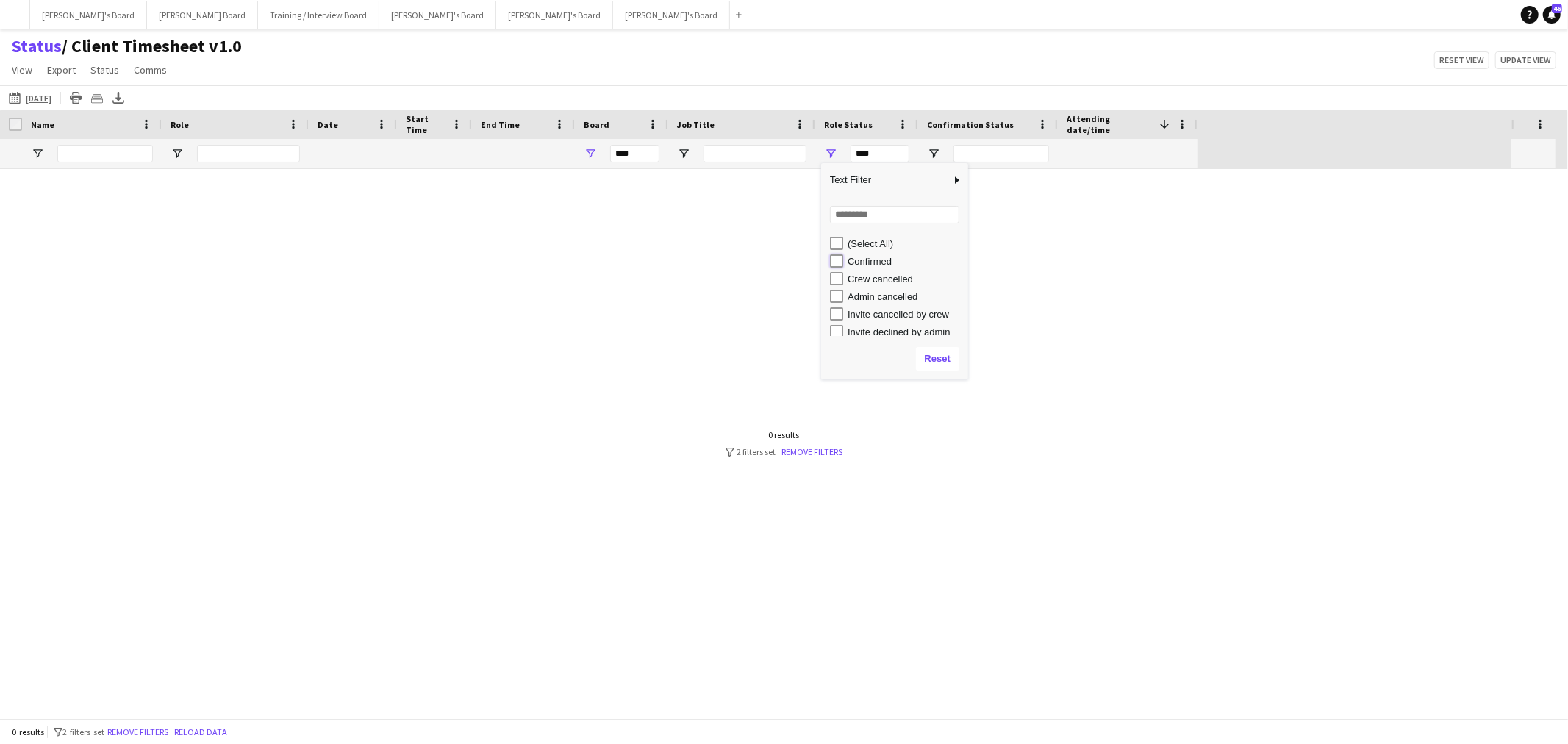
type input "**********"
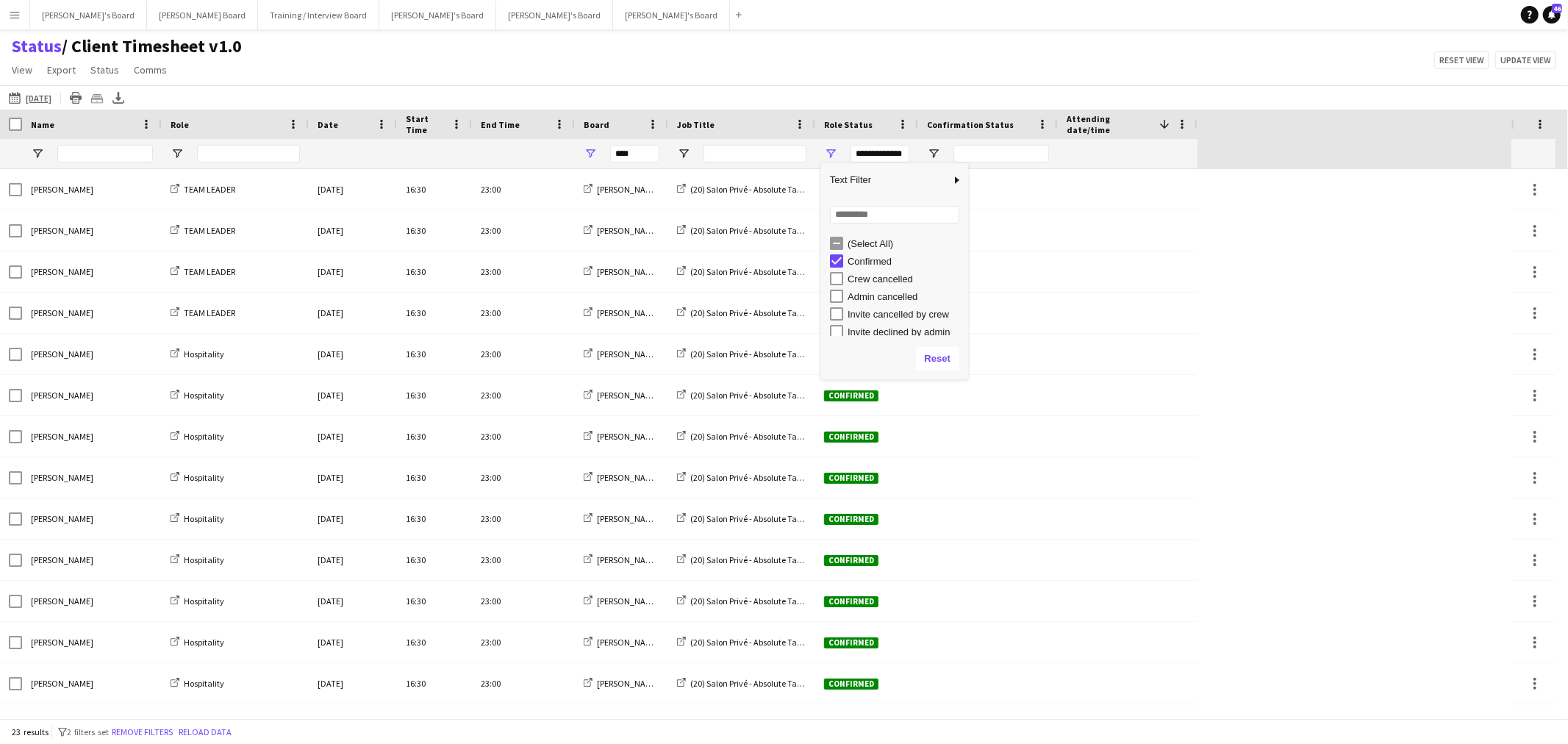
type input "**********"
click at [707, 64] on div "Status / Client Timesheet v1.0 View Views Default view Airshow Accreditation Ai…" at bounding box center [784, 60] width 1568 height 50
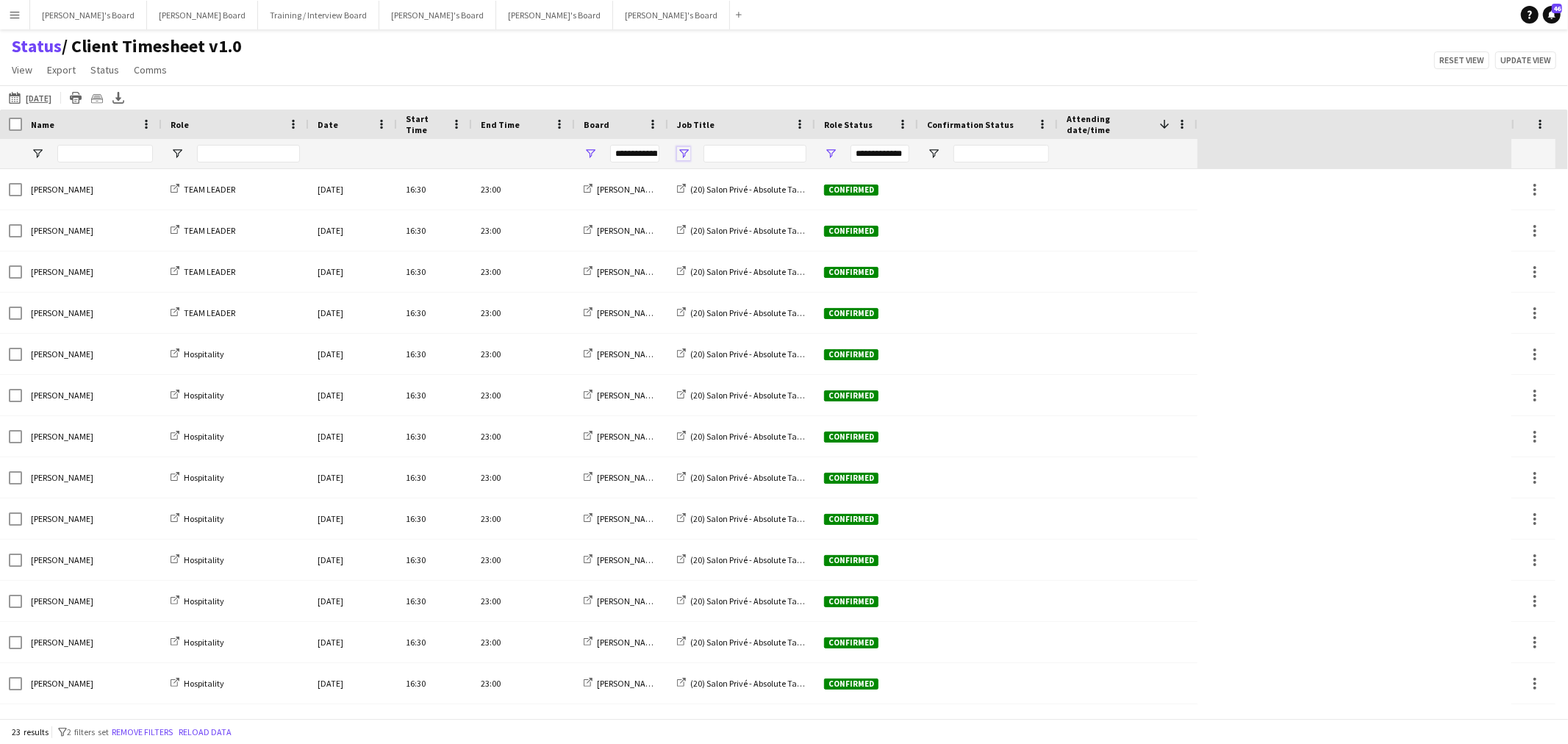
click at [680, 147] on span "Open Filter Menu" at bounding box center [684, 153] width 13 height 13
click at [744, 55] on div "Status / Client Timesheet v1.0 View Views Default view Airshow Accreditation Ai…" at bounding box center [784, 60] width 1568 height 50
click at [8, 99] on app-icon "[DATE]" at bounding box center [17, 98] width 17 height 12
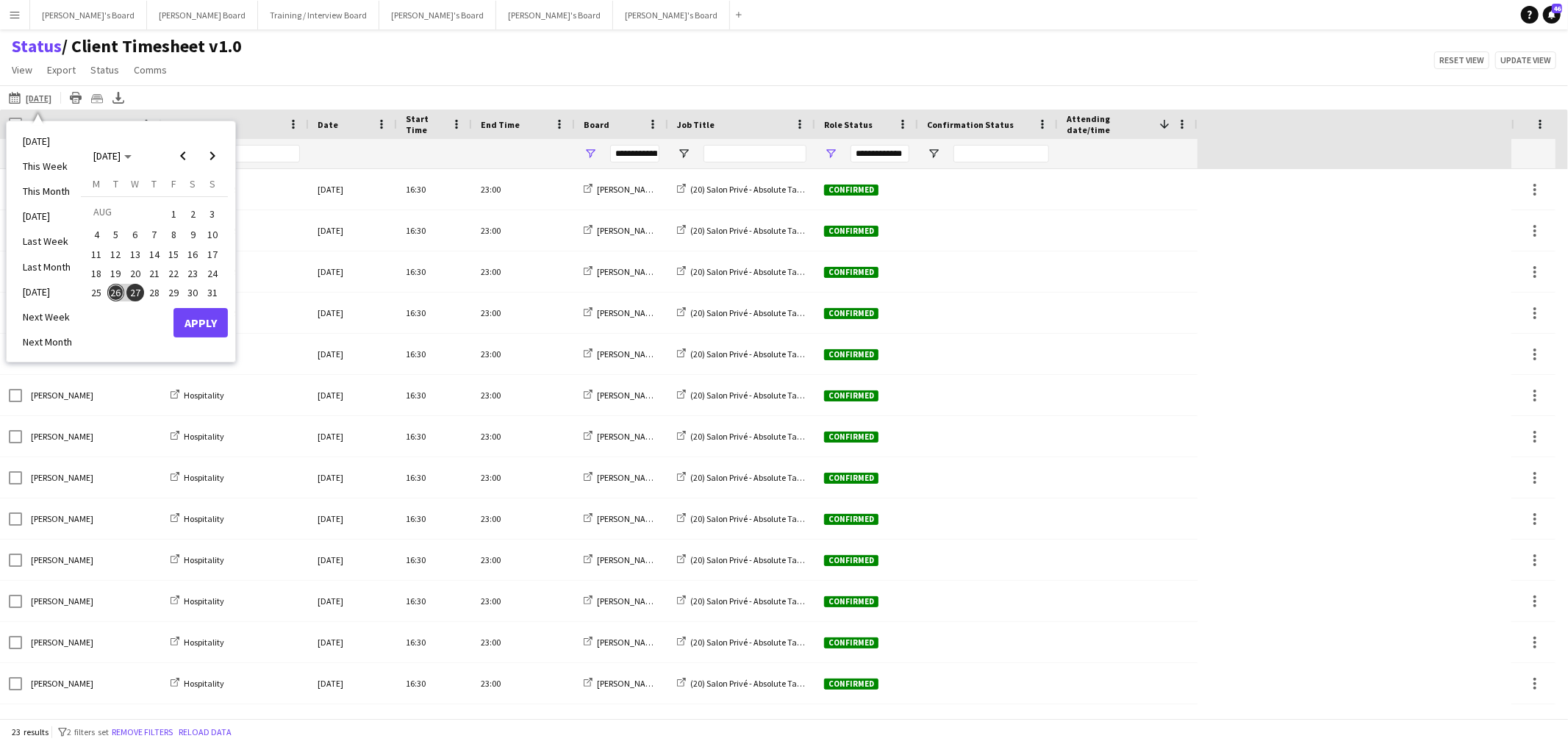
click at [585, 45] on div "Status / Client Timesheet v1.0 View Views Default view Airshow Accreditation Ai…" at bounding box center [784, 60] width 1568 height 50
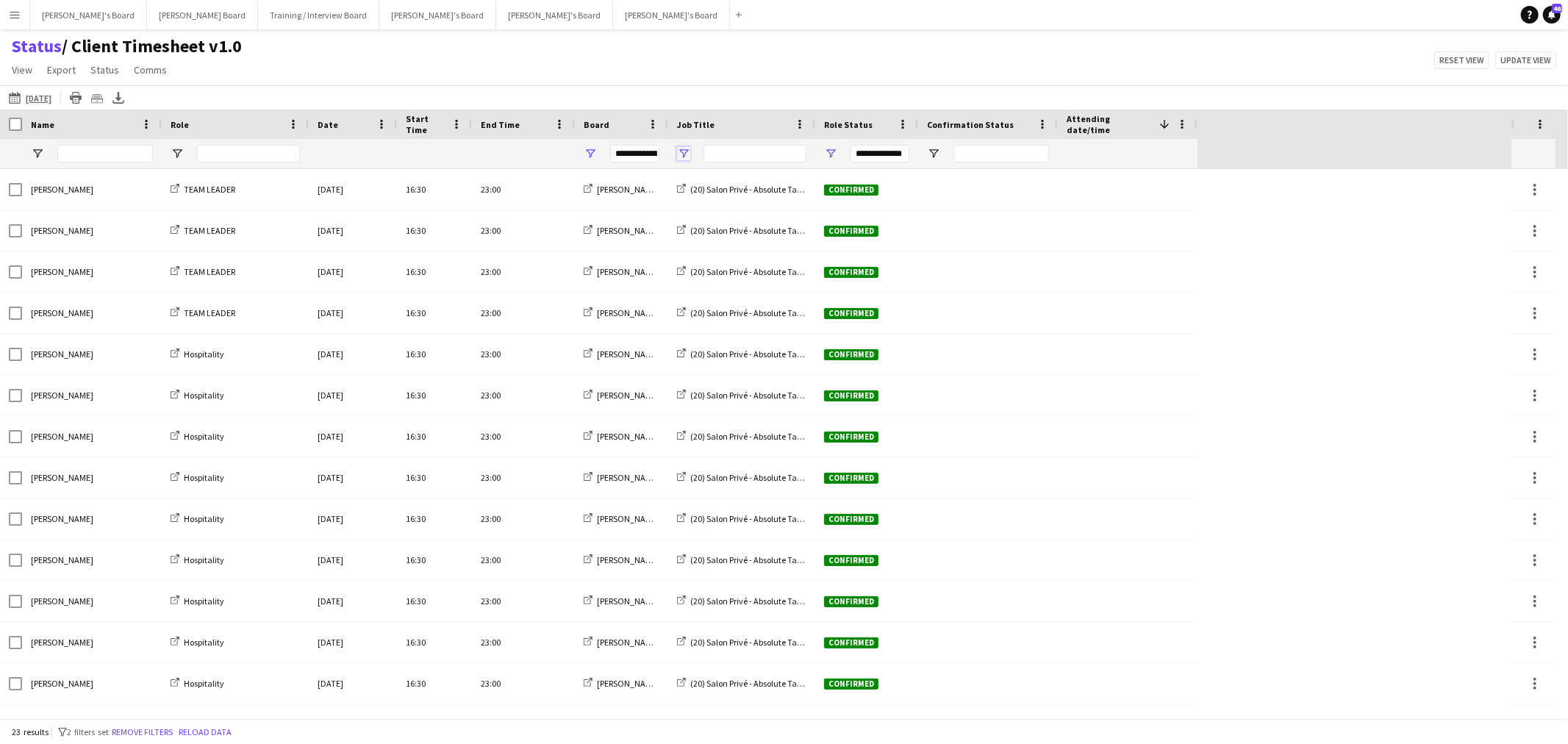
click at [686, 155] on span "Open Filter Menu" at bounding box center [684, 153] width 13 height 13
click at [628, 74] on div "Status / Client Timesheet v1.0 View Views Default view Airshow Accreditation Ai…" at bounding box center [784, 60] width 1568 height 50
click at [15, 102] on app-icon "[DATE]" at bounding box center [17, 98] width 17 height 12
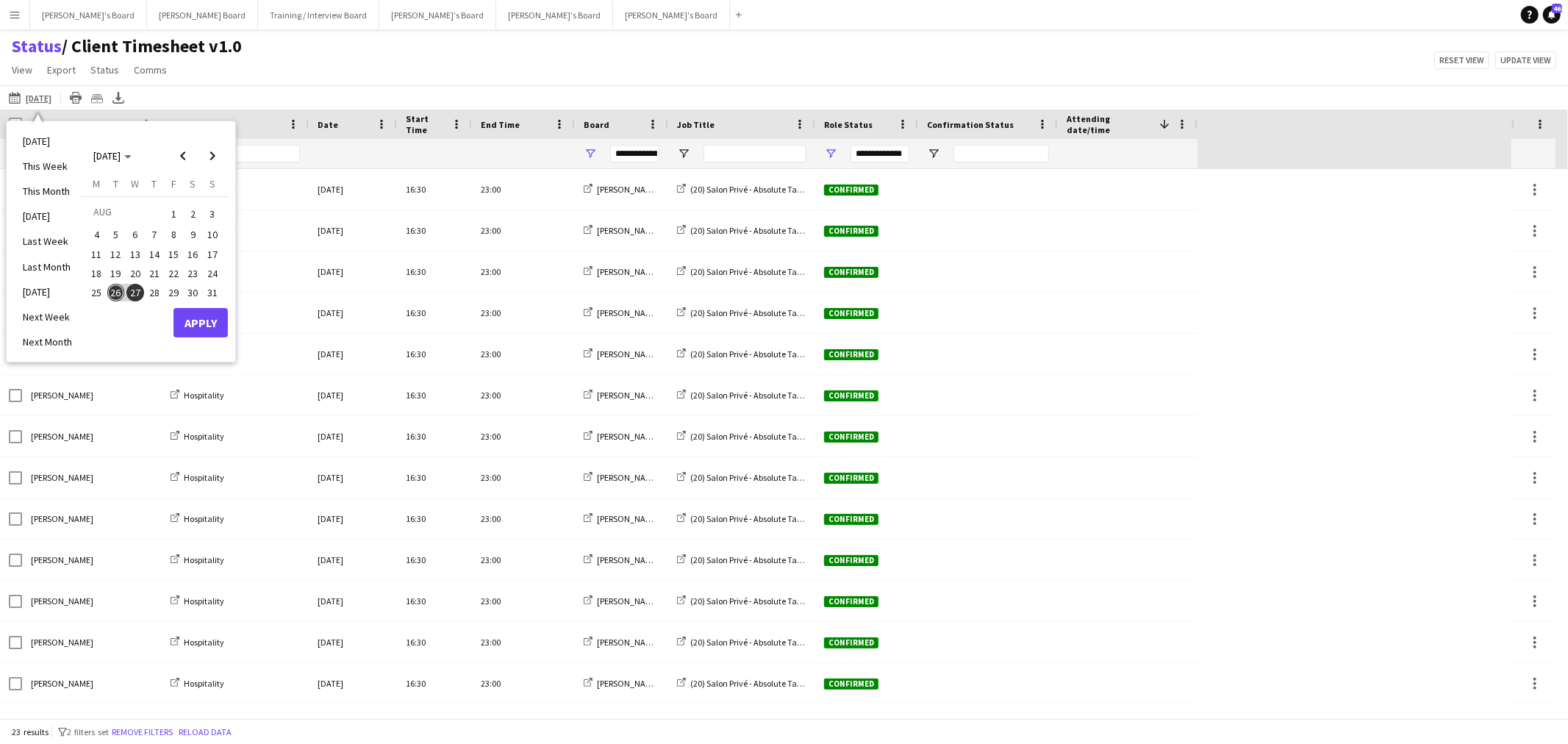
click at [138, 289] on span "27" at bounding box center [135, 293] width 18 height 18
click at [150, 294] on span "28" at bounding box center [154, 293] width 18 height 18
click at [214, 311] on button "Apply" at bounding box center [200, 322] width 55 height 29
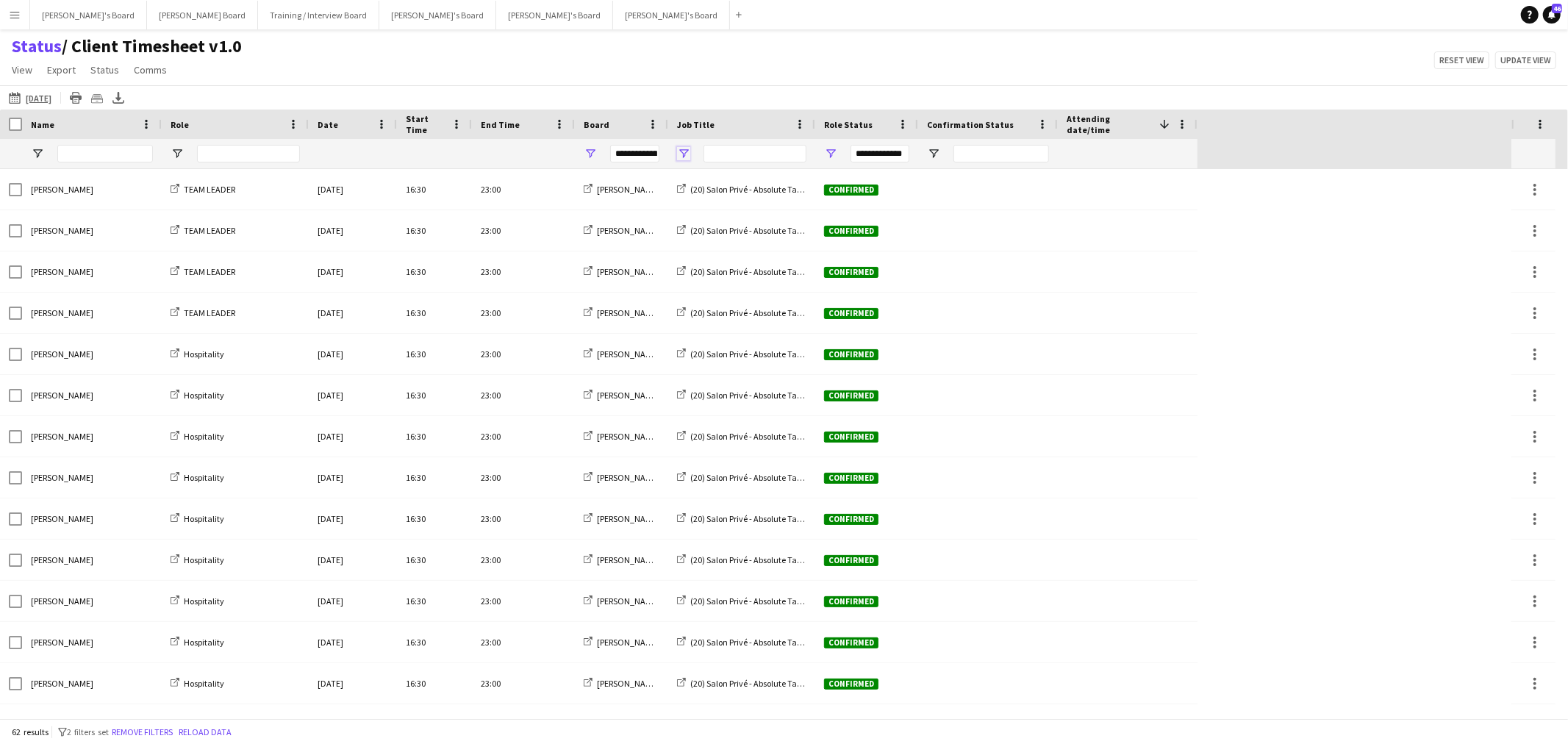
click at [685, 153] on span "Open Filter Menu" at bounding box center [684, 153] width 13 height 13
click at [669, 48] on div "Status / Client Timesheet v1.0 View Views Default view Airshow Accreditation Ai…" at bounding box center [784, 60] width 1568 height 50
click at [61, 126] on div "Name" at bounding box center [83, 123] width 104 height 22
click at [121, 98] on icon at bounding box center [119, 96] width 6 height 8
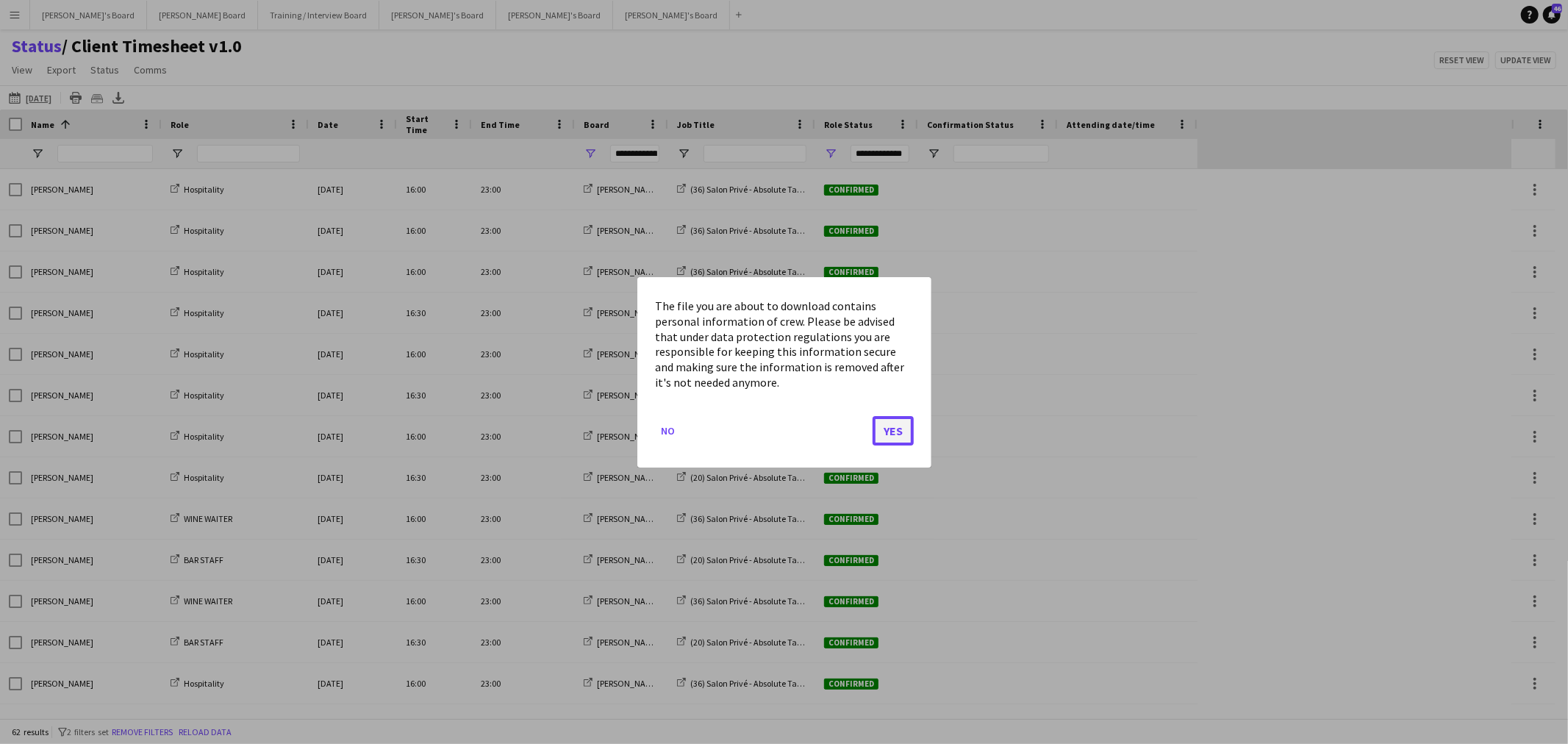
click at [885, 429] on button "Yes" at bounding box center [893, 429] width 41 height 29
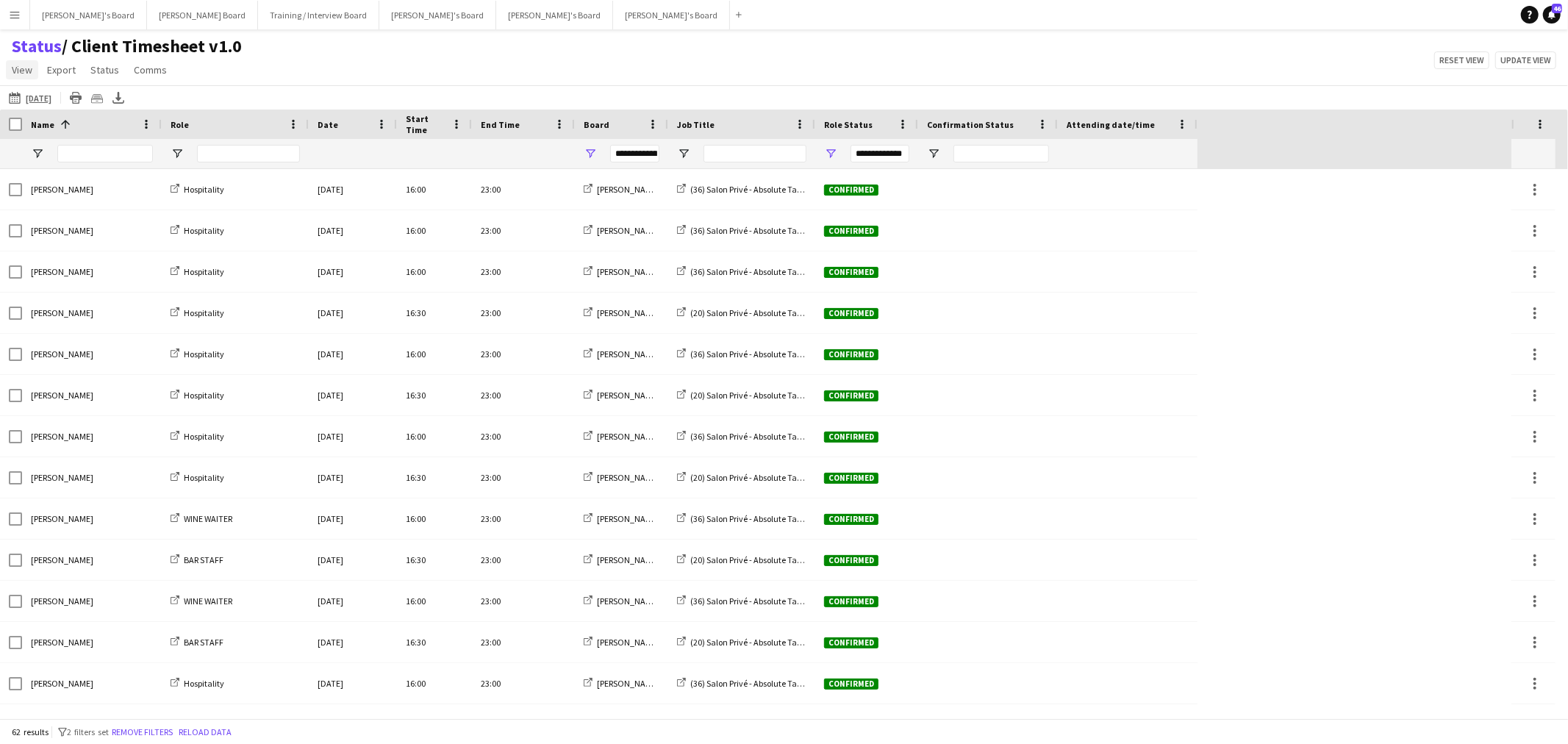
click at [28, 72] on span "View" at bounding box center [23, 70] width 21 height 13
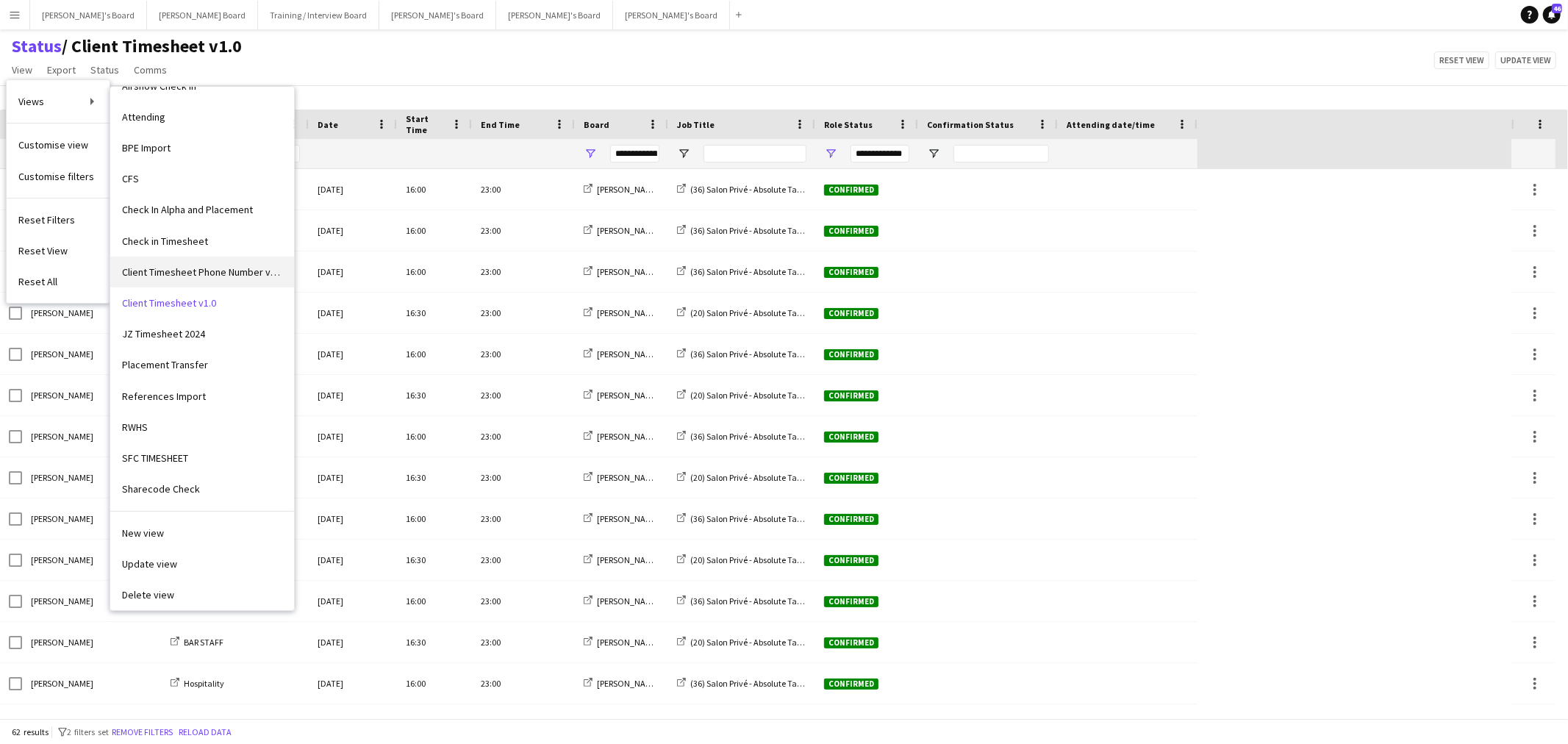
scroll to position [133, 0]
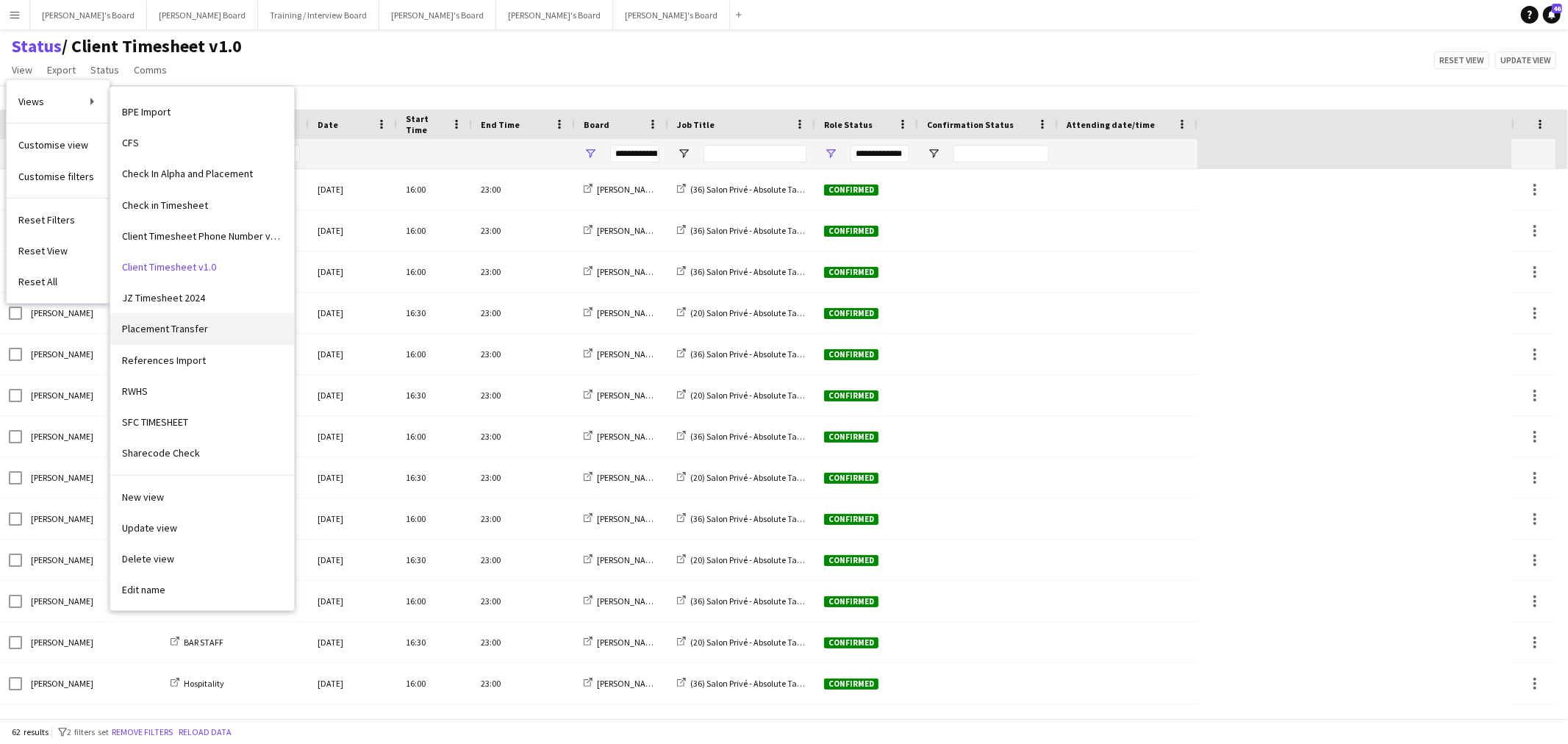
click at [197, 321] on link "Placement Transfer" at bounding box center [201, 328] width 183 height 31
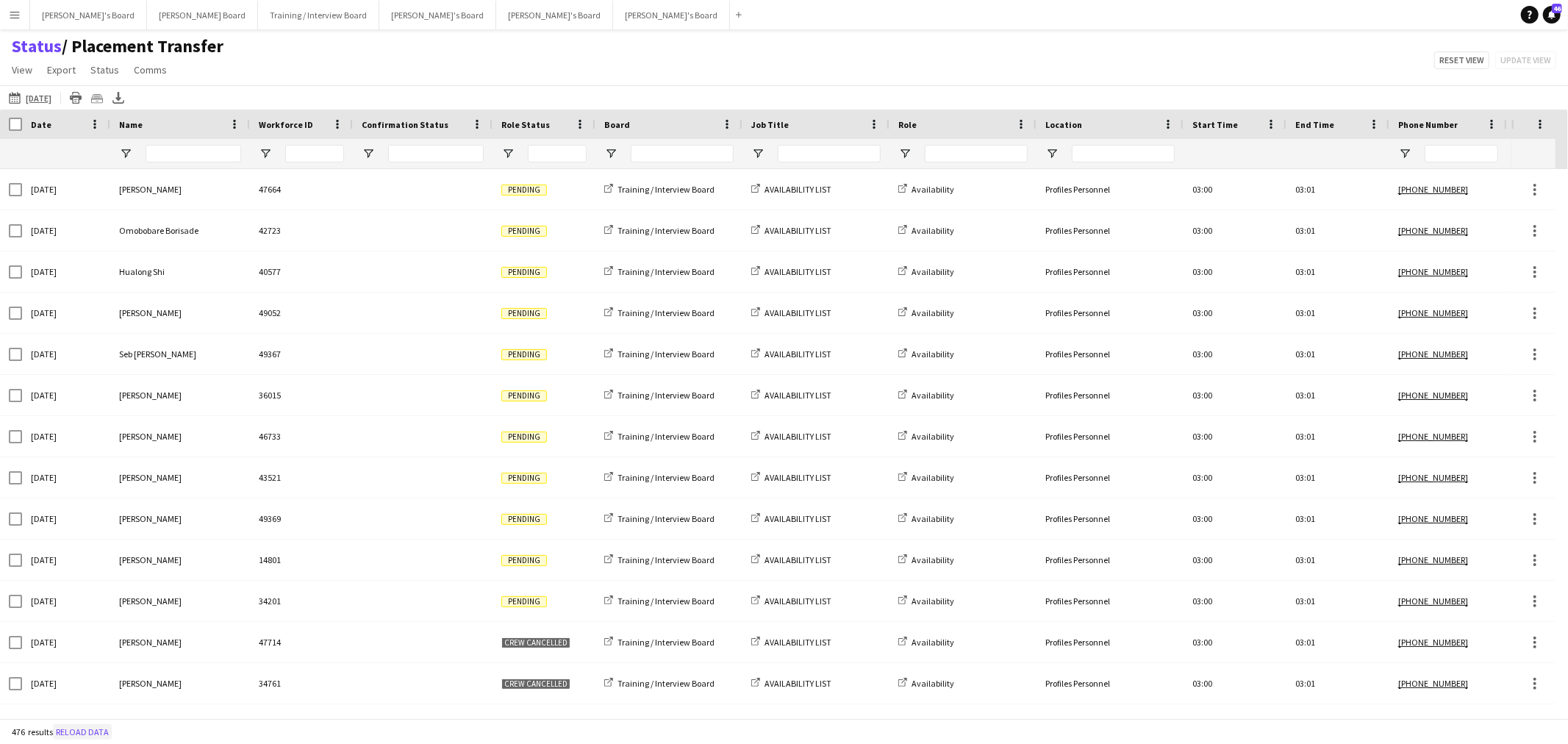
click at [81, 731] on button "Reload data" at bounding box center [82, 732] width 59 height 16
click at [511, 156] on span "Open Filter Menu" at bounding box center [508, 153] width 13 height 13
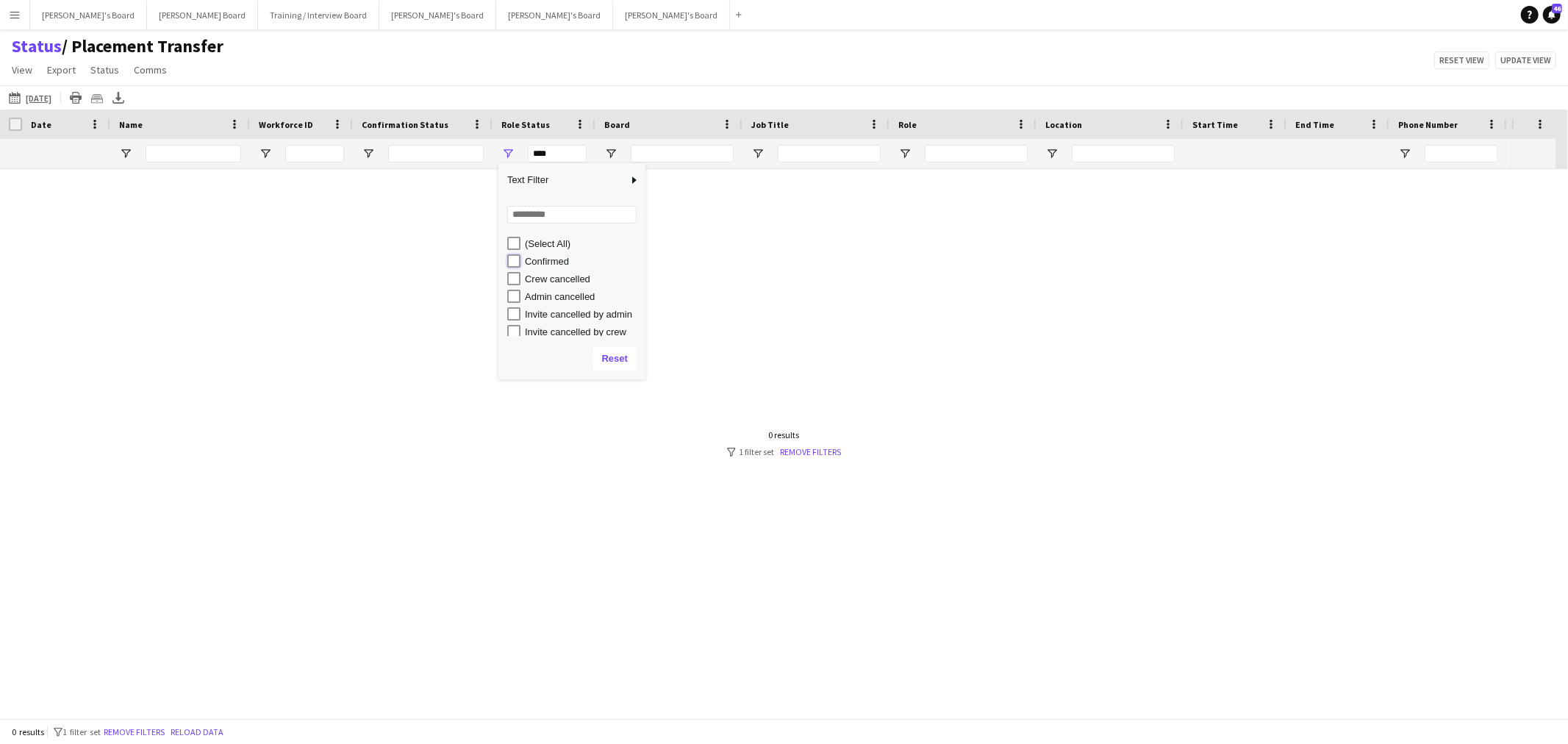
type input "**********"
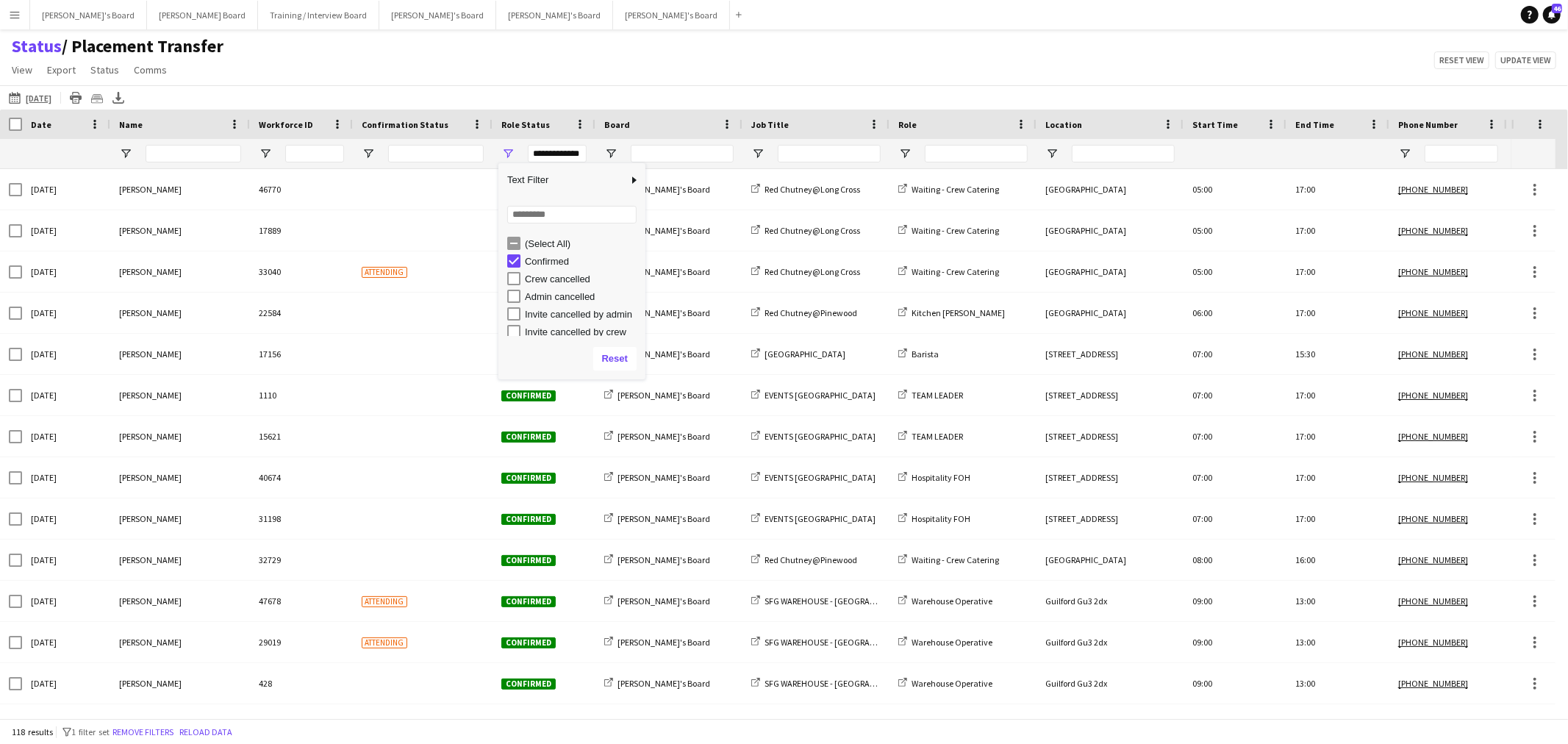
drag, startPoint x: 603, startPoint y: 67, endPoint x: 633, endPoint y: 106, distance: 49.2
click at [603, 67] on div "Status / Placement Transfer View Views Default view Airshow Accreditation Airsh…" at bounding box center [784, 60] width 1568 height 50
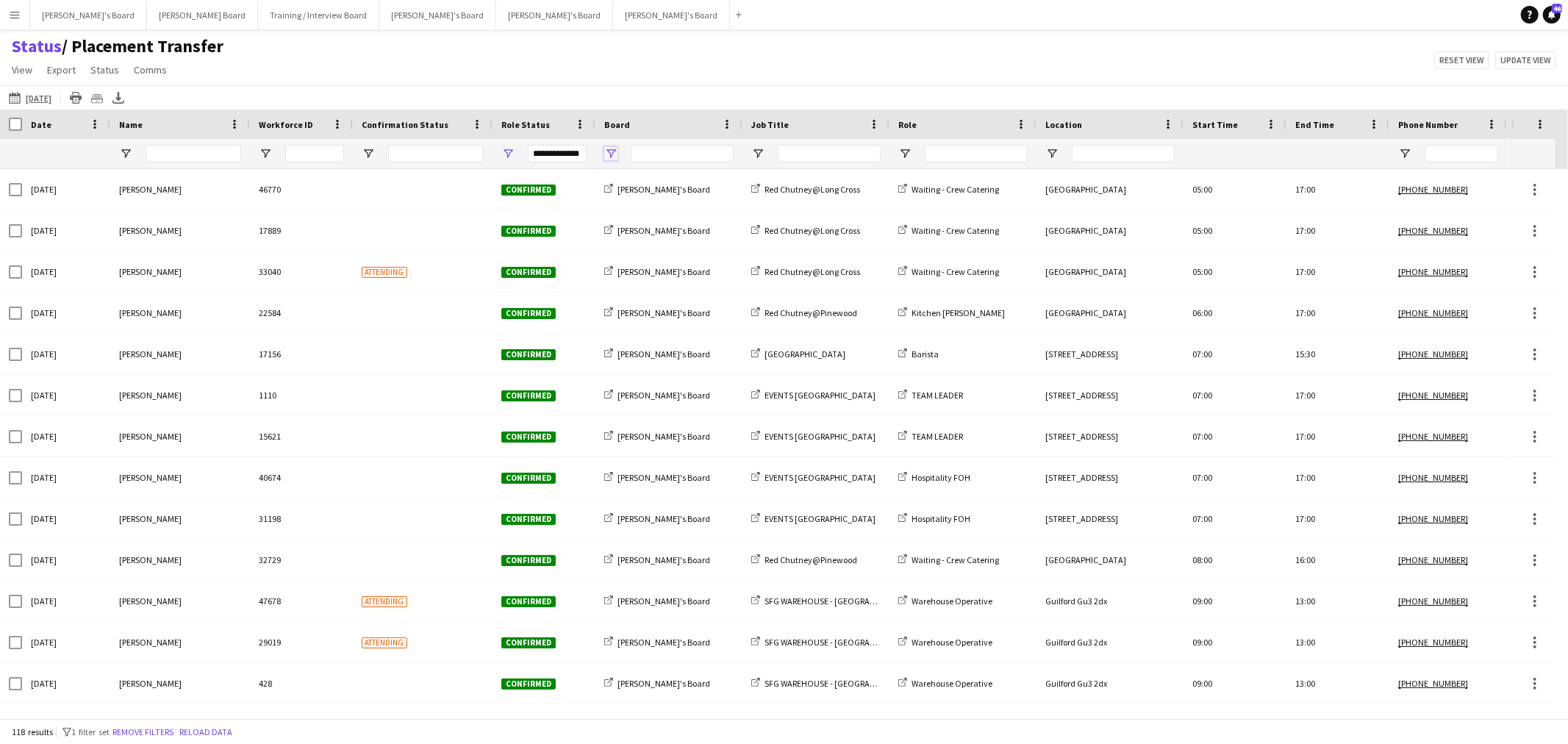
click at [612, 155] on span "Open Filter Menu" at bounding box center [610, 153] width 13 height 13
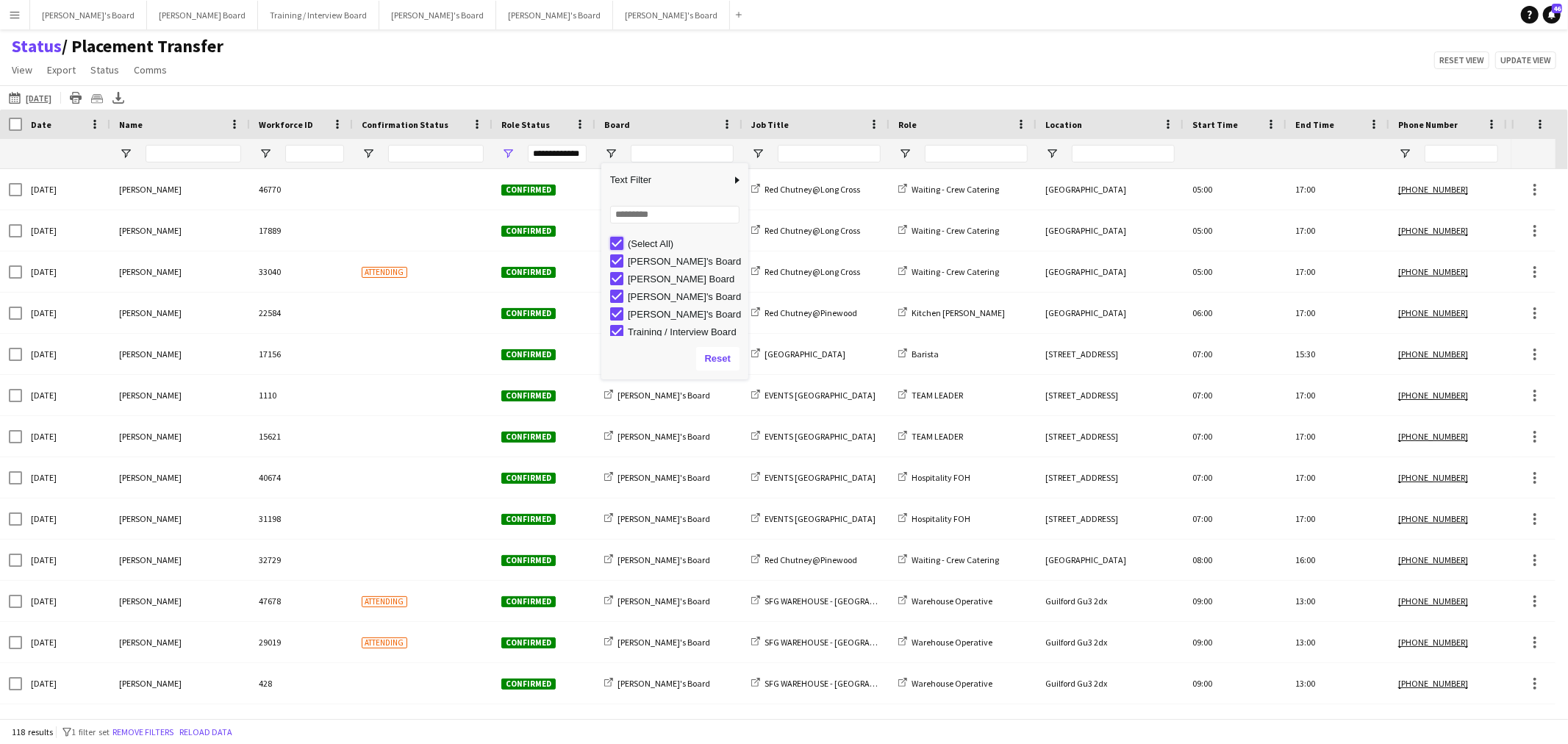
type input "***"
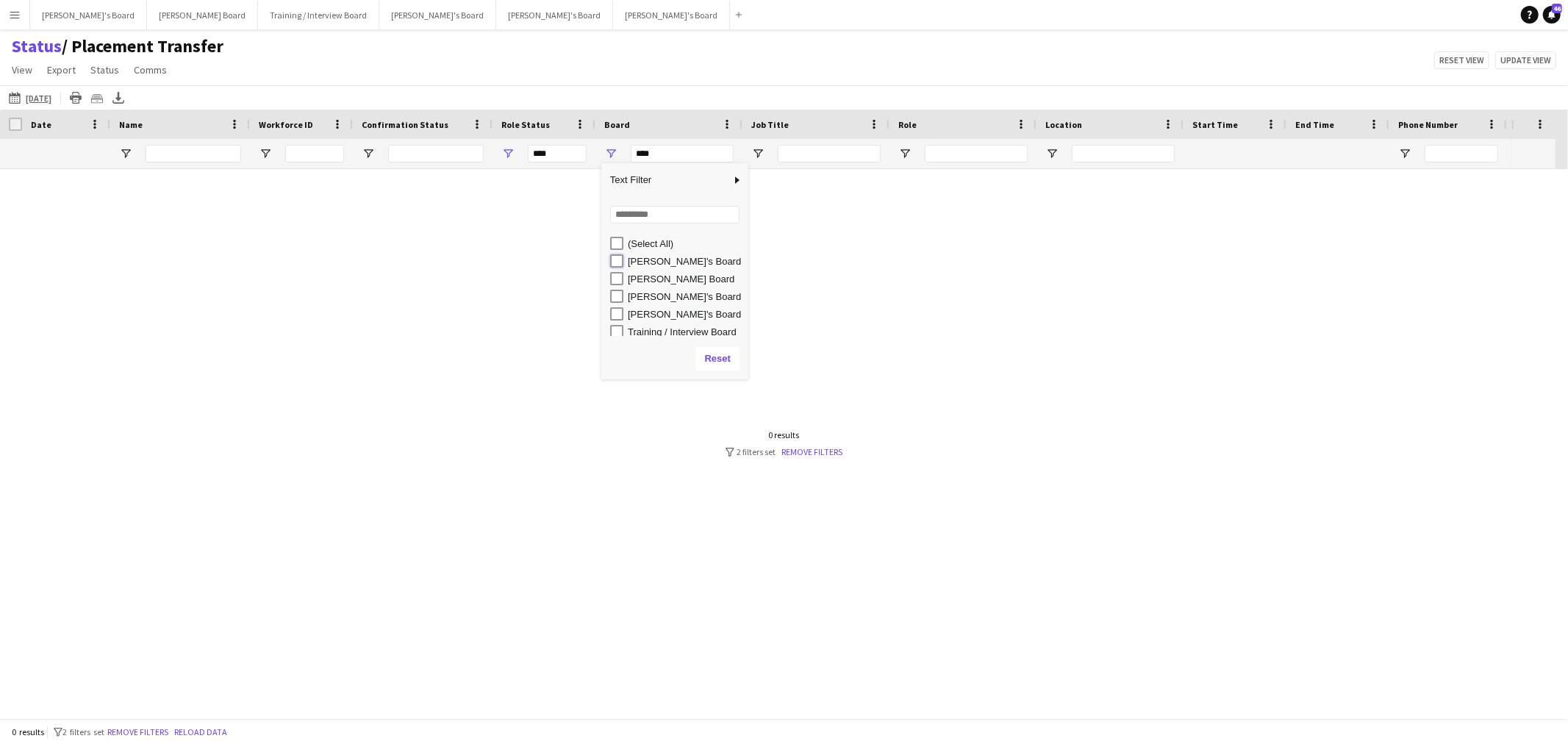
type input "**********"
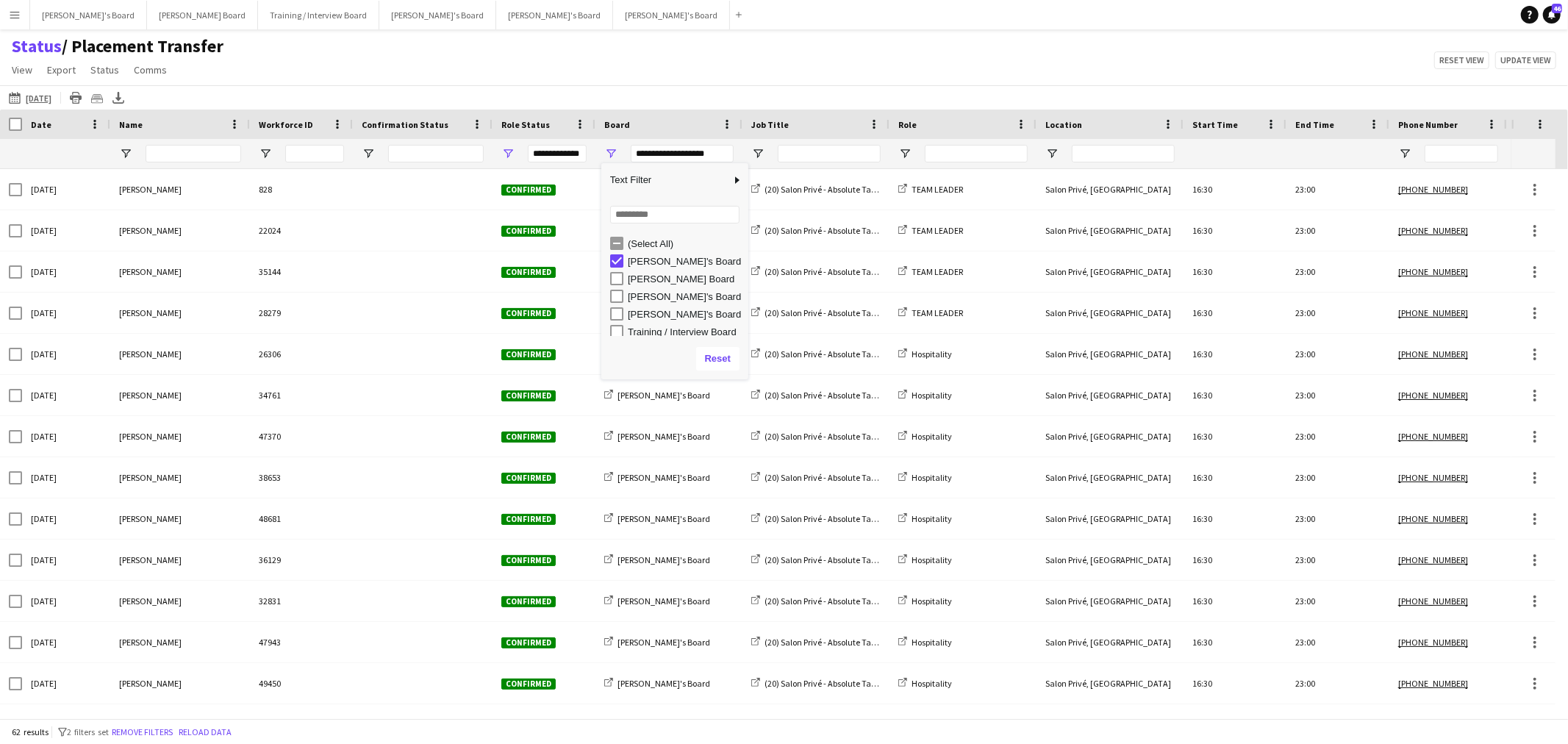
click at [651, 89] on div "[DATE] [DATE] [DATE] This Week This Month [DATE] Last Week Last Month [DATE] Ne…" at bounding box center [784, 98] width 1568 height 24
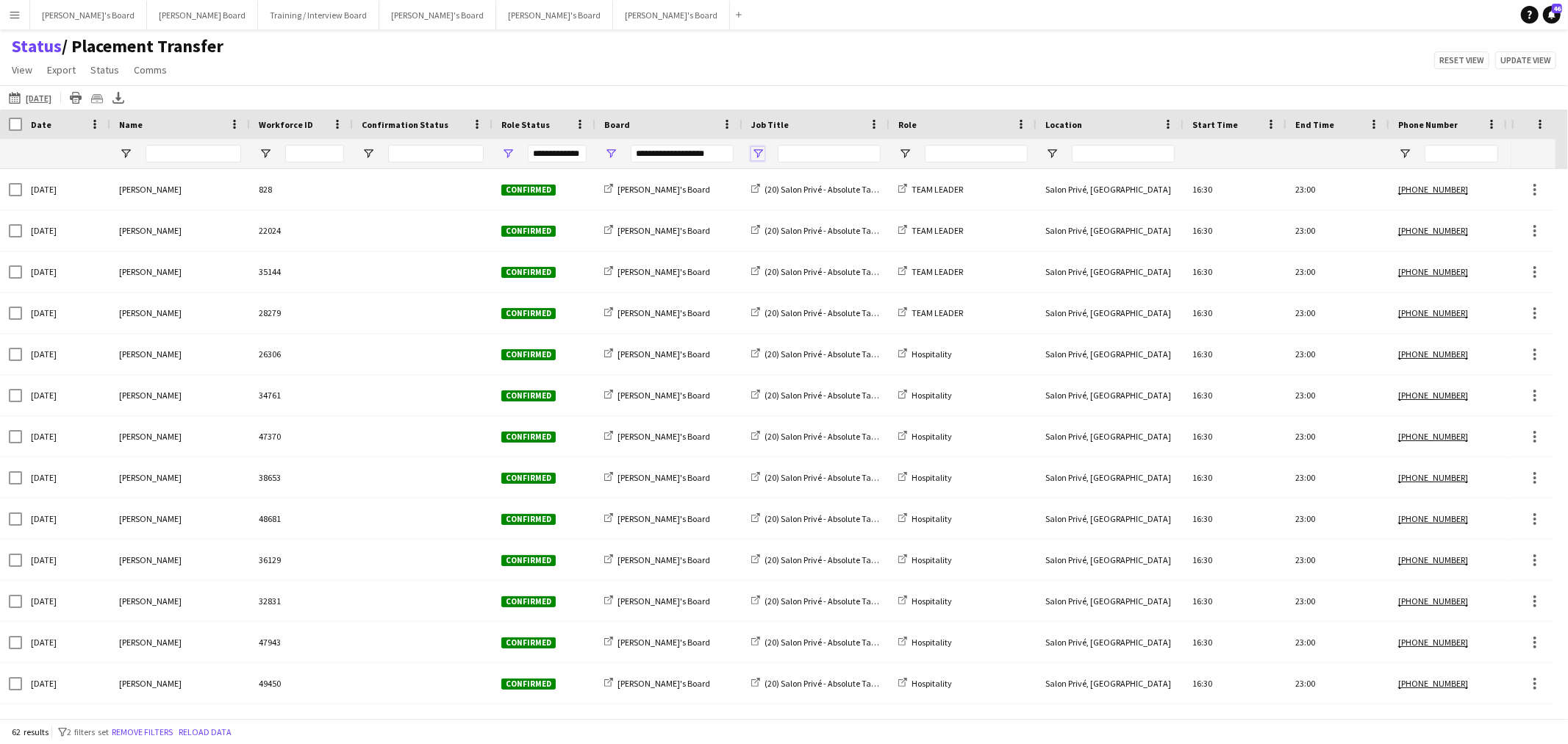
click at [753, 154] on span "Open Filter Menu" at bounding box center [757, 153] width 13 height 13
type input "***"
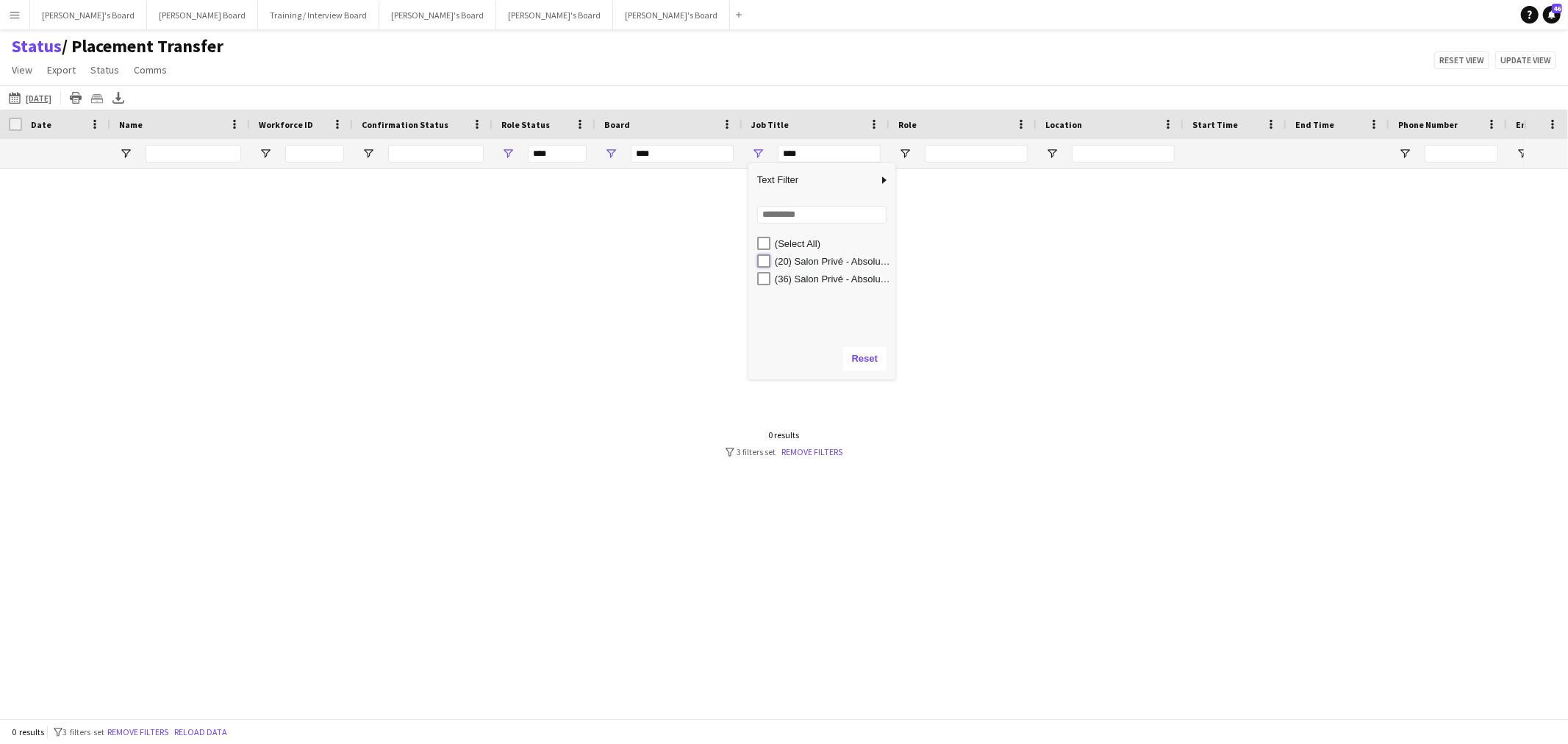
type input "**********"
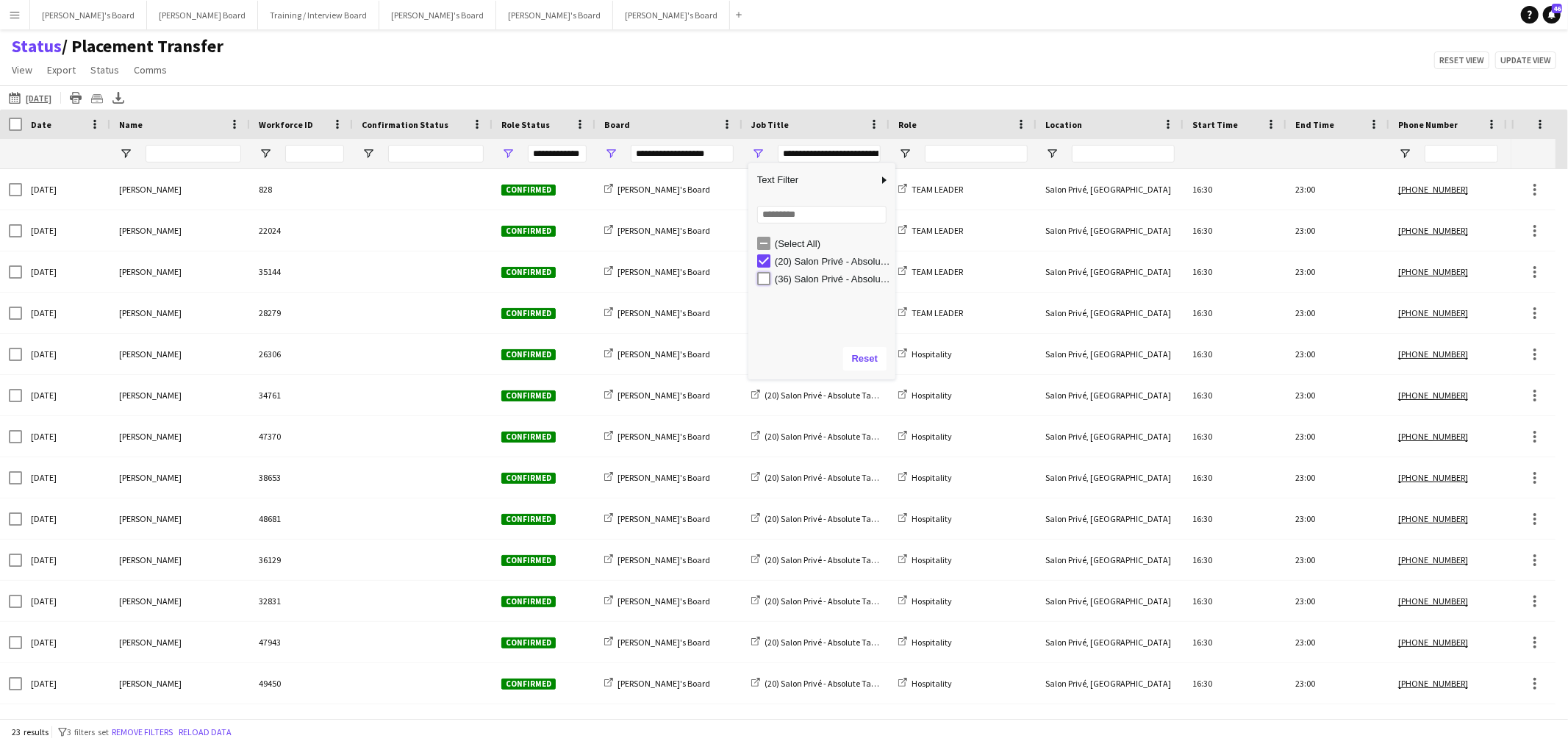
type input "**********"
drag, startPoint x: 828, startPoint y: 94, endPoint x: 901, endPoint y: 144, distance: 88.5
click at [829, 94] on div "[DATE] [DATE] [DATE] This Week This Month [DATE] Last Week Last Month [DATE] Ne…" at bounding box center [784, 98] width 1568 height 24
click at [180, 122] on div "Name" at bounding box center [171, 123] width 104 height 22
click at [127, 90] on div "Export XLSX" at bounding box center [118, 98] width 18 height 18
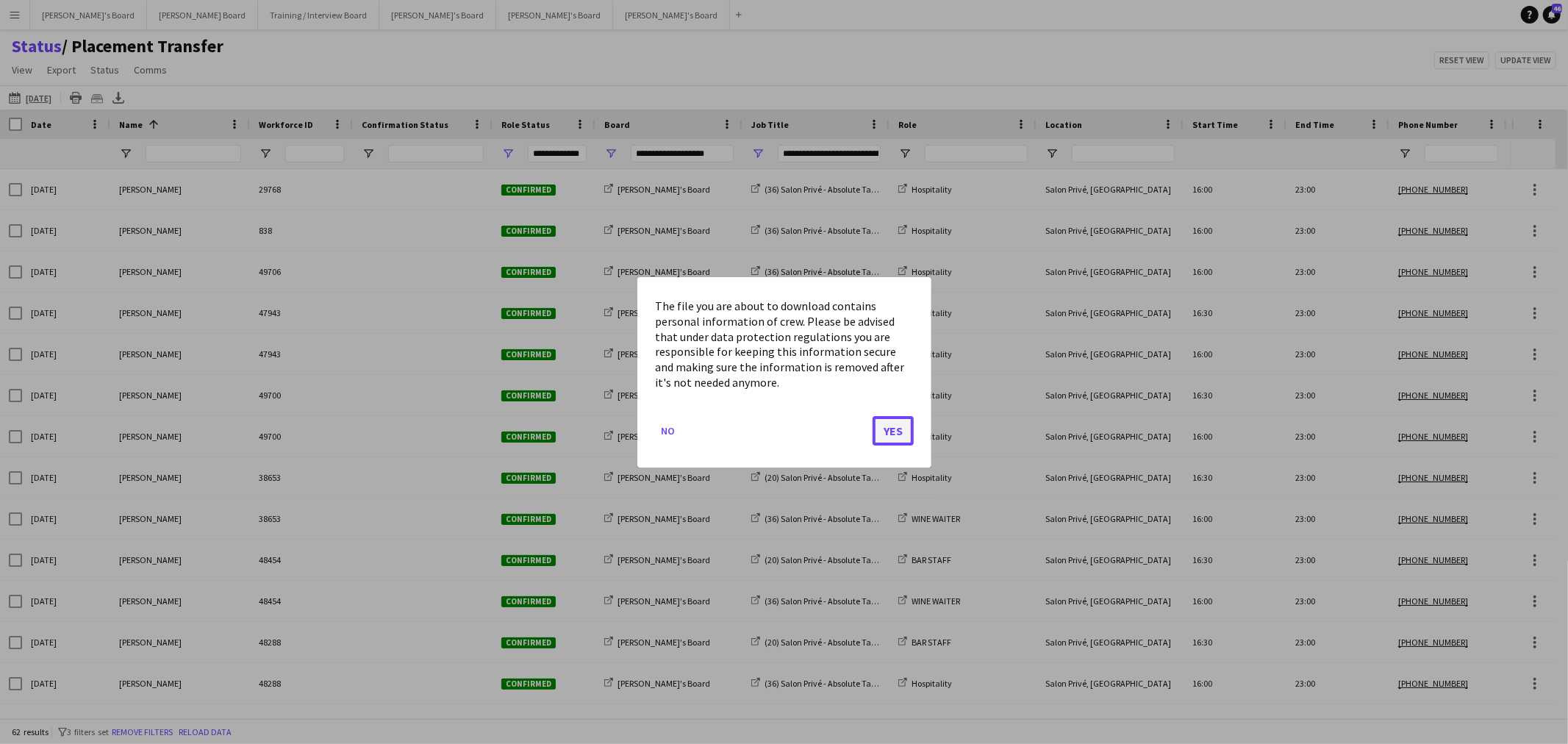
click at [902, 422] on button "Yes" at bounding box center [893, 429] width 41 height 29
